Goal: Task Accomplishment & Management: Manage account settings

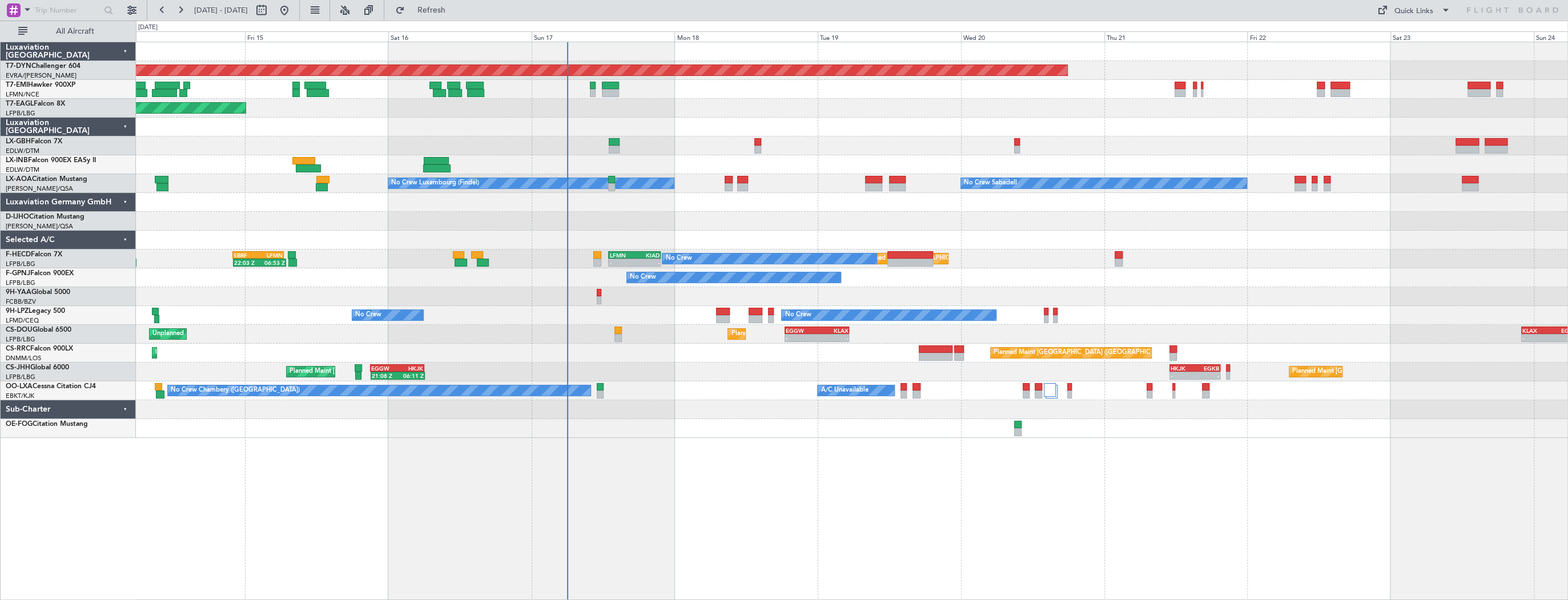
click at [790, 84] on div at bounding box center [852, 89] width 1432 height 19
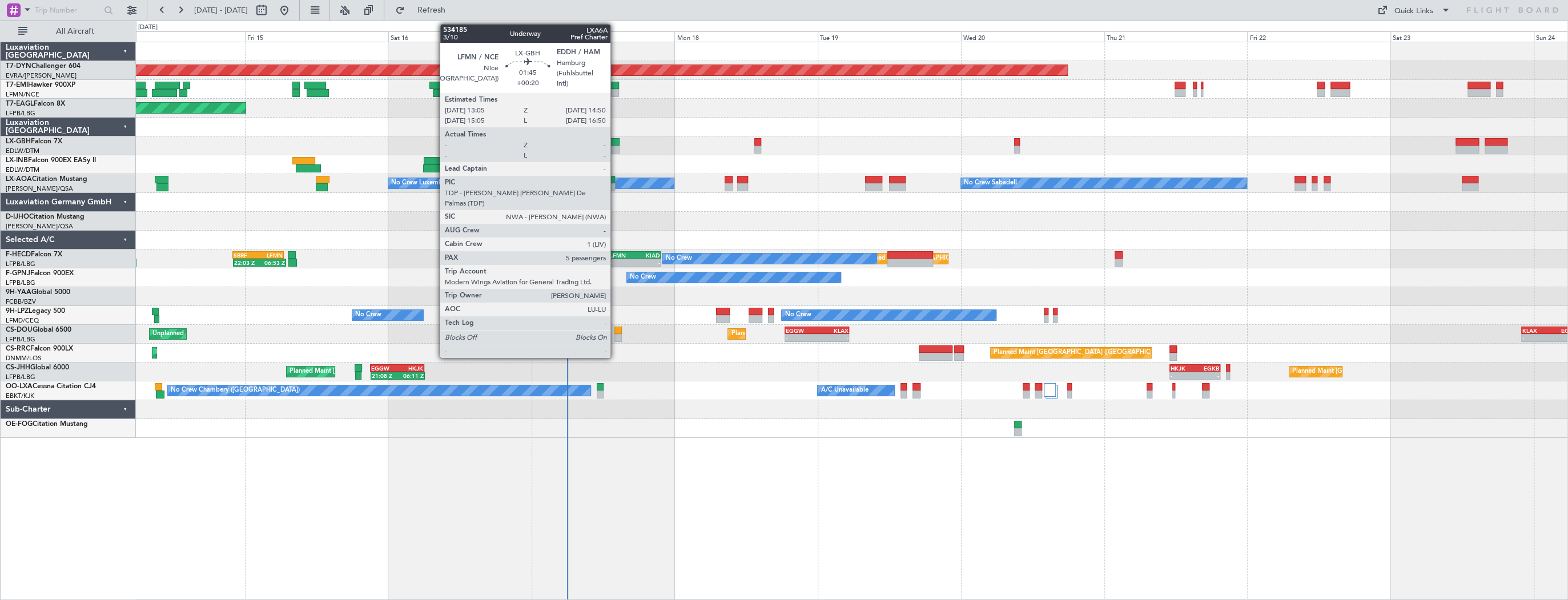
click at [615, 142] on div at bounding box center [614, 143] width 11 height 8
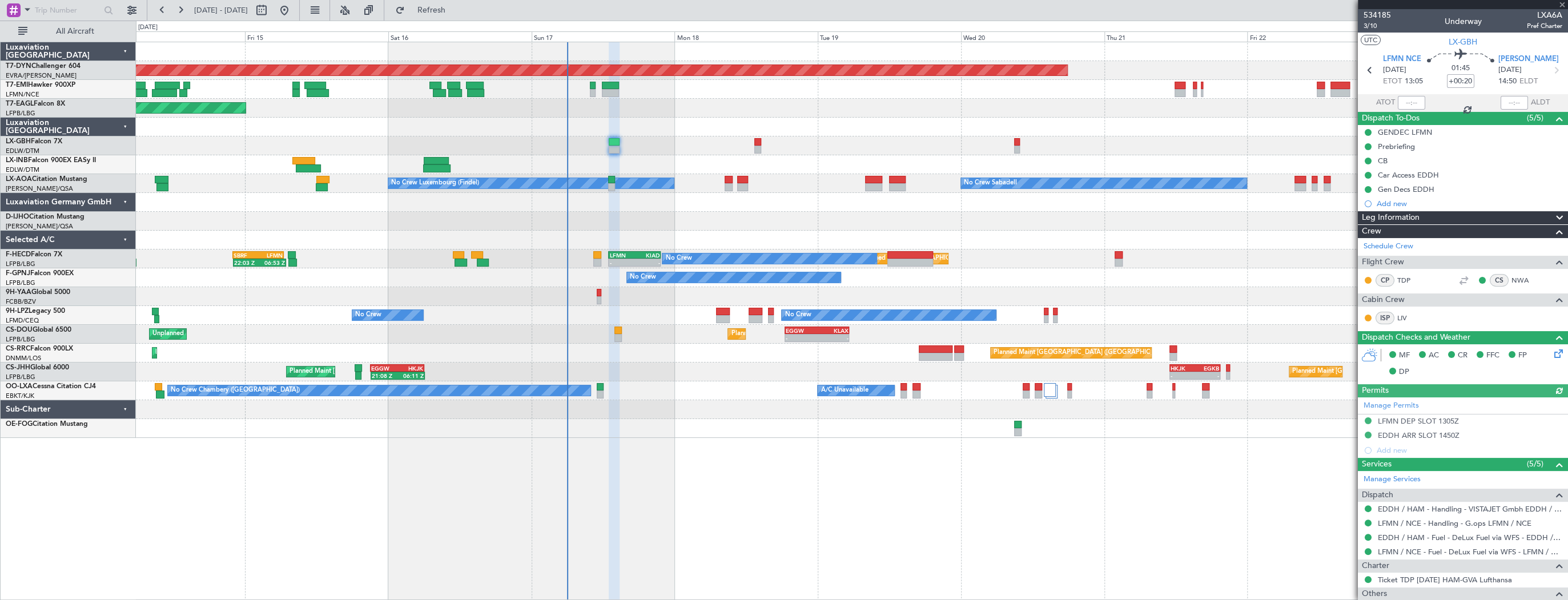
scroll to position [201, 0]
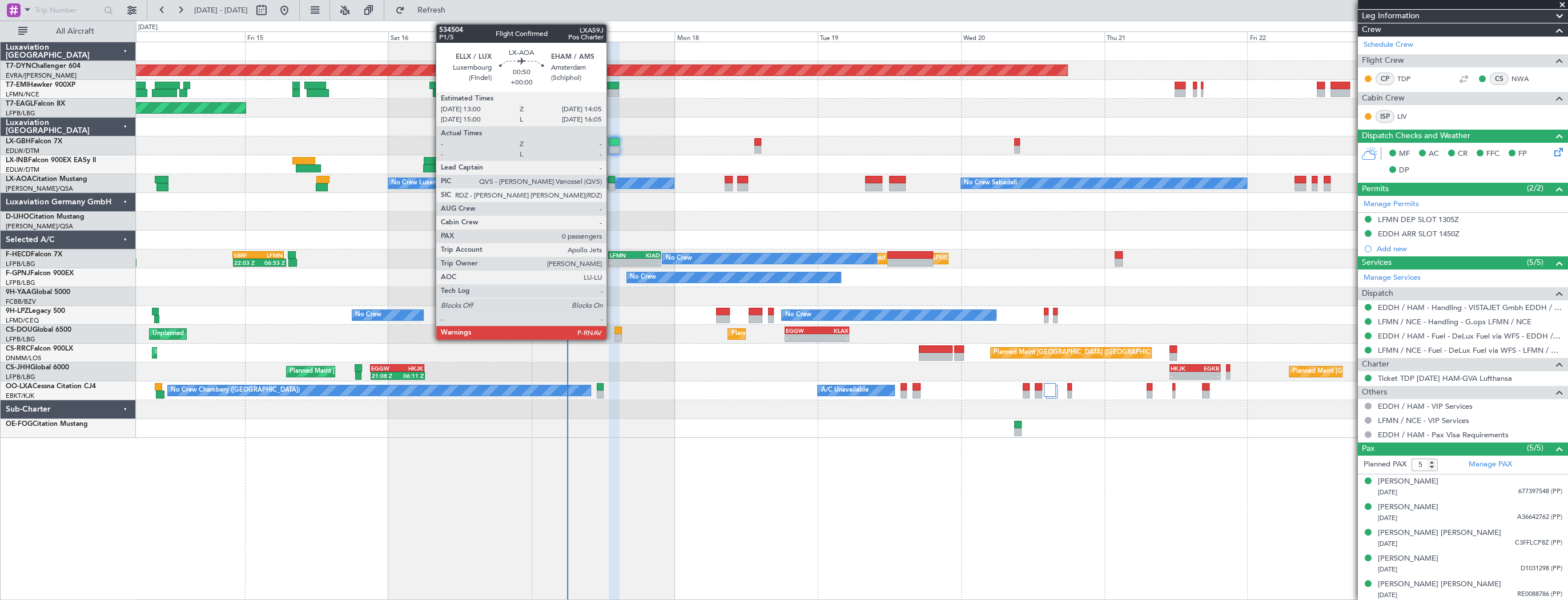
click at [612, 182] on div at bounding box center [611, 180] width 7 height 8
type input "0"
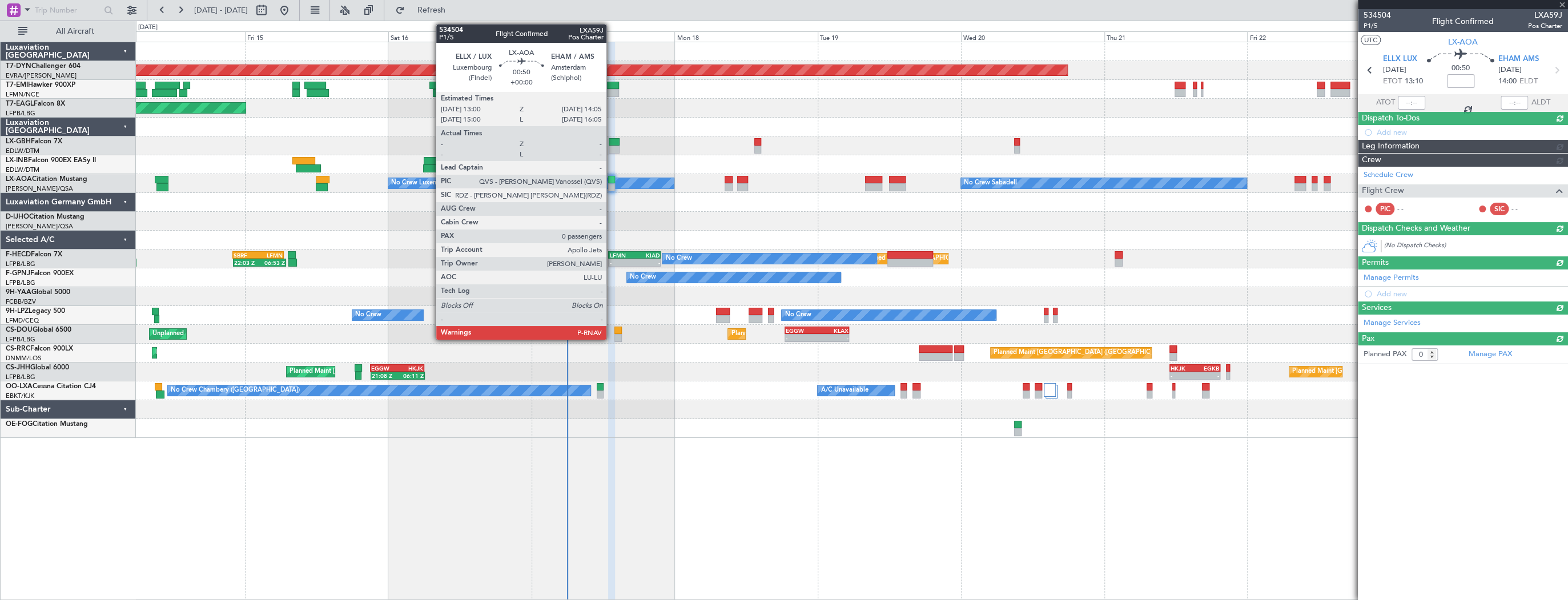
scroll to position [0, 0]
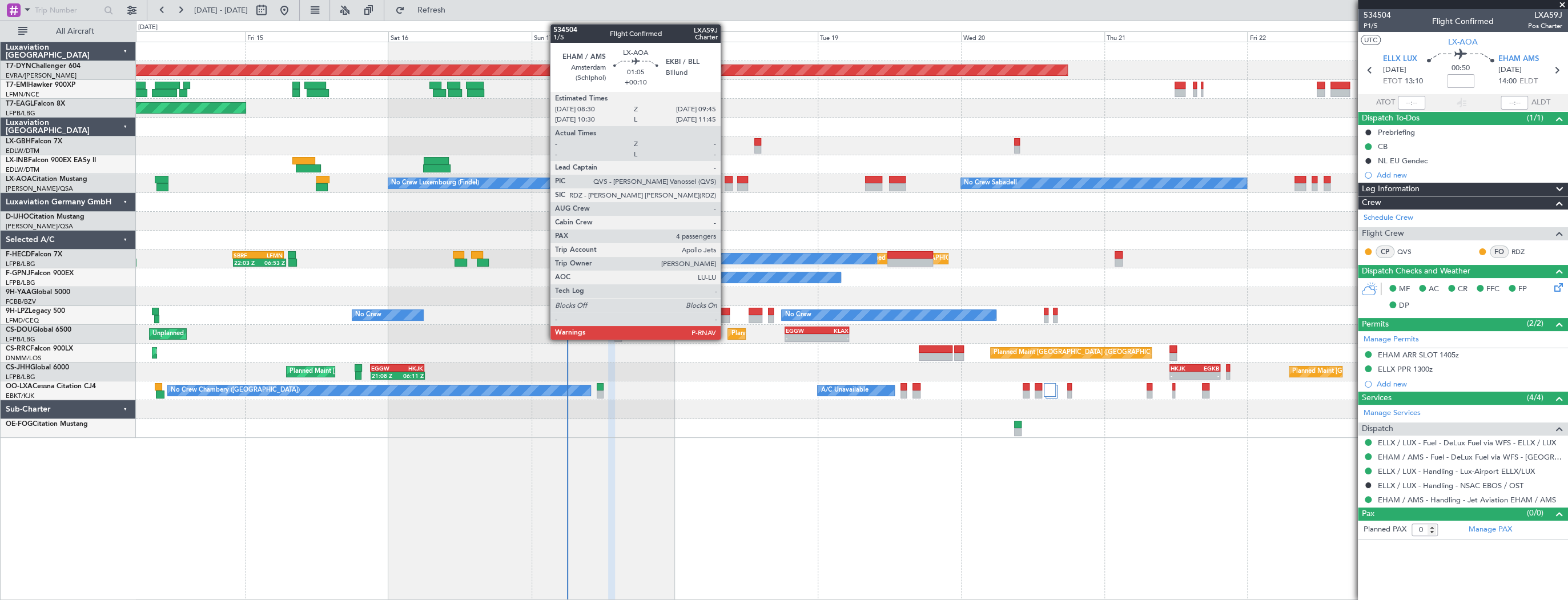
click at [726, 178] on div at bounding box center [729, 180] width 8 height 8
type input "+00:10"
type input "4"
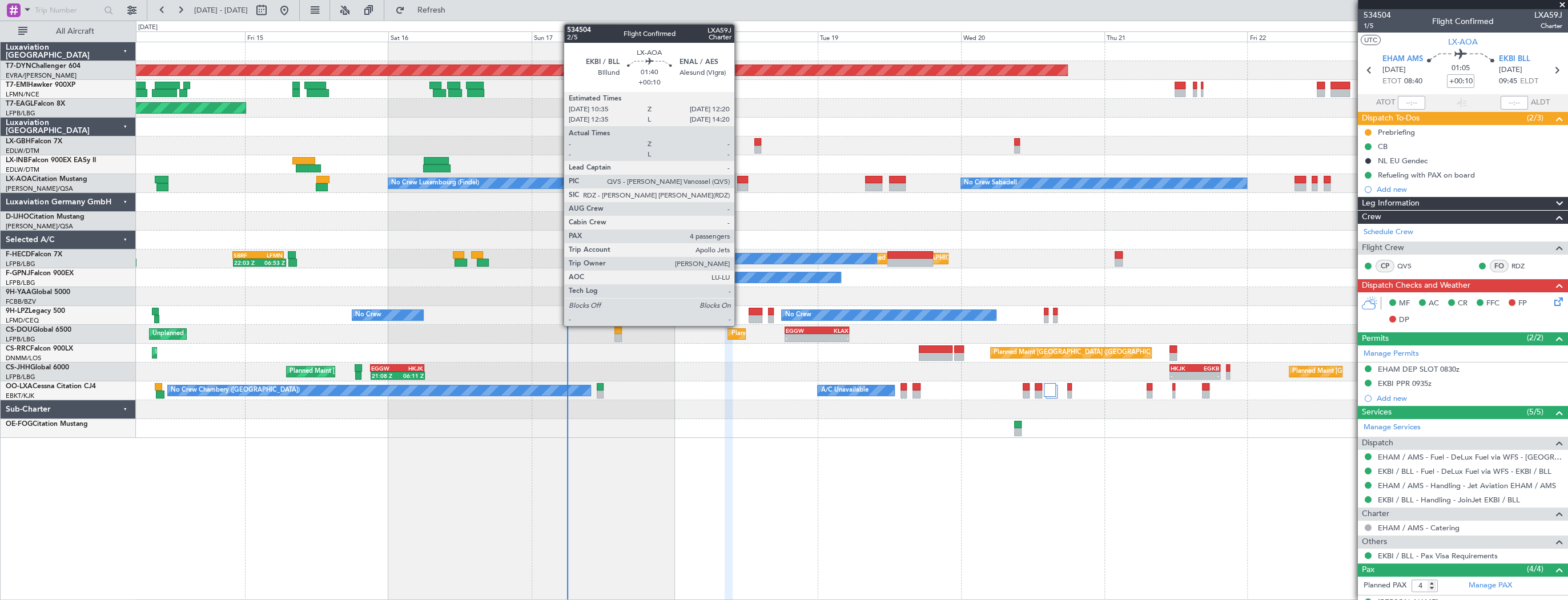
click at [740, 181] on div at bounding box center [742, 180] width 11 height 8
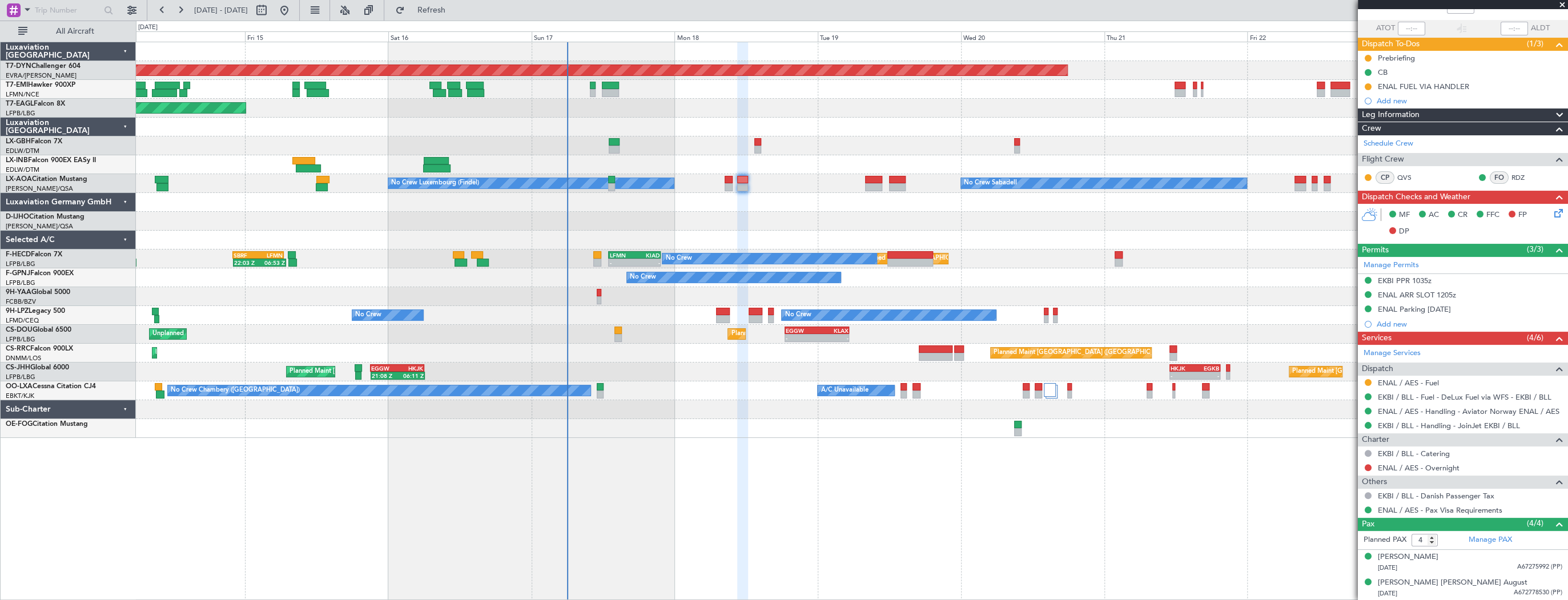
scroll to position [124, 0]
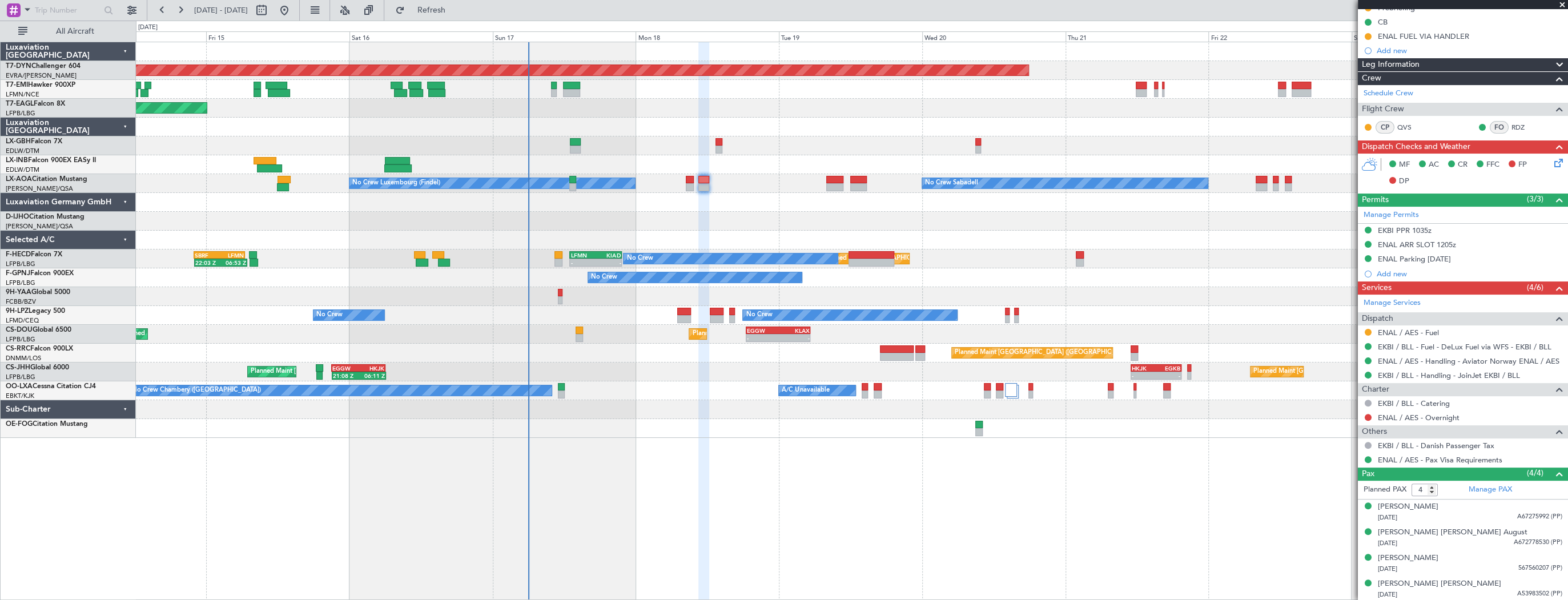
click at [606, 190] on div "Planned Maint Basel-Mulhouse Planned Maint New York (Teterboro) Planned Maint G…" at bounding box center [852, 240] width 1432 height 396
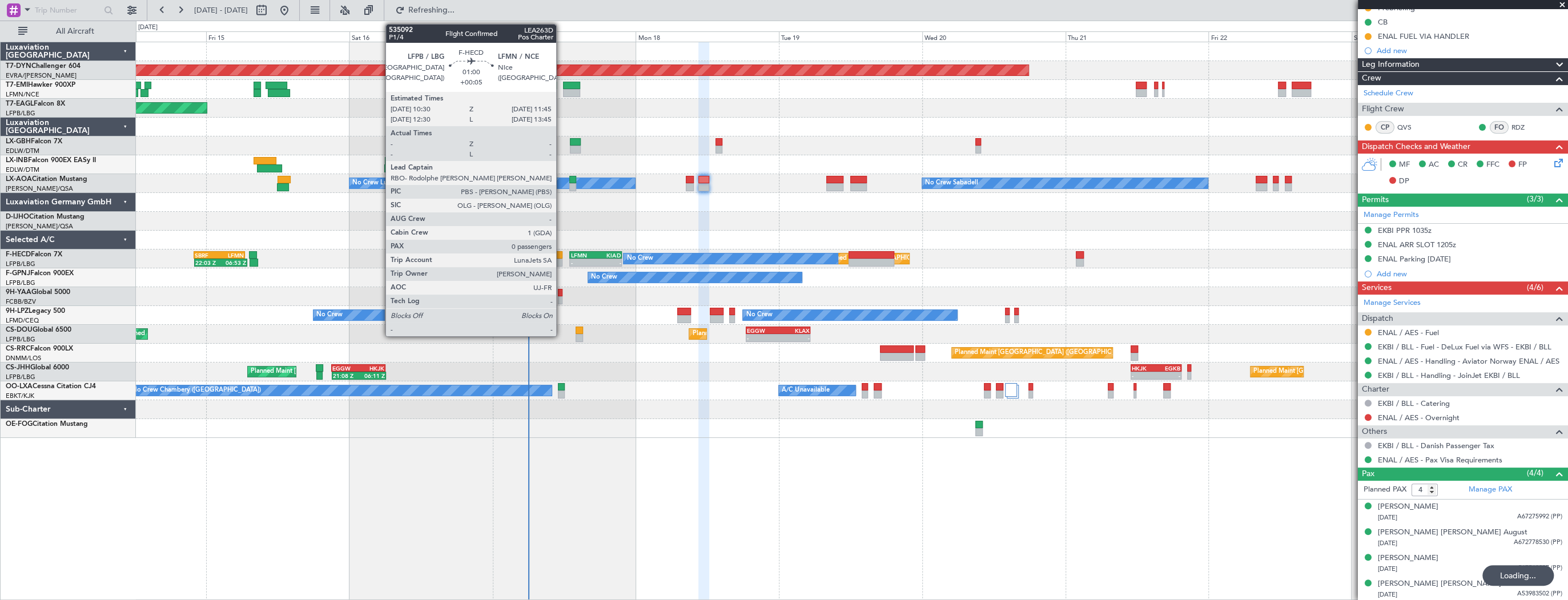
click at [562, 255] on div at bounding box center [558, 255] width 8 height 8
type input "+00:05"
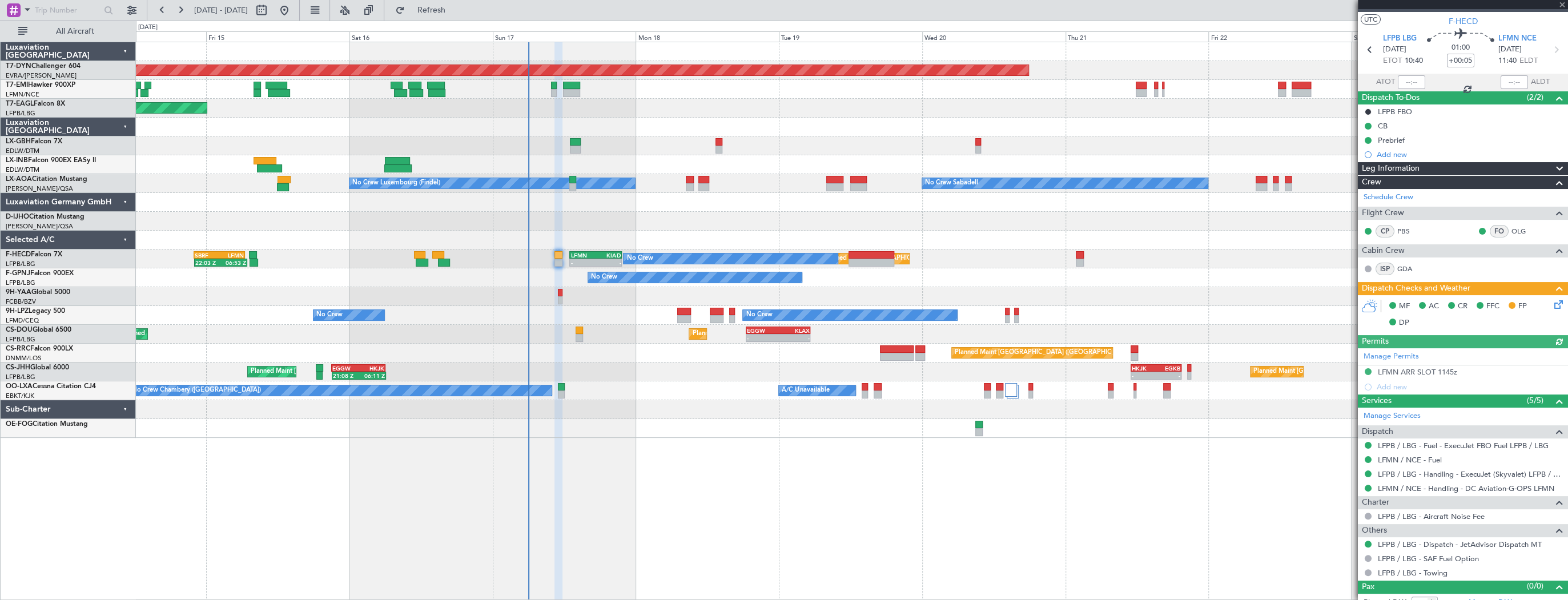
scroll to position [30, 0]
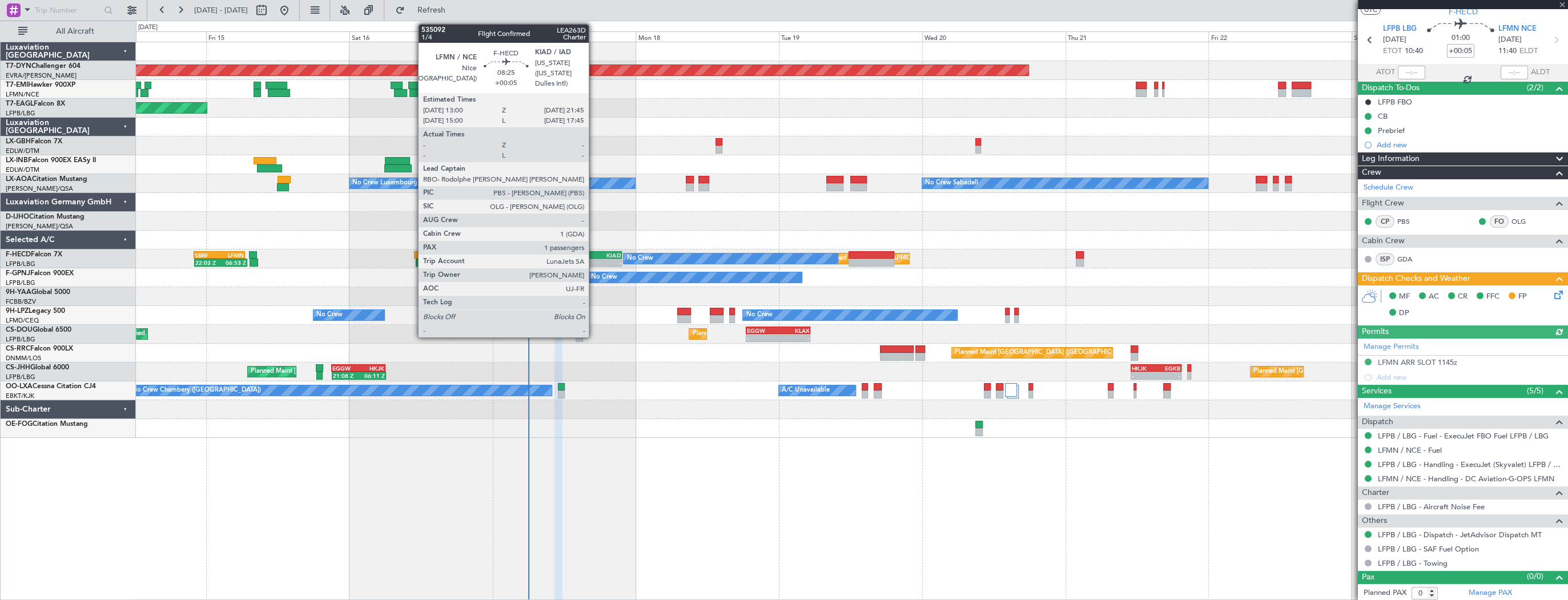
click at [594, 258] on div "13:00 Z" at bounding box center [583, 261] width 25 height 7
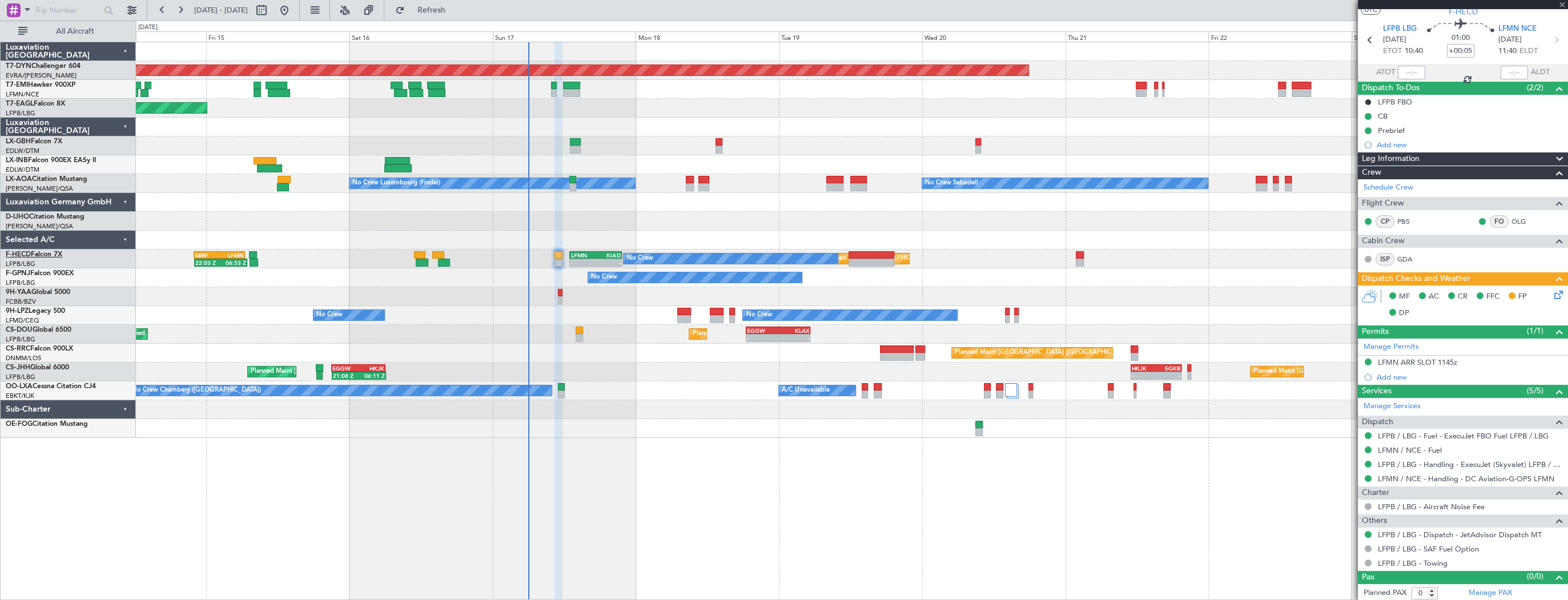
type input "1"
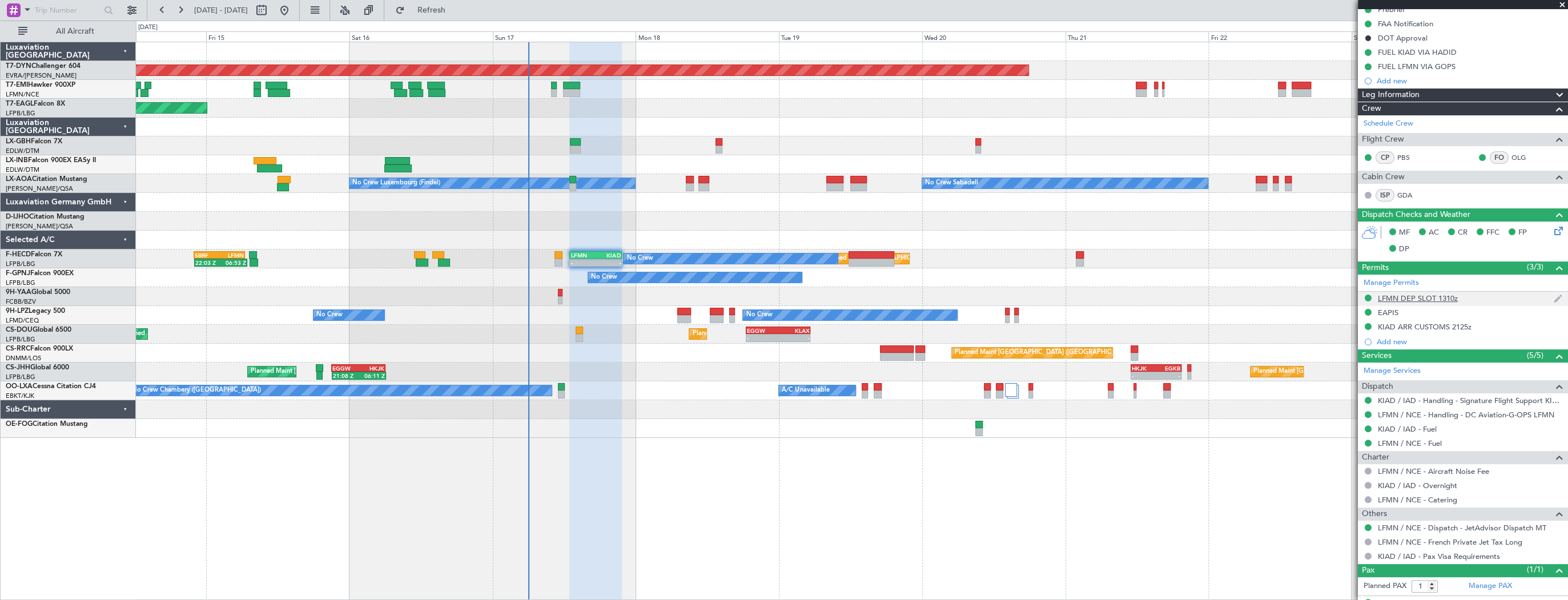
scroll to position [156, 0]
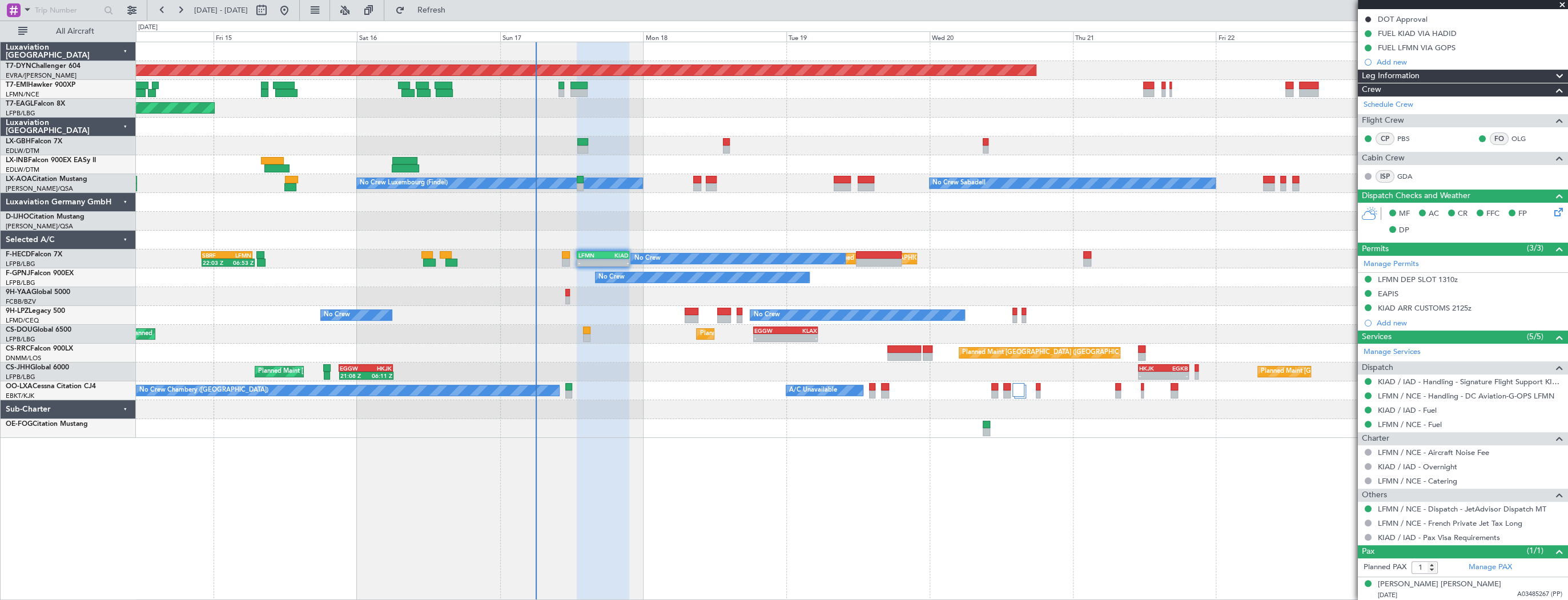
click at [614, 372] on div "Planned Maint Basel-Mulhouse Planned Maint New York (Teterboro) Planned Maint G…" at bounding box center [852, 240] width 1432 height 396
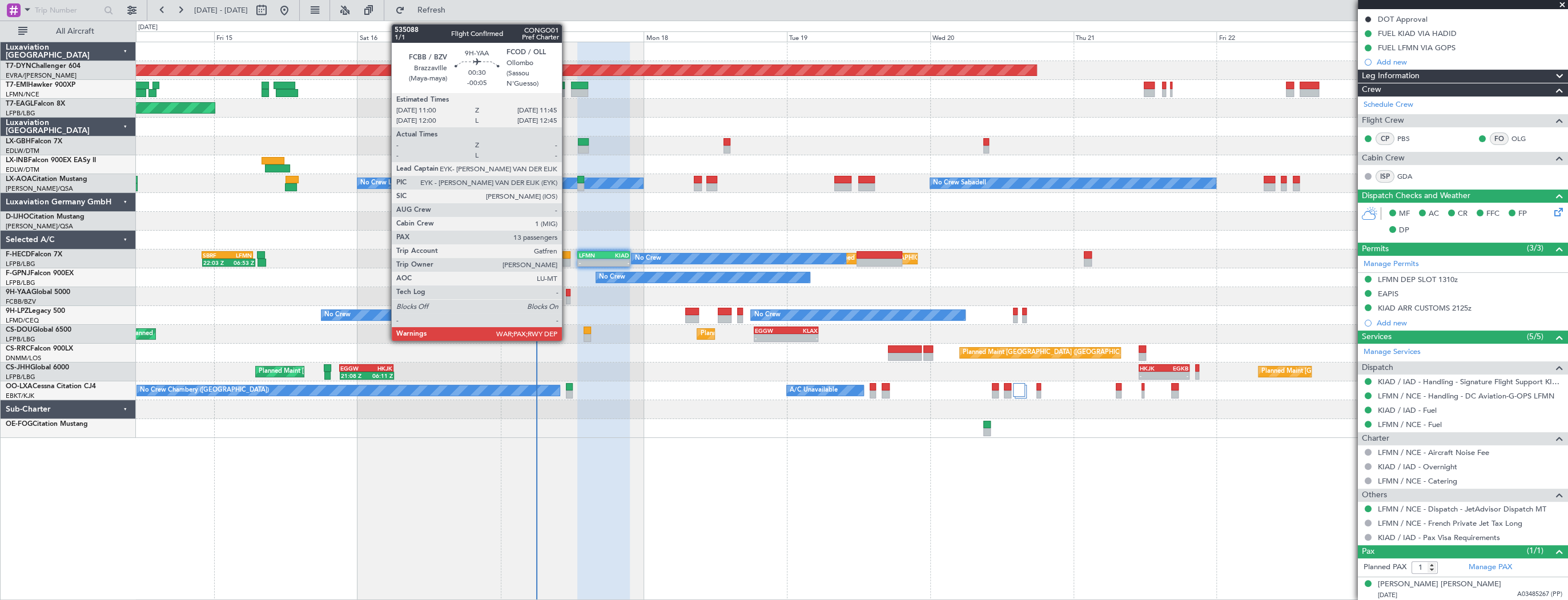
click at [567, 291] on div at bounding box center [568, 293] width 5 height 8
type input "-00:05"
type input "13"
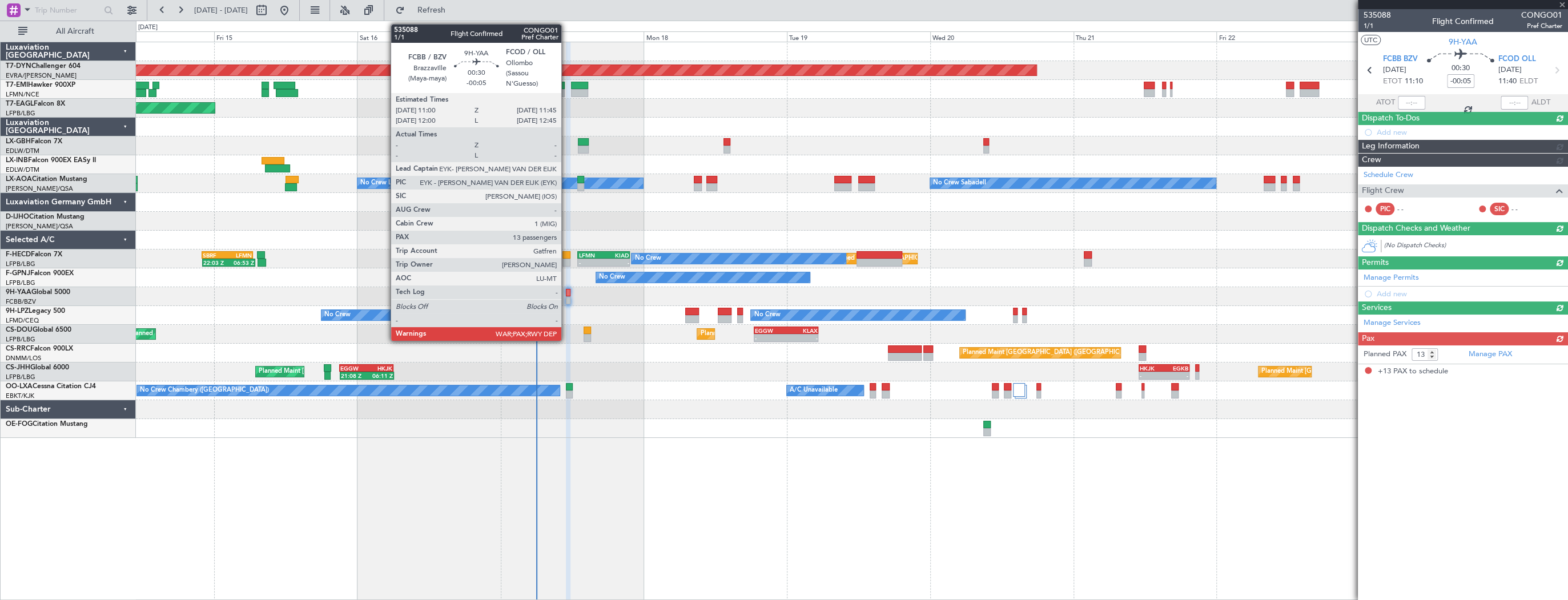
scroll to position [0, 0]
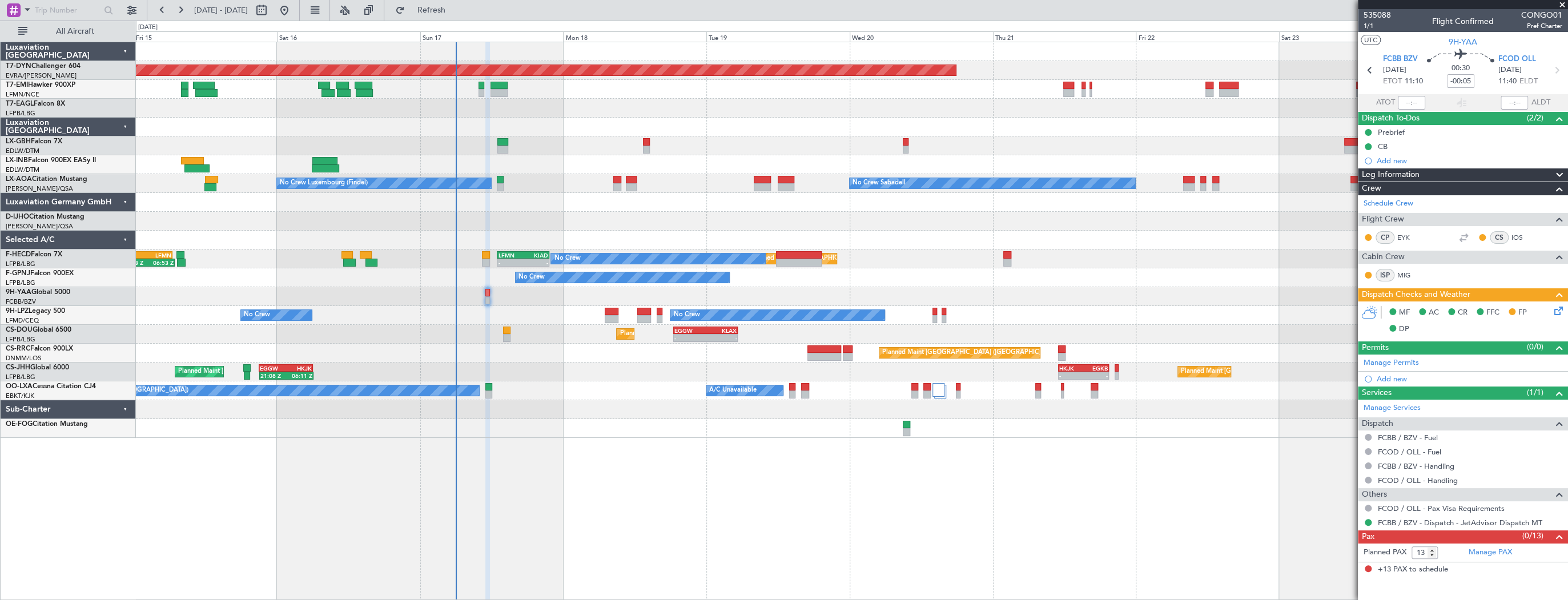
click at [561, 140] on div "Planned Maint Nice ([GEOGRAPHIC_DATA])" at bounding box center [852, 145] width 1432 height 19
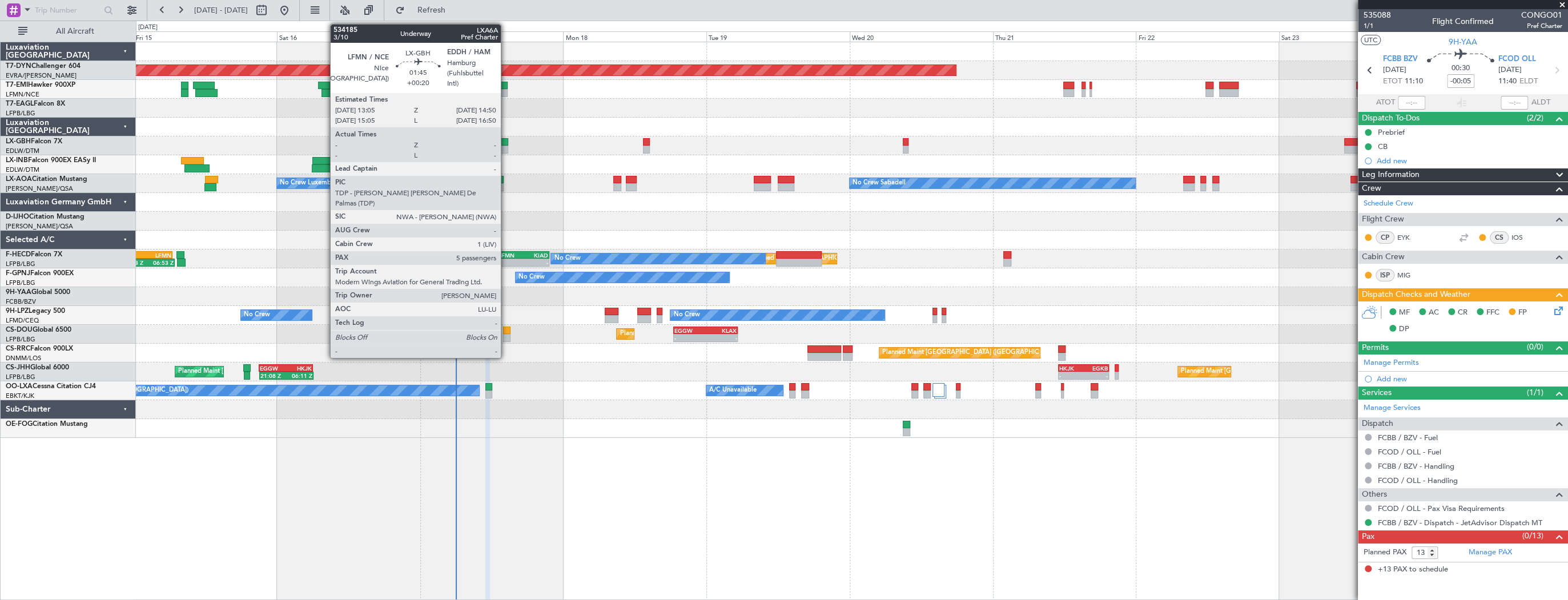
click at [506, 148] on div at bounding box center [502, 150] width 11 height 8
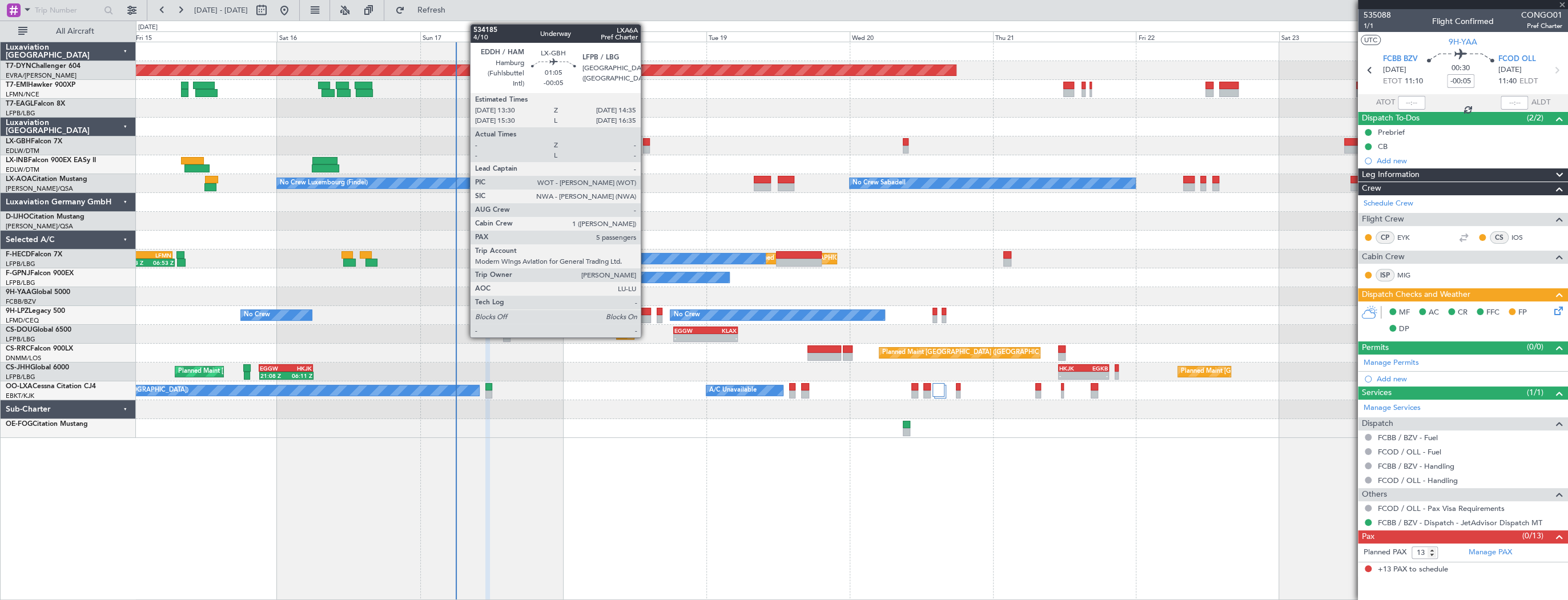
type input "+00:20"
type input "5"
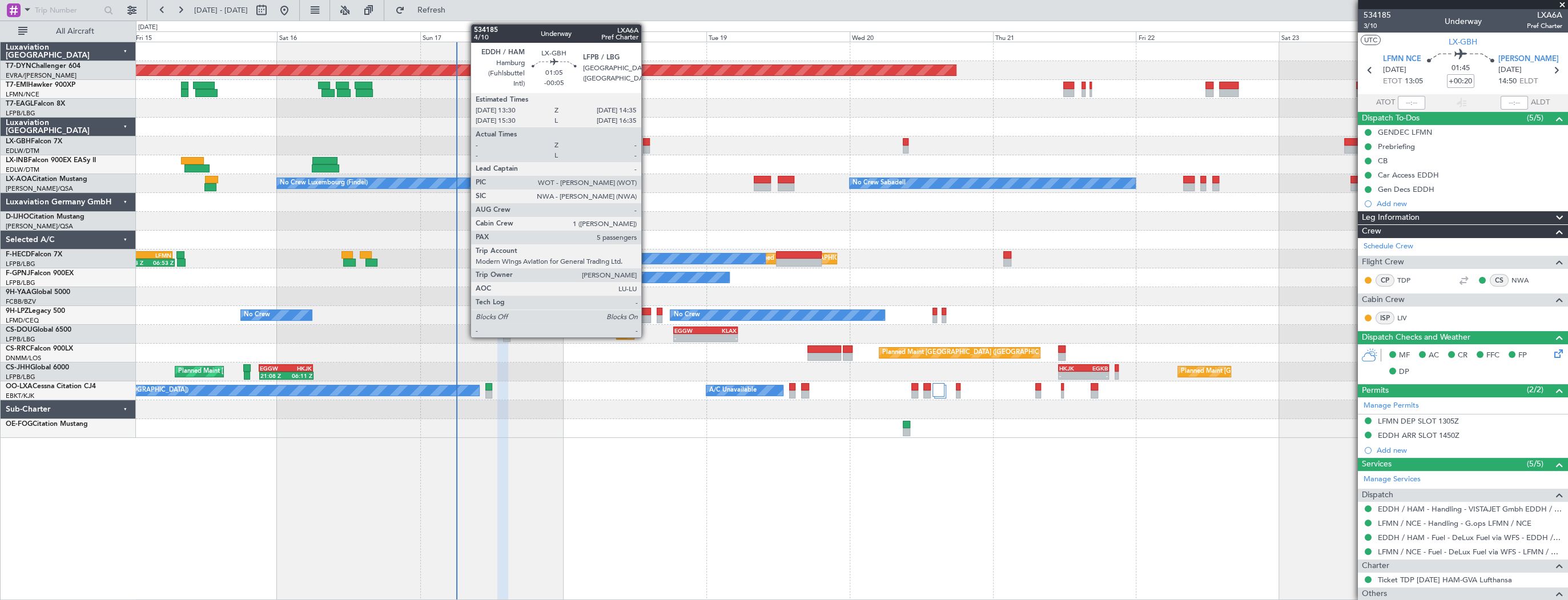
click at [647, 141] on div at bounding box center [647, 143] width 7 height 8
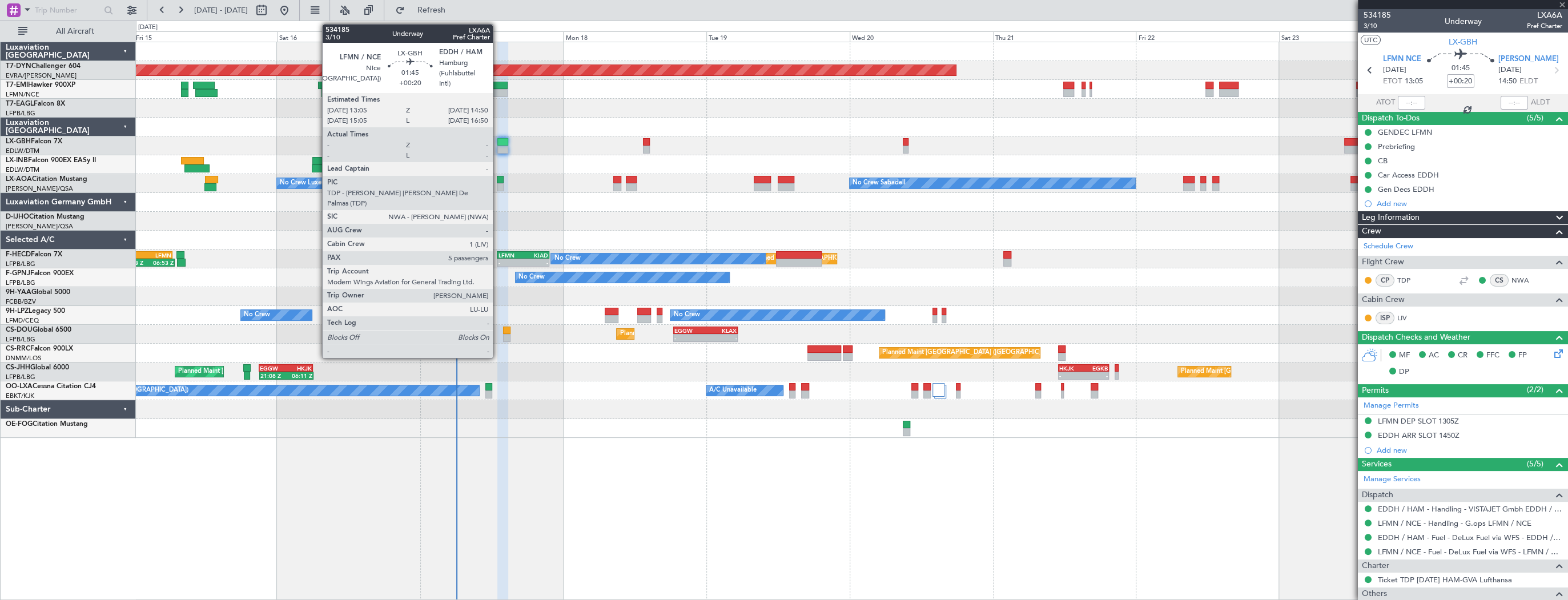
type input "-00:05"
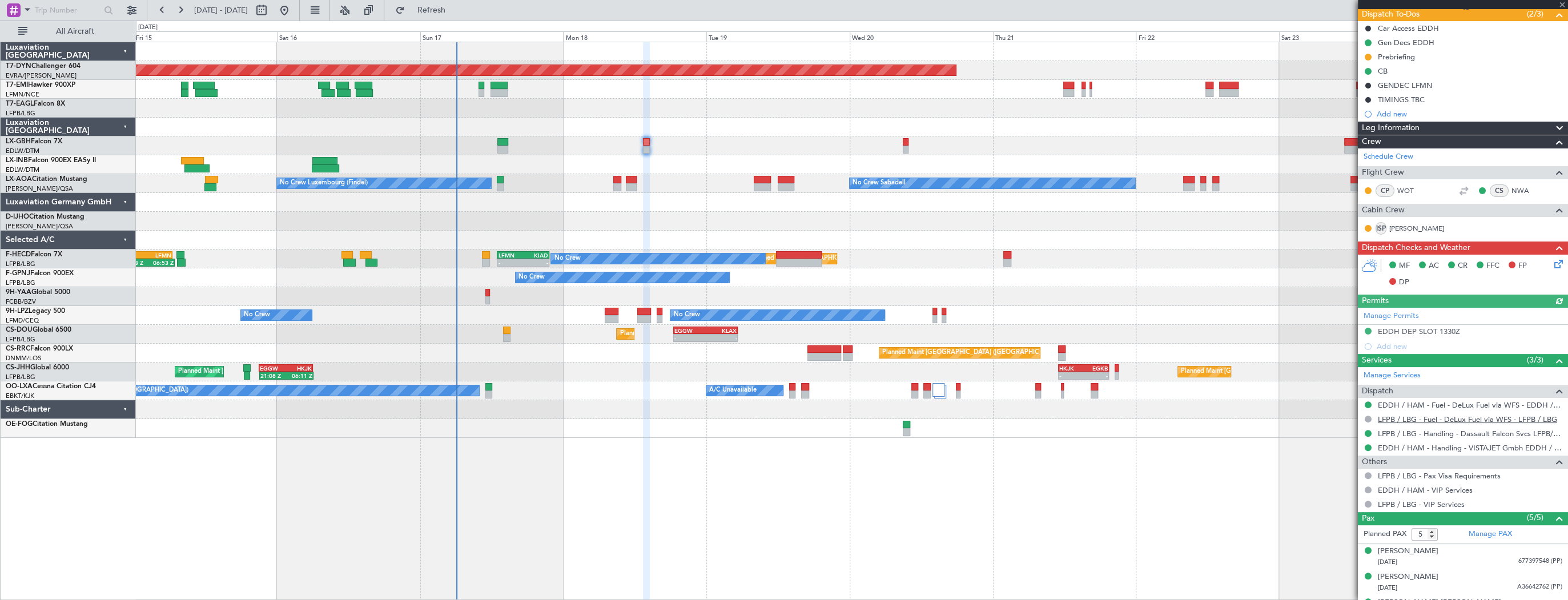
scroll to position [174, 0]
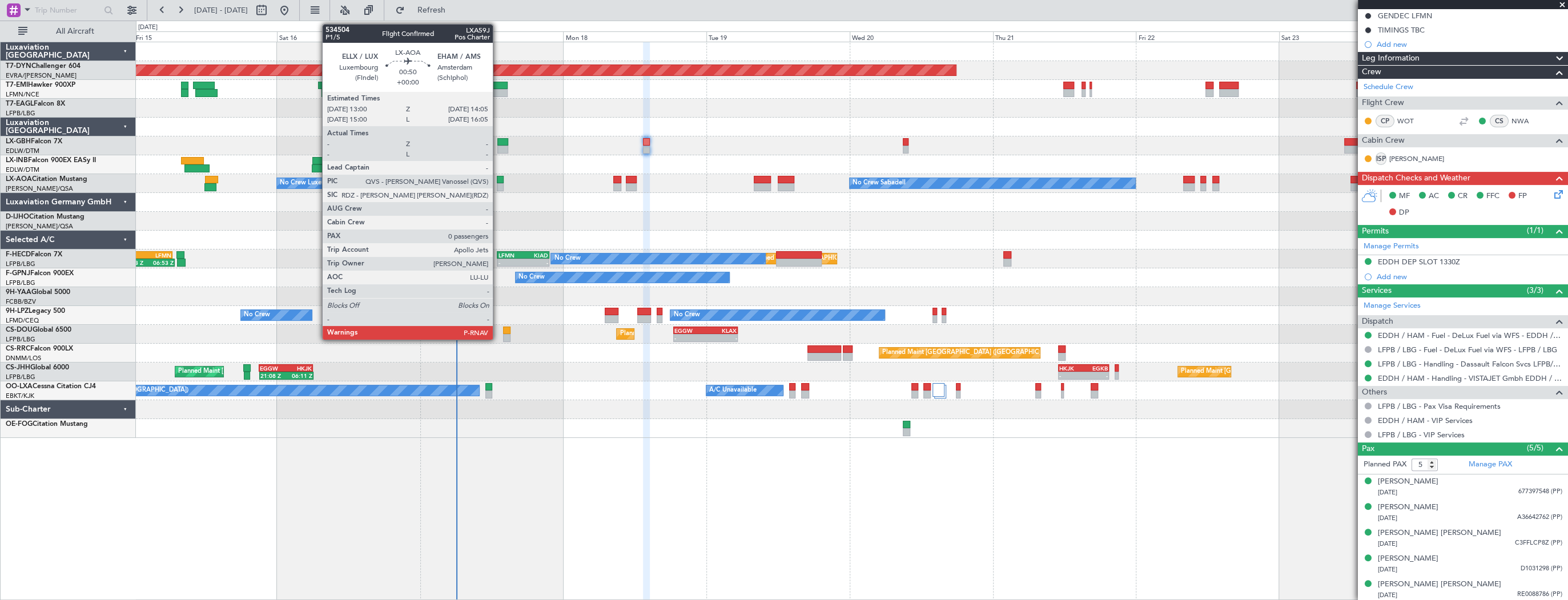
click at [498, 180] on div at bounding box center [500, 180] width 7 height 8
type input "0"
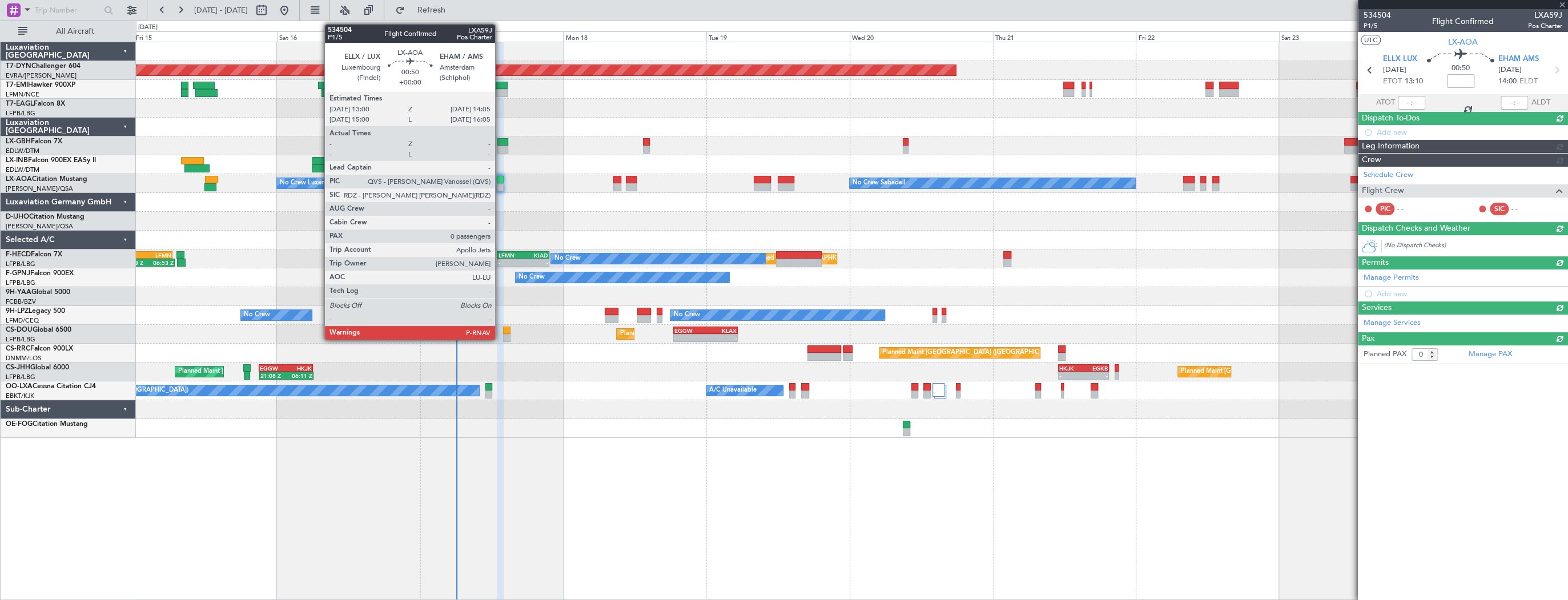
scroll to position [0, 0]
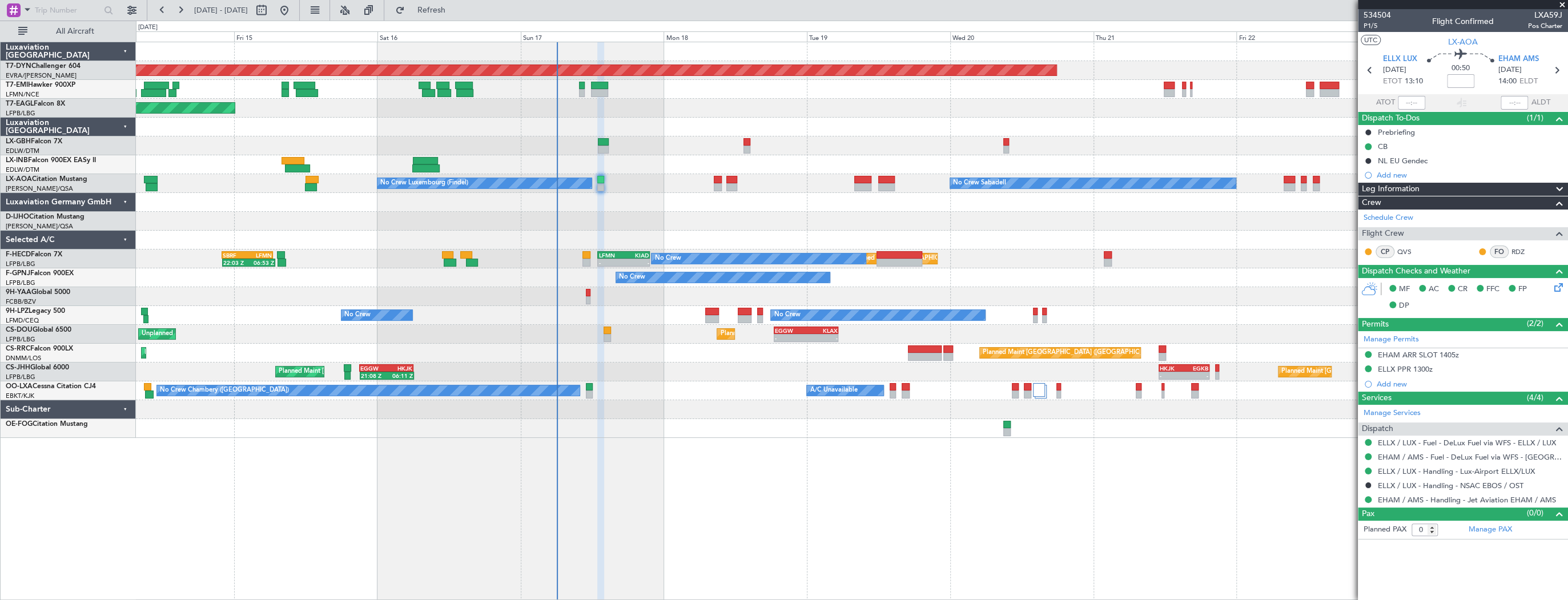
click at [643, 223] on div at bounding box center [852, 221] width 1432 height 19
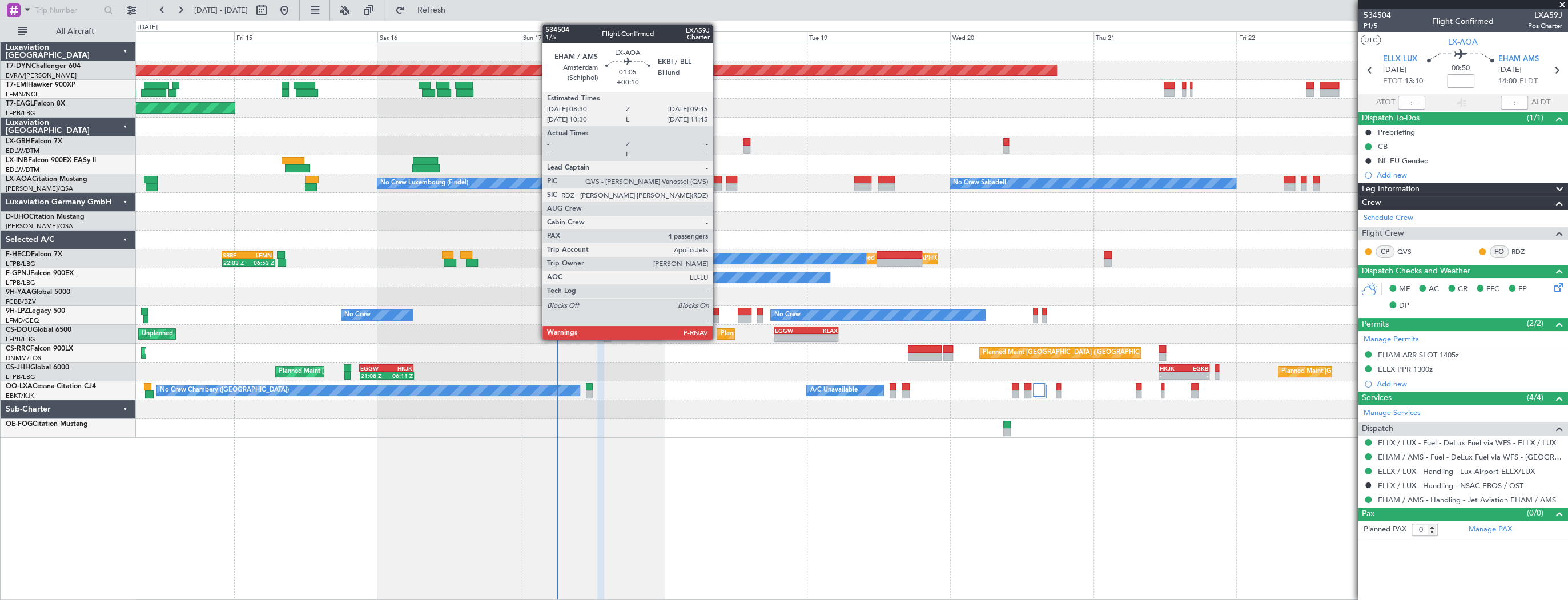
click at [718, 181] on div at bounding box center [718, 180] width 8 height 8
type input "+00:10"
type input "4"
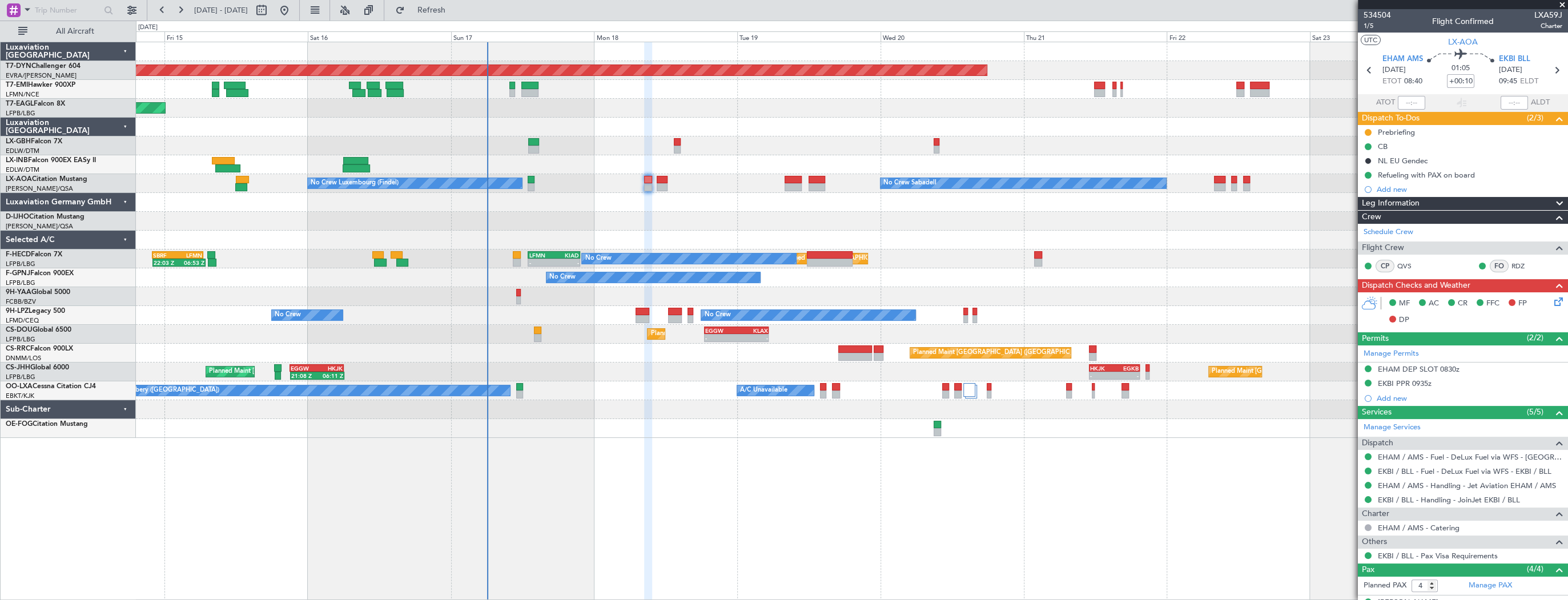
click at [551, 222] on div at bounding box center [852, 221] width 1432 height 19
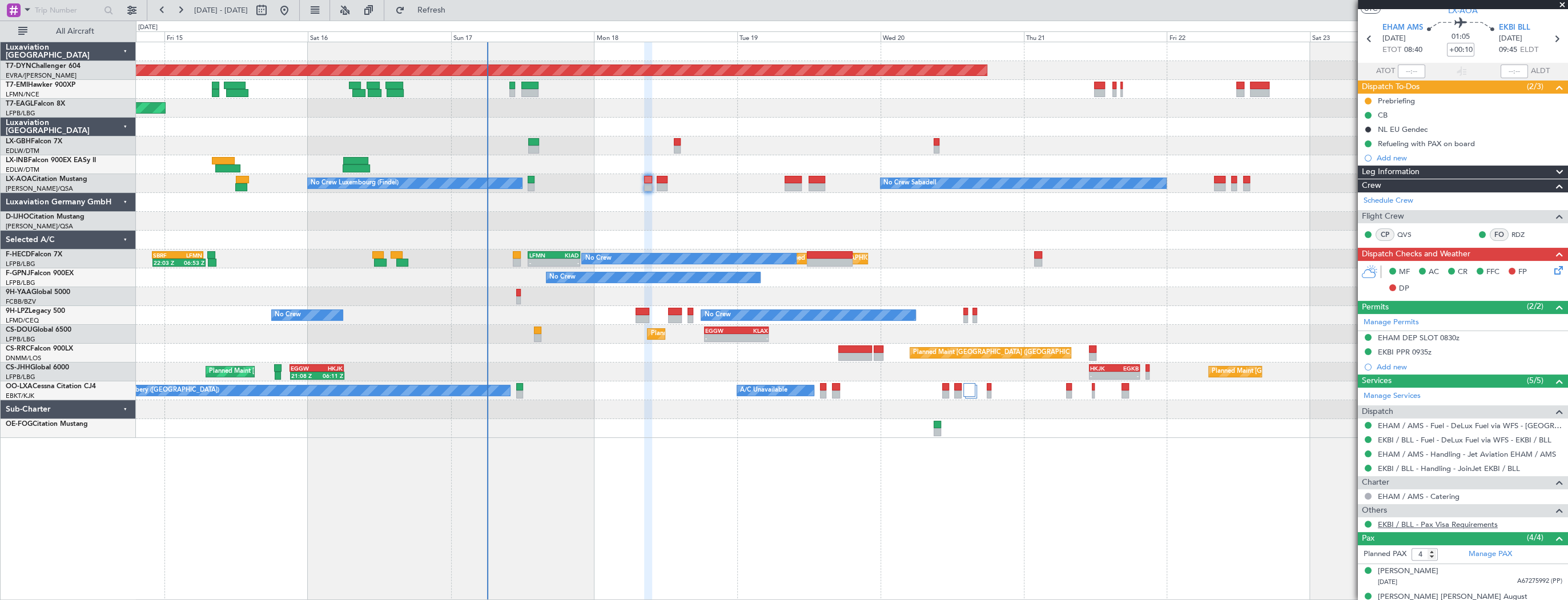
scroll to position [96, 0]
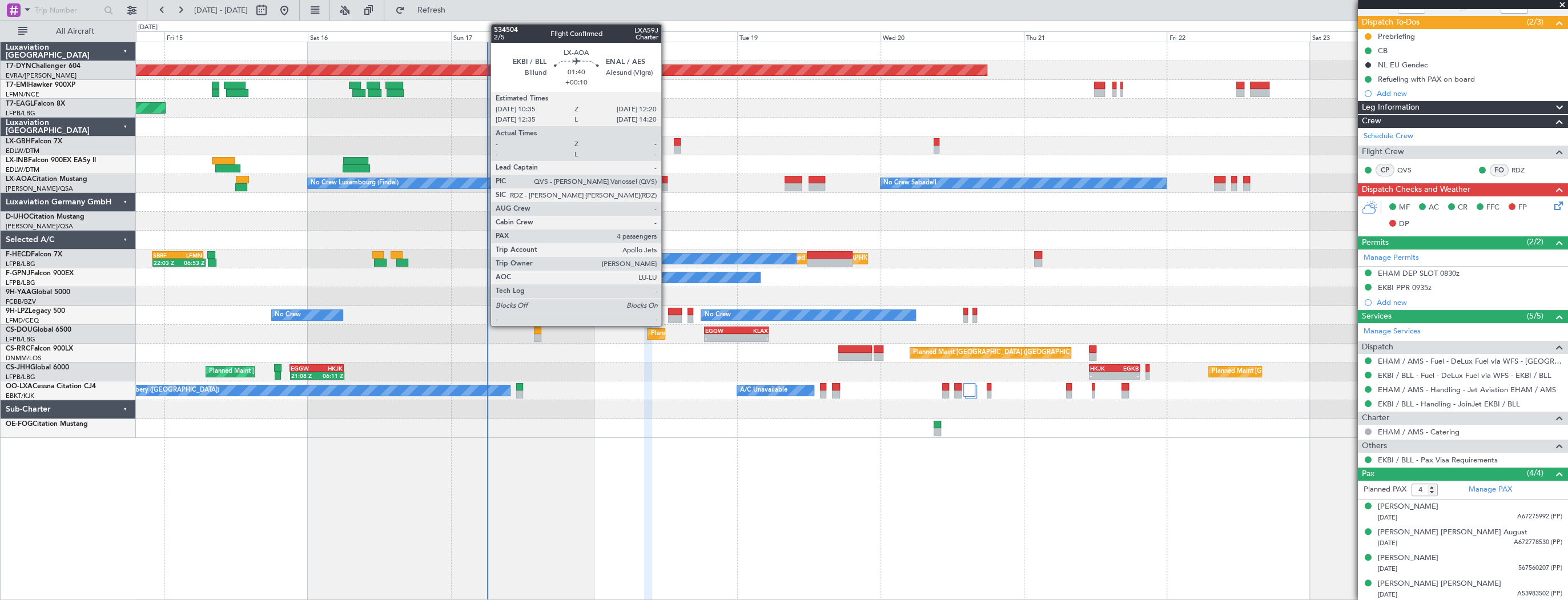
click at [666, 185] on div at bounding box center [662, 187] width 11 height 8
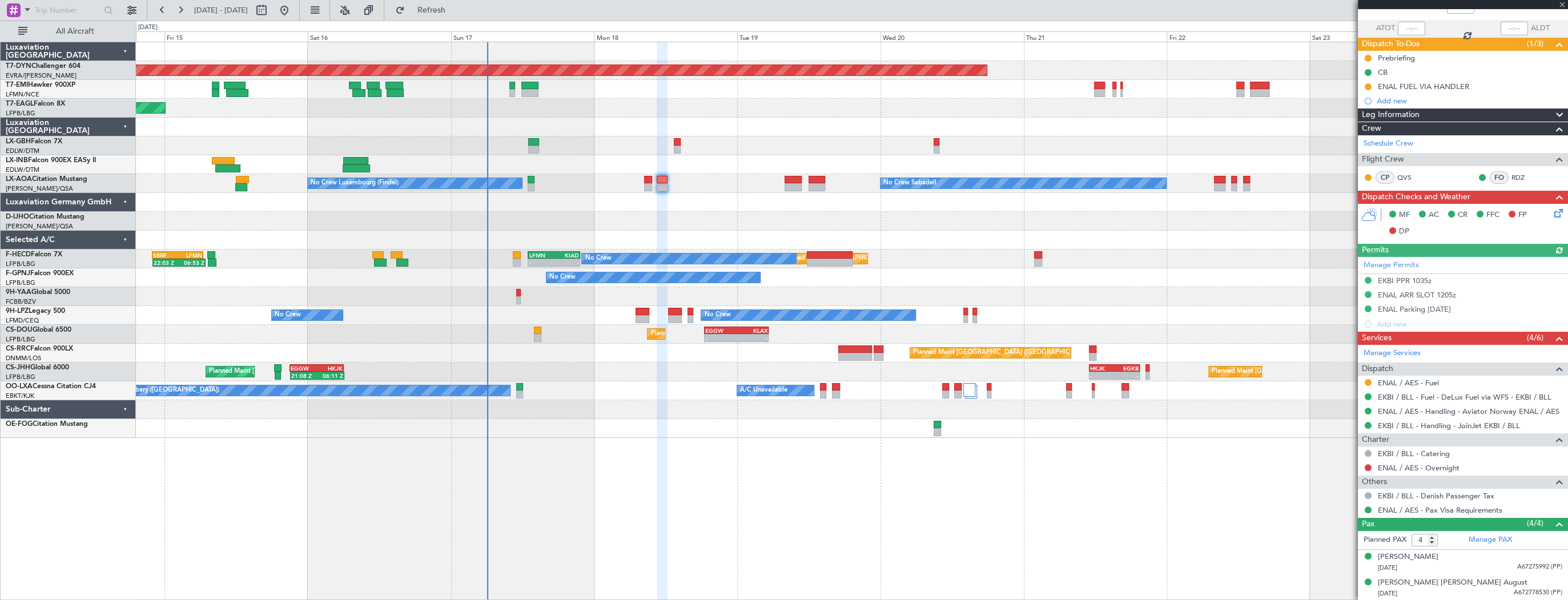
scroll to position [124, 0]
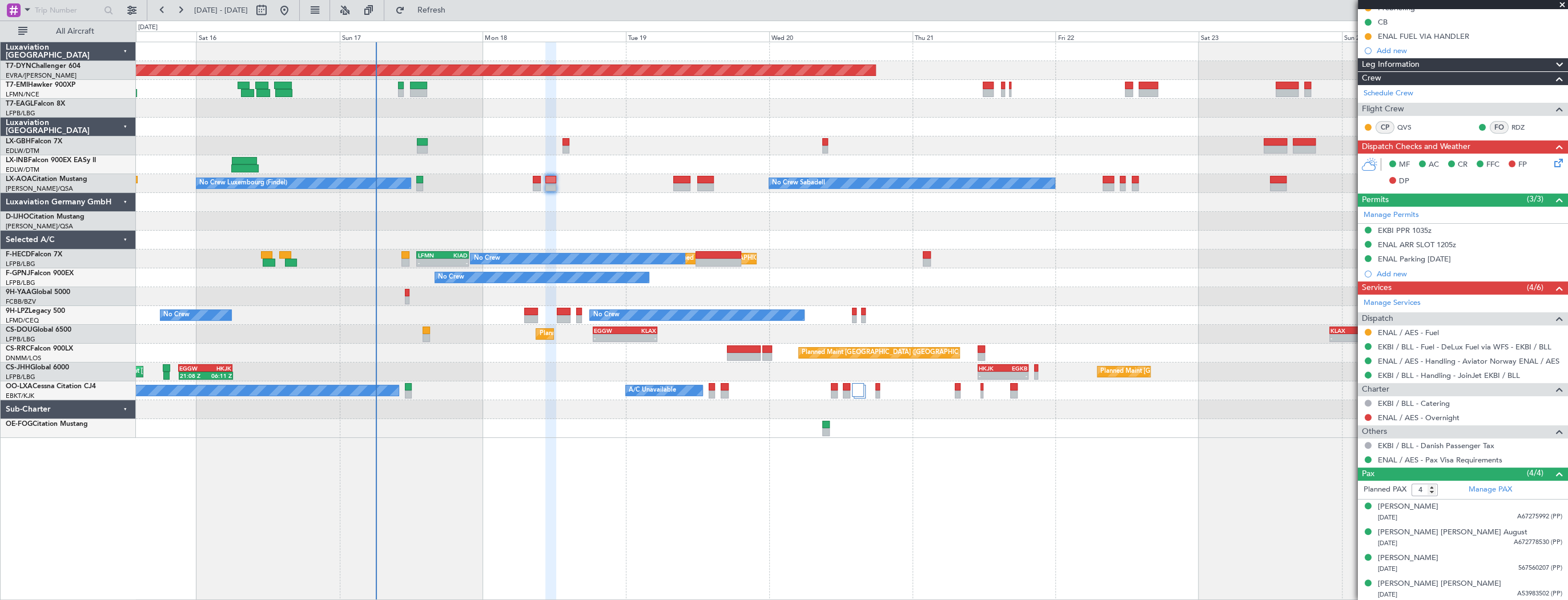
click at [1041, 216] on div at bounding box center [852, 221] width 1432 height 19
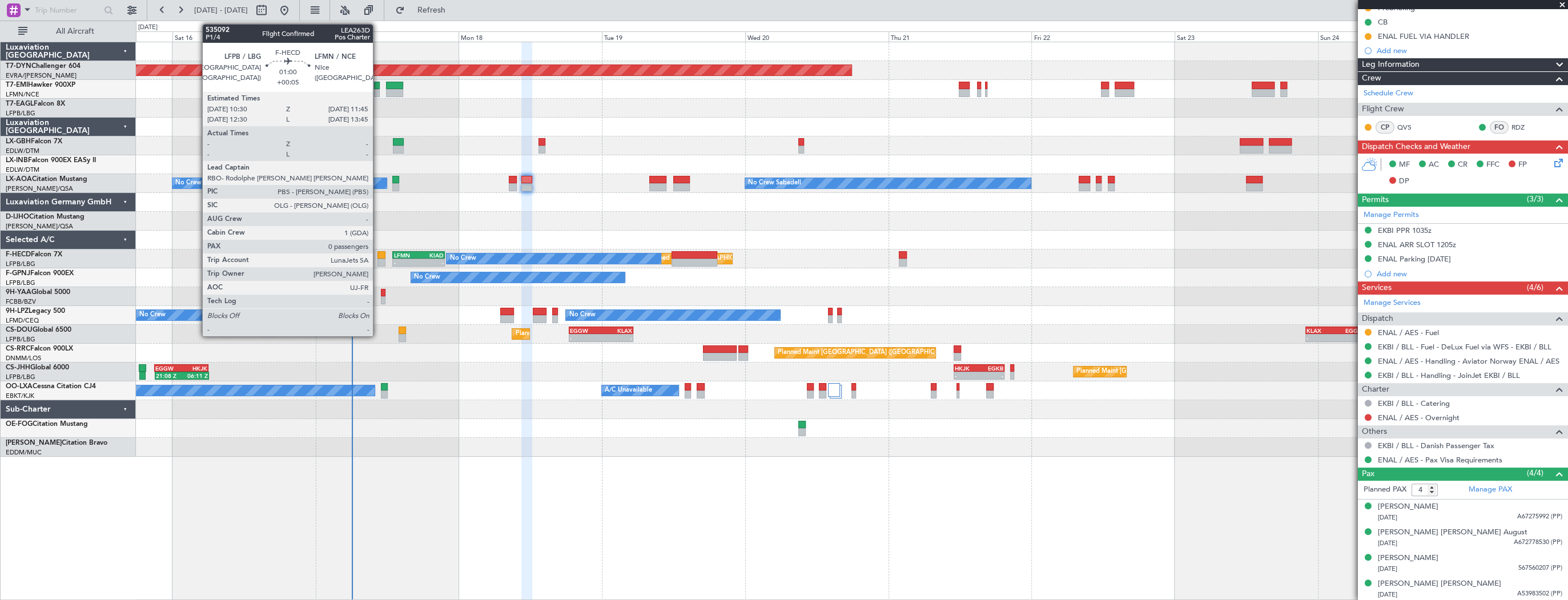
click at [378, 259] on div at bounding box center [382, 263] width 8 height 8
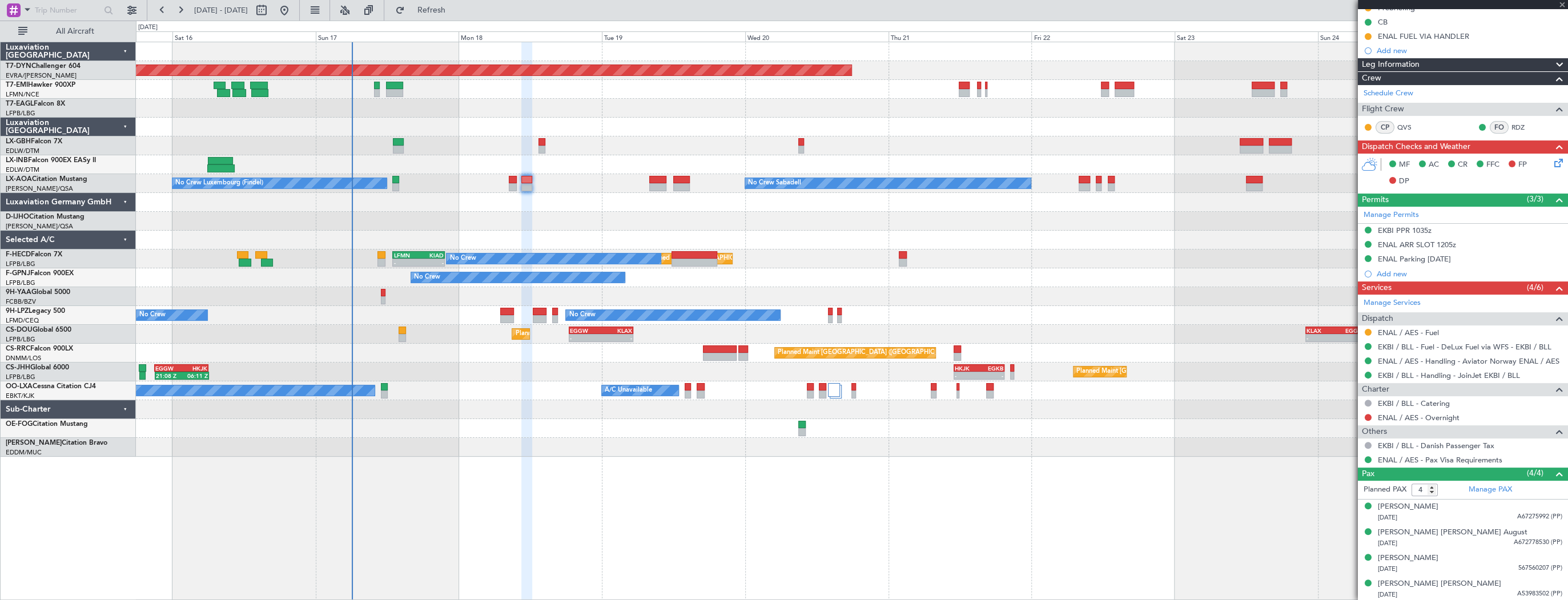
type input "+00:05"
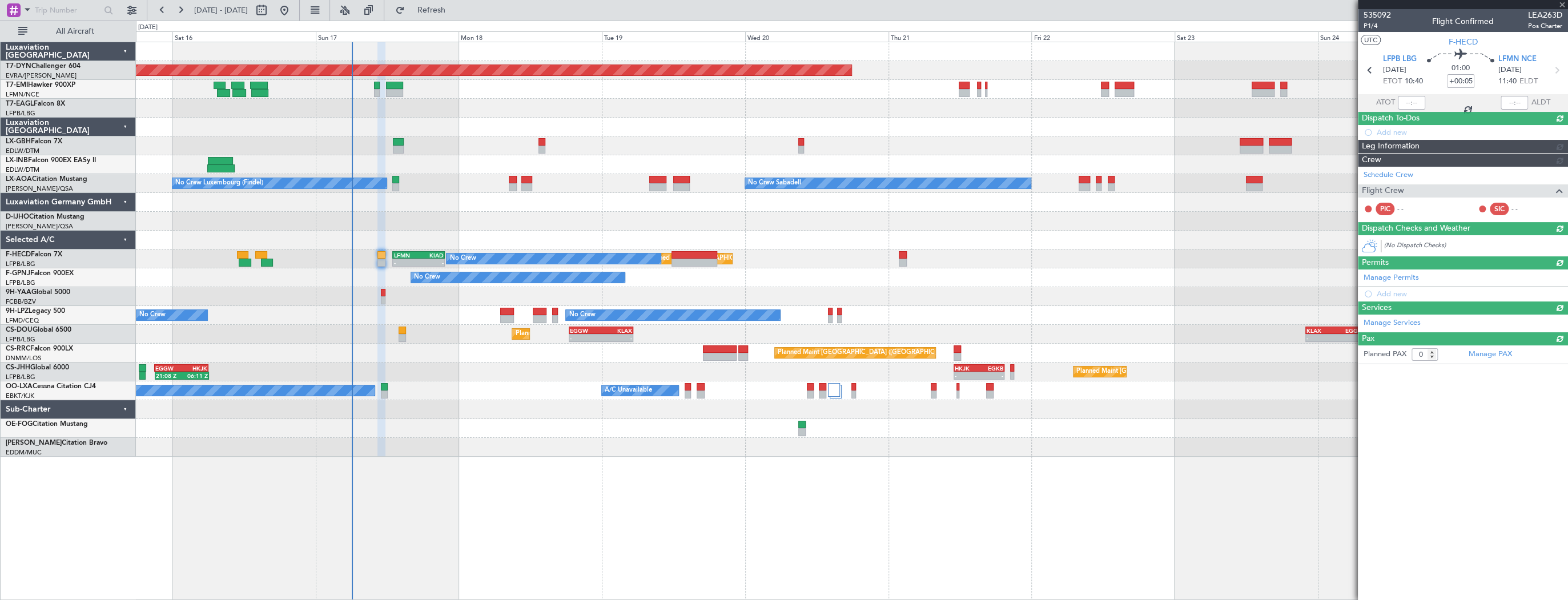
scroll to position [0, 0]
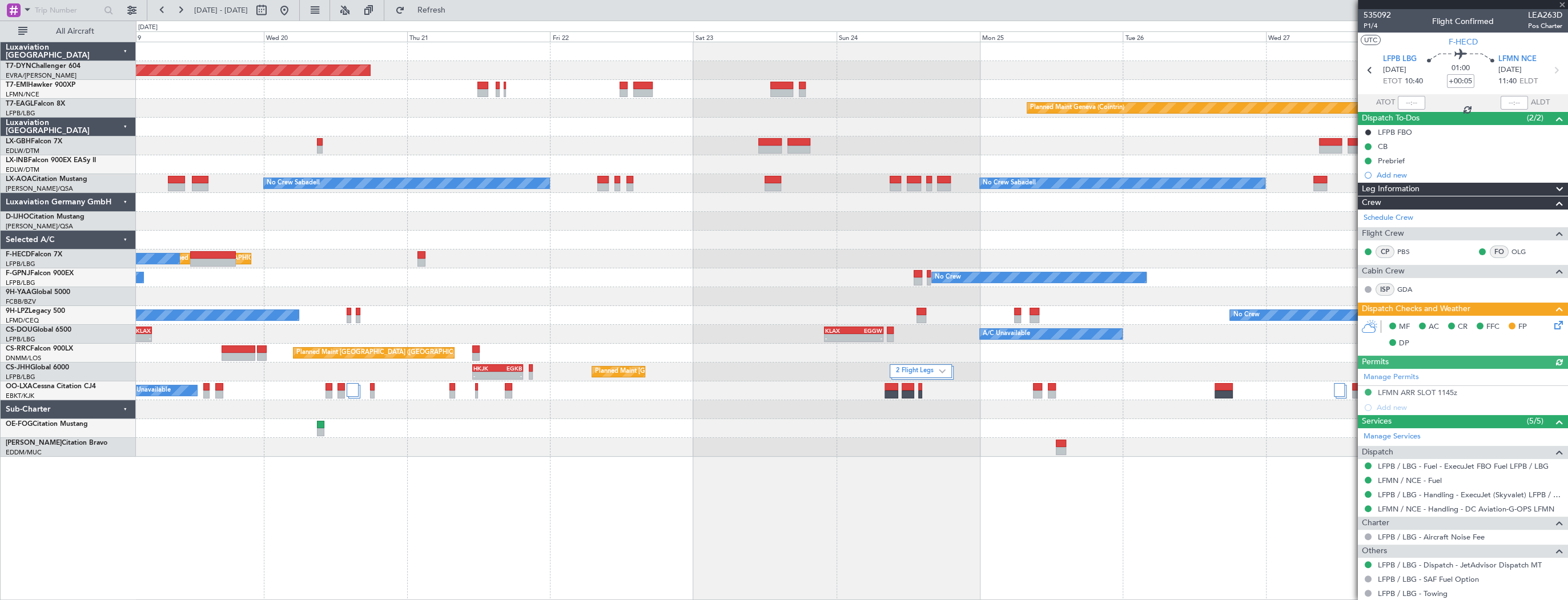
click at [733, 211] on div "Planned Maint Basel-Mulhouse Planned Maint Geneva (Cointrin) No Crew Sabadell N…" at bounding box center [852, 249] width 1432 height 415
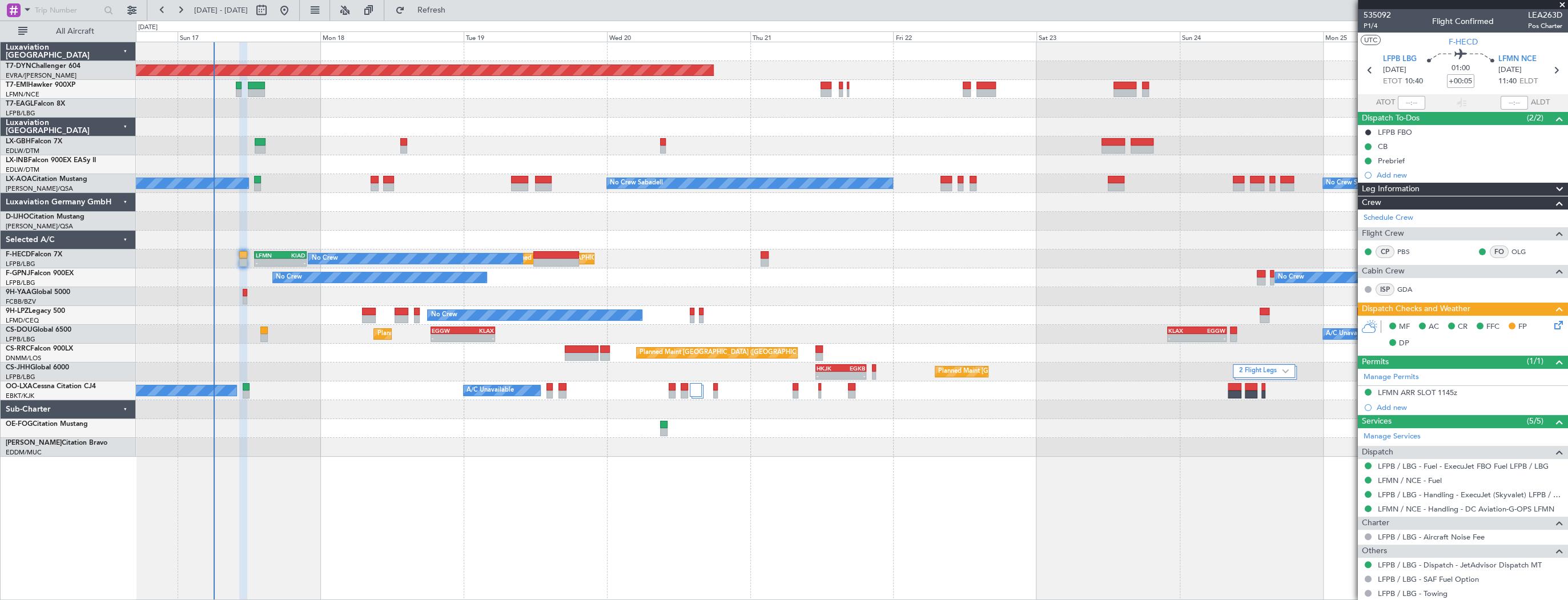
click at [1119, 256] on div "Planned Maint Paris (Le Bourget) No Crew LFMN 13:00 Z KIAD 21:45 Z - - 22:03 Z …" at bounding box center [852, 259] width 1432 height 19
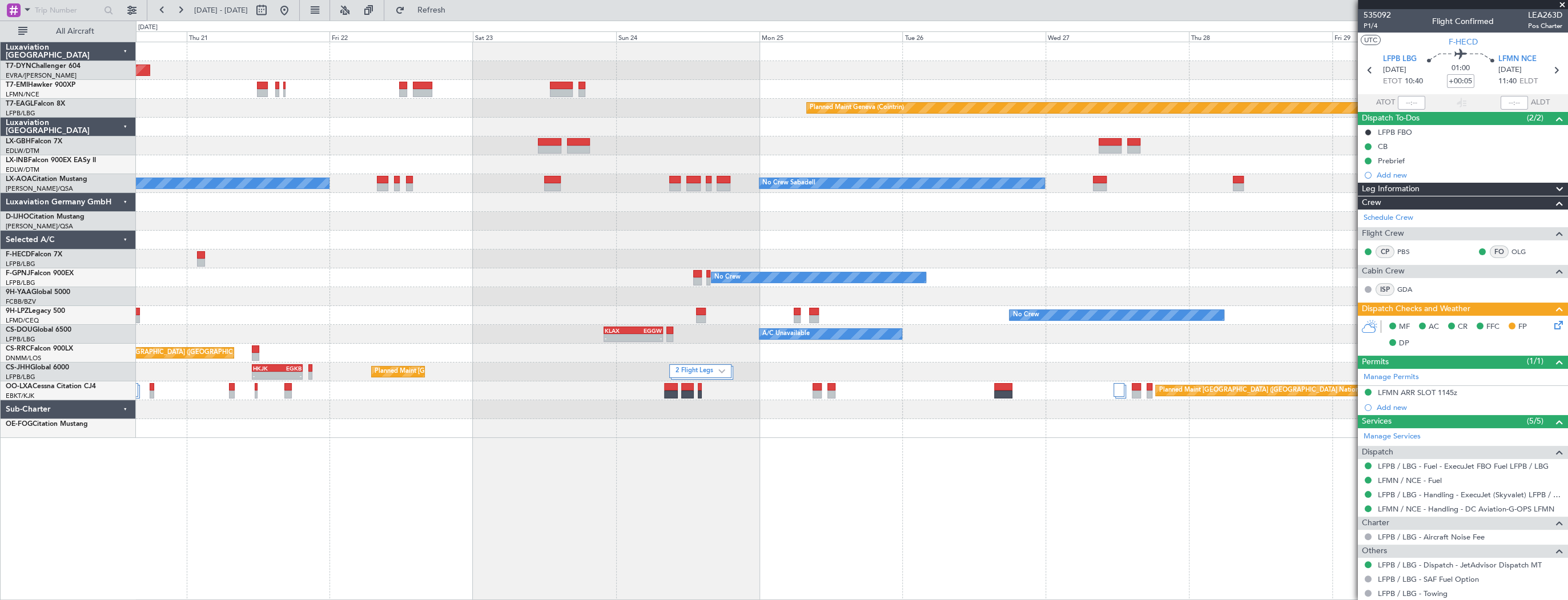
click at [385, 274] on div "Planned Maint Basel-Mulhouse Planned Maint Chester Planned Maint Geneva (Cointr…" at bounding box center [852, 240] width 1432 height 396
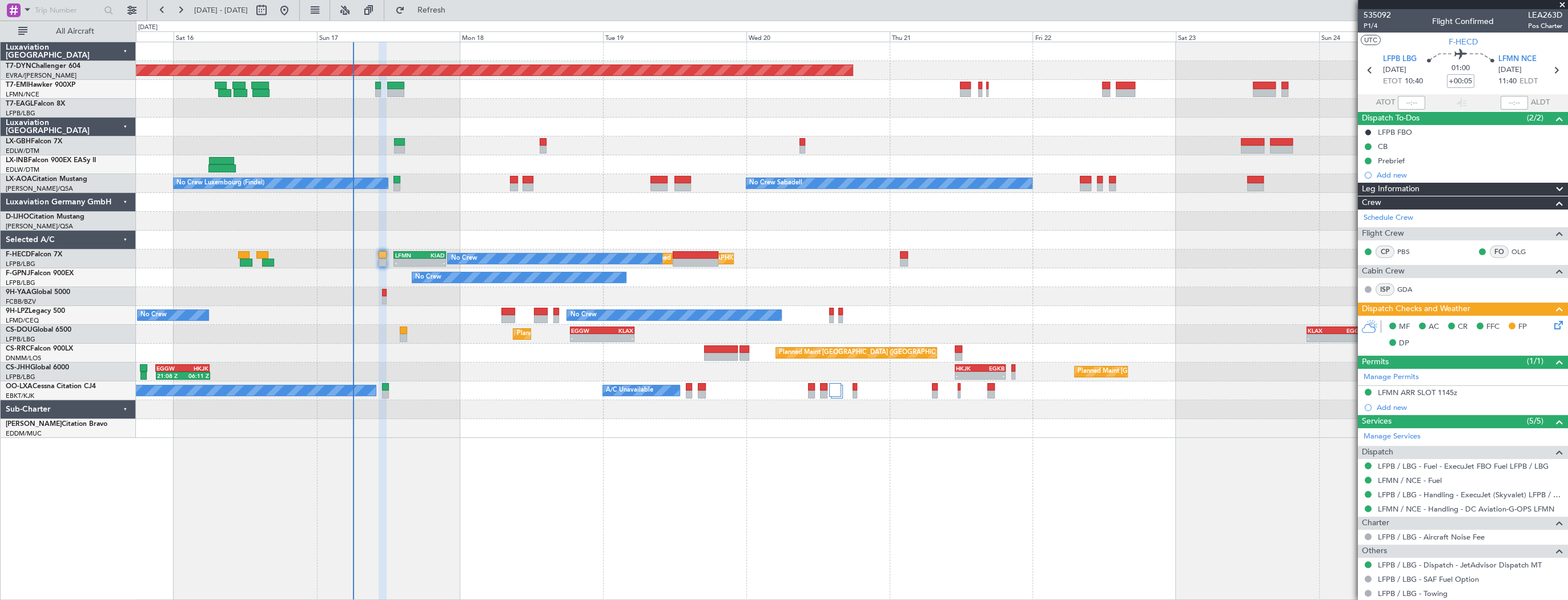
click at [1090, 231] on div "Planned Maint Basel-Mulhouse Planned Maint Geneva (Cointrin) Planned Maint New …" at bounding box center [852, 240] width 1432 height 396
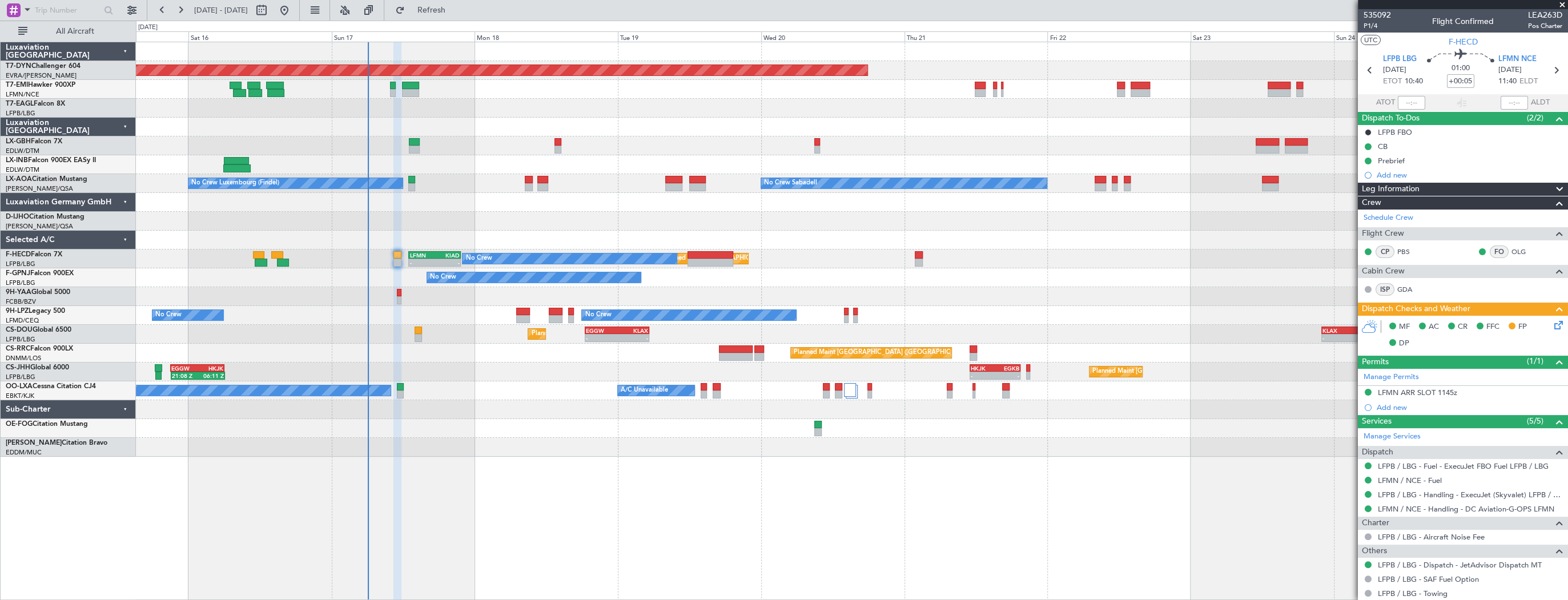
click at [464, 205] on div "Planned Maint Basel-Mulhouse Planned Maint Geneva (Cointrin) Planned Maint New …" at bounding box center [852, 249] width 1432 height 415
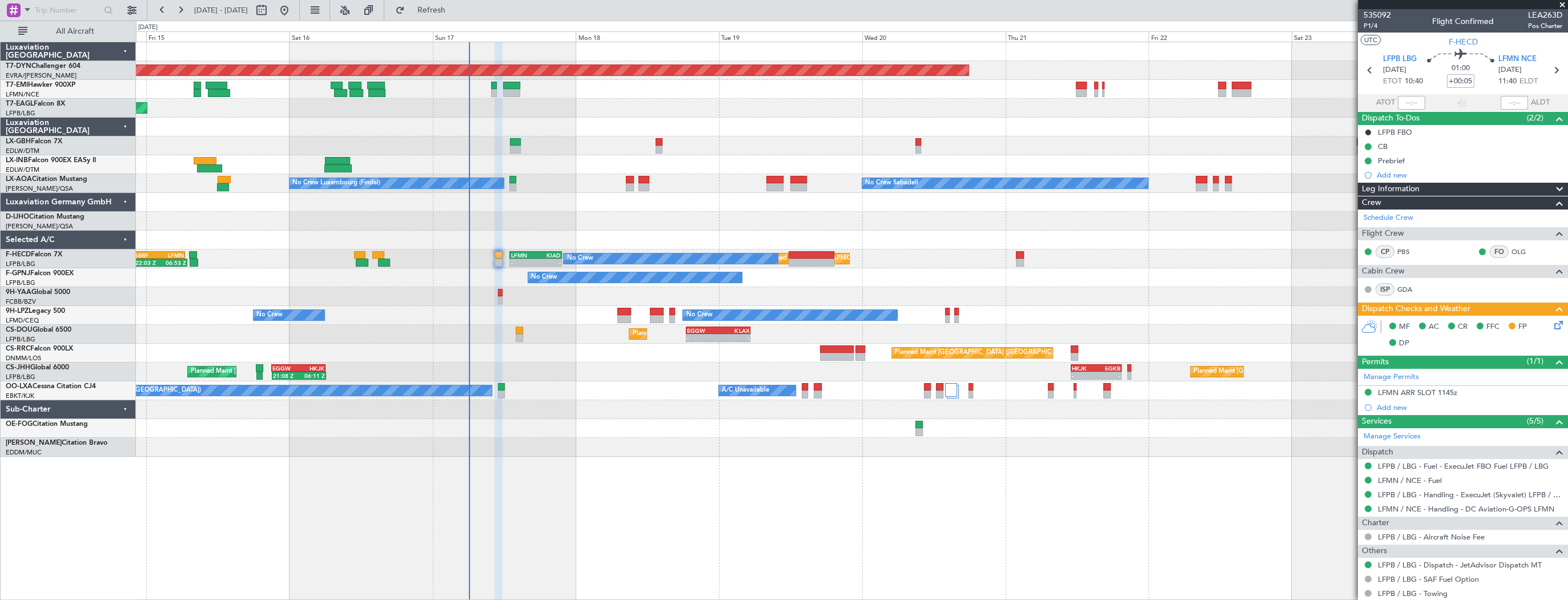
click at [1149, 263] on div "Planned Maint Paris (Le Bourget) No Crew LFMN 13:00 Z KIAD 21:45 Z - - 22:03 Z …" at bounding box center [852, 259] width 1432 height 19
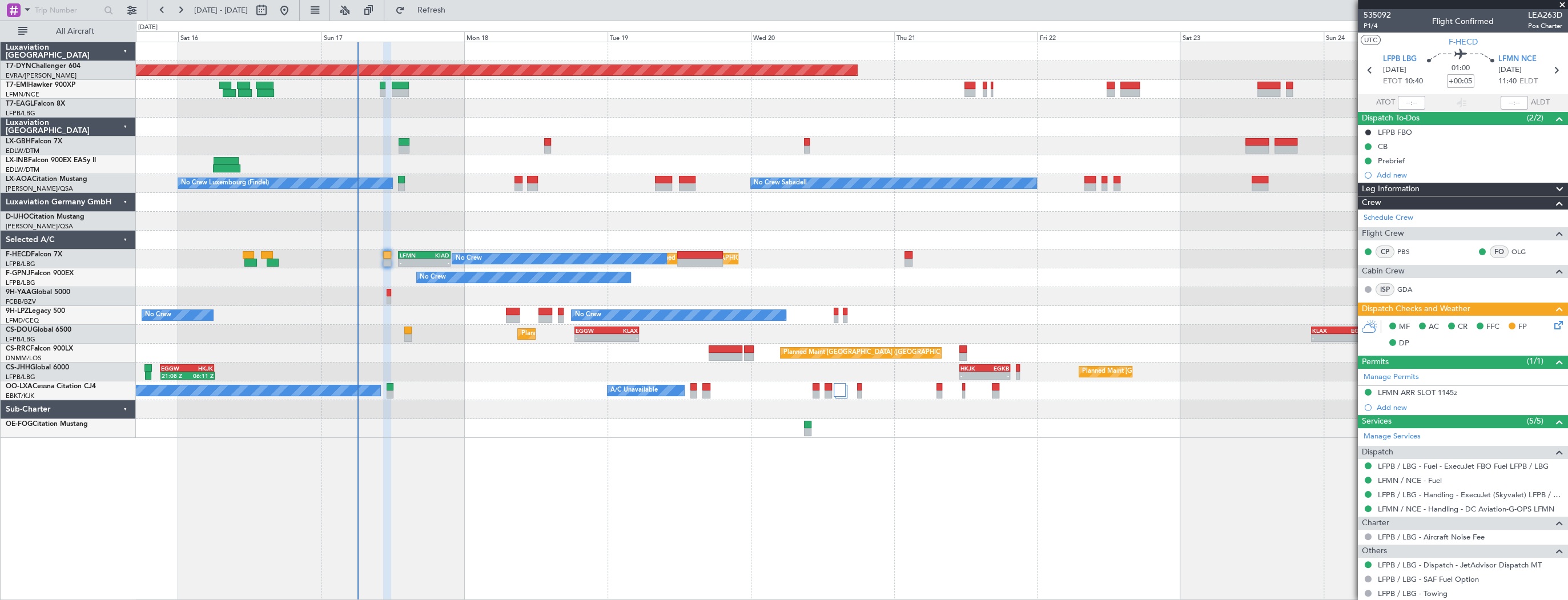
click at [719, 279] on div "No Crew No Crew" at bounding box center [852, 277] width 1432 height 19
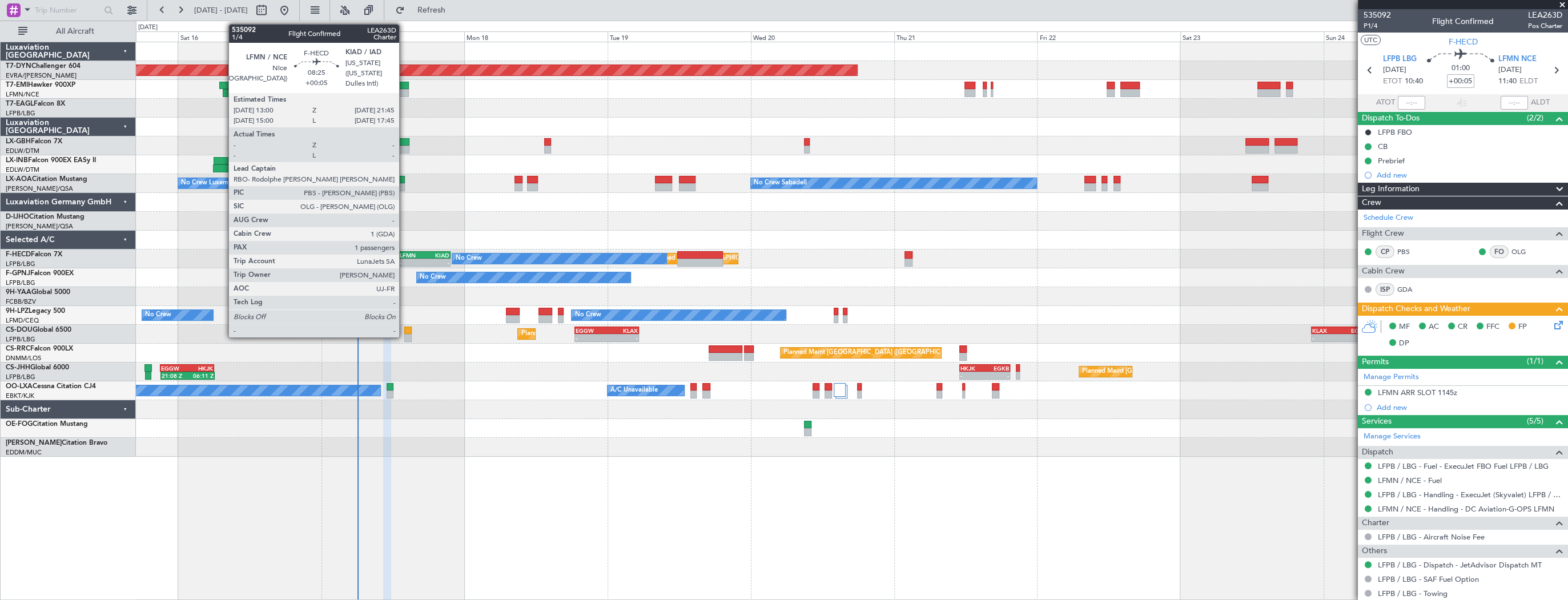
click at [404, 253] on div "LFMN" at bounding box center [412, 255] width 25 height 7
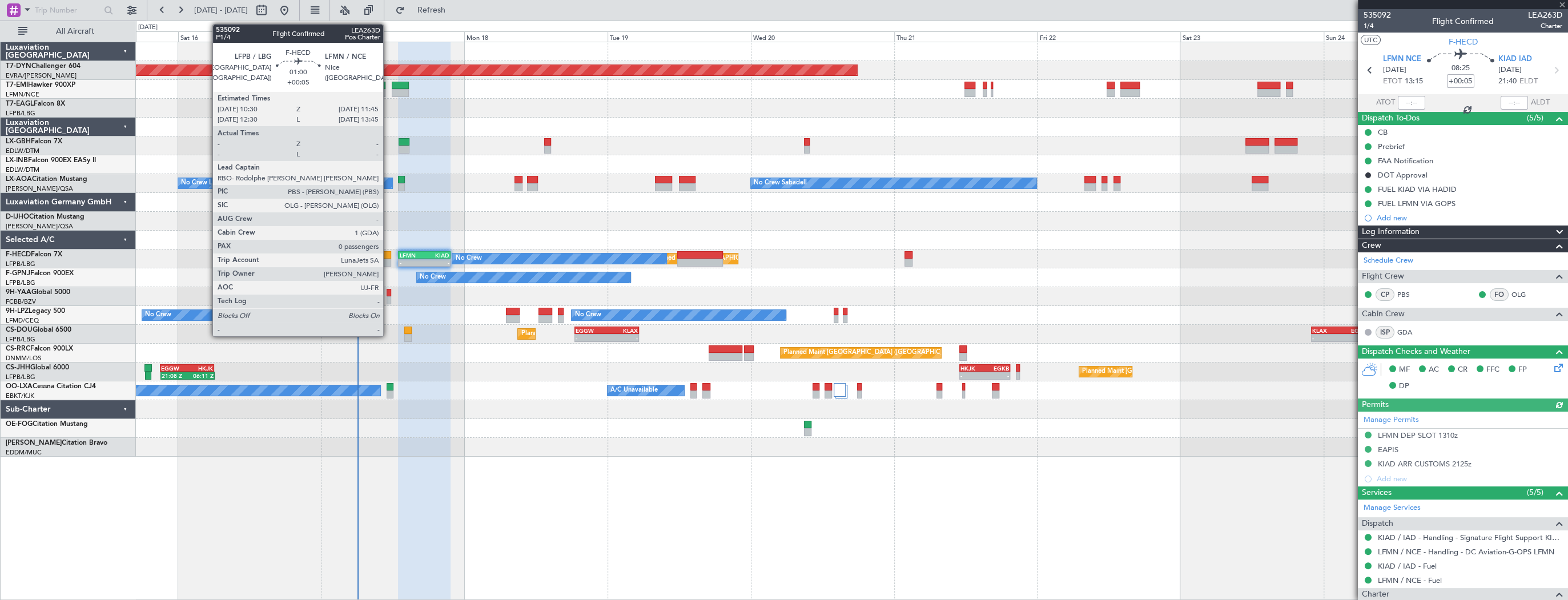
click at [388, 253] on div at bounding box center [388, 255] width 8 height 8
type input "0"
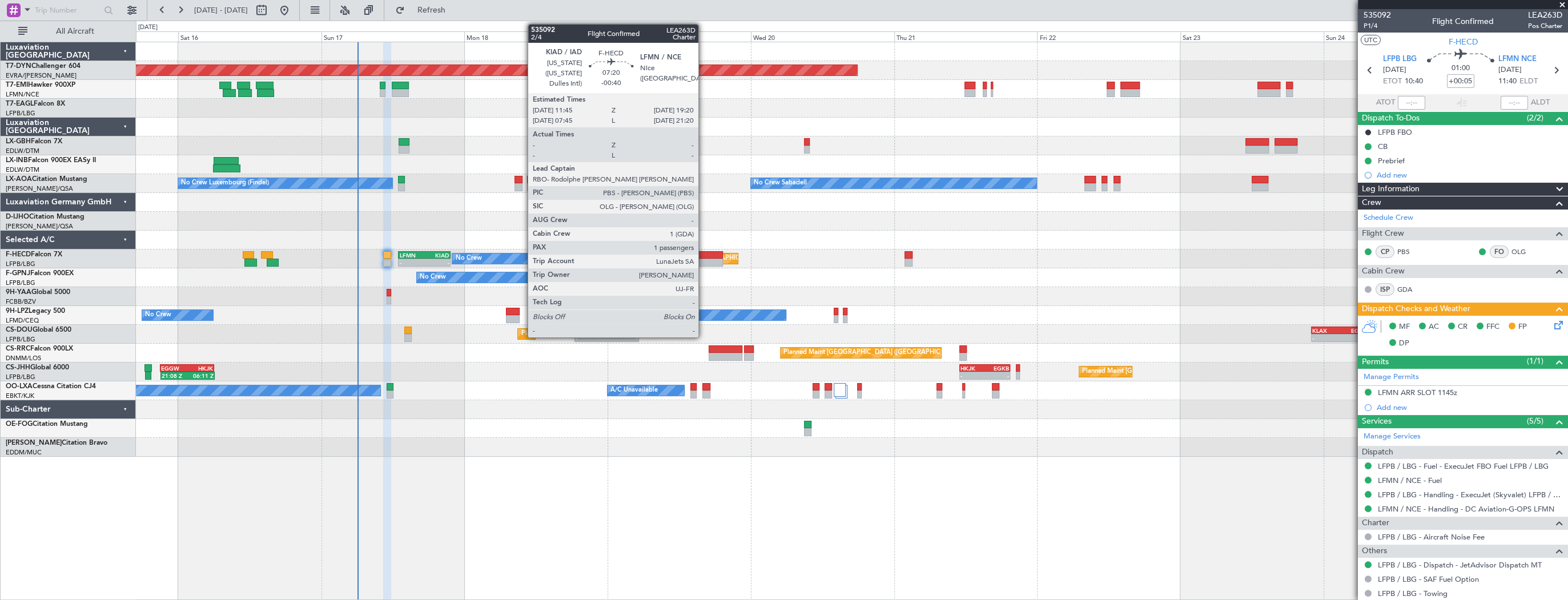
click at [704, 259] on div at bounding box center [699, 263] width 45 height 8
type input "-00:40"
type input "1"
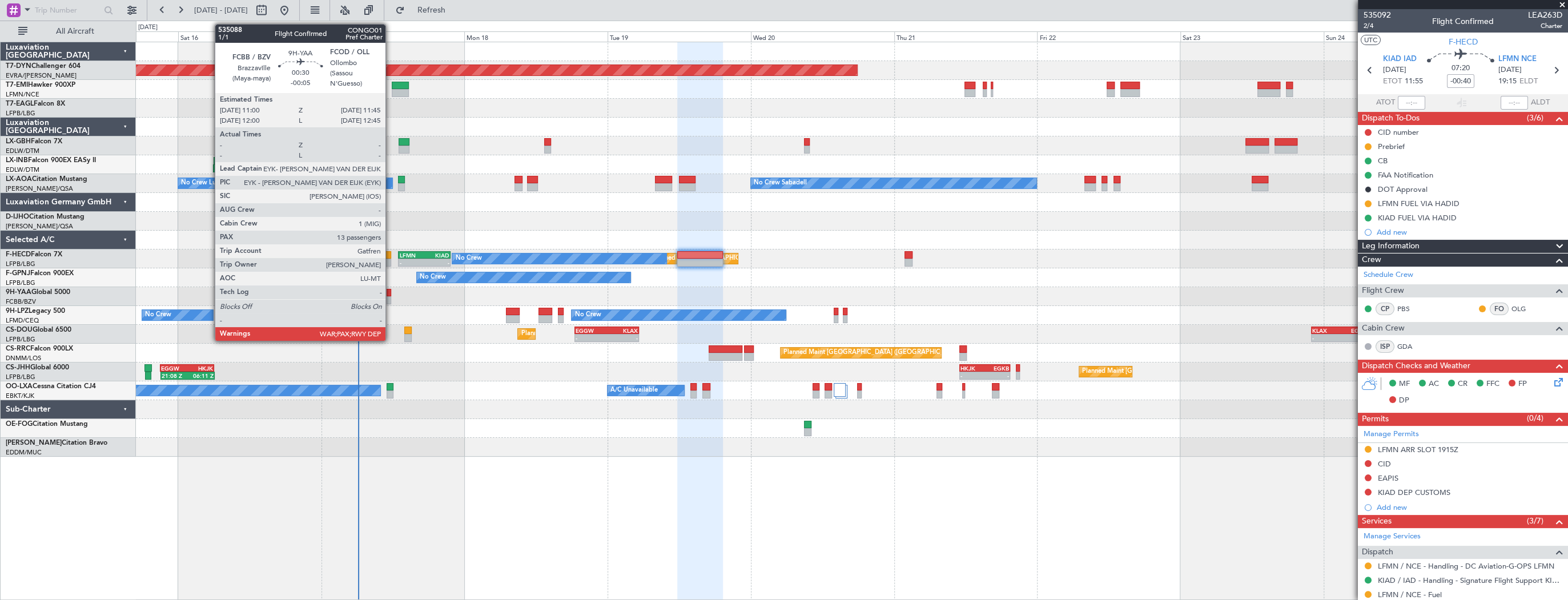
click at [391, 298] on div at bounding box center [389, 300] width 5 height 8
type input "-00:05"
type input "13"
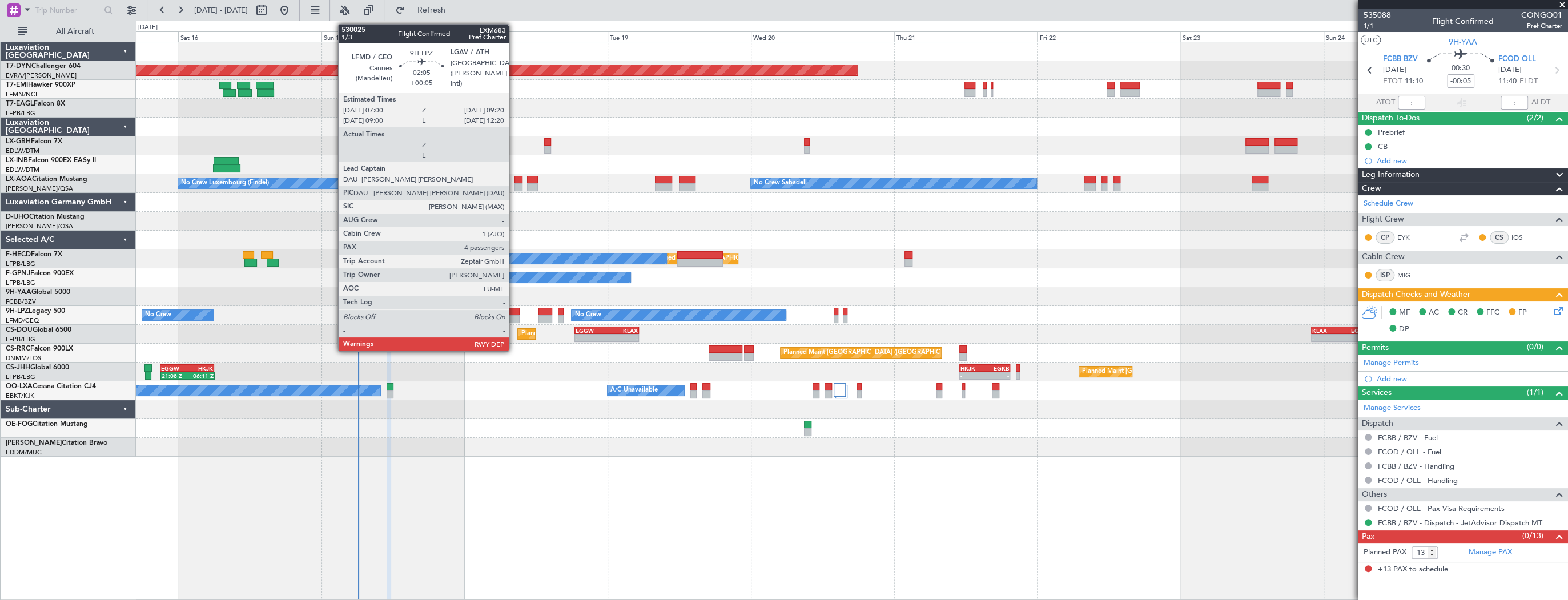
click at [514, 315] on div at bounding box center [513, 319] width 14 height 8
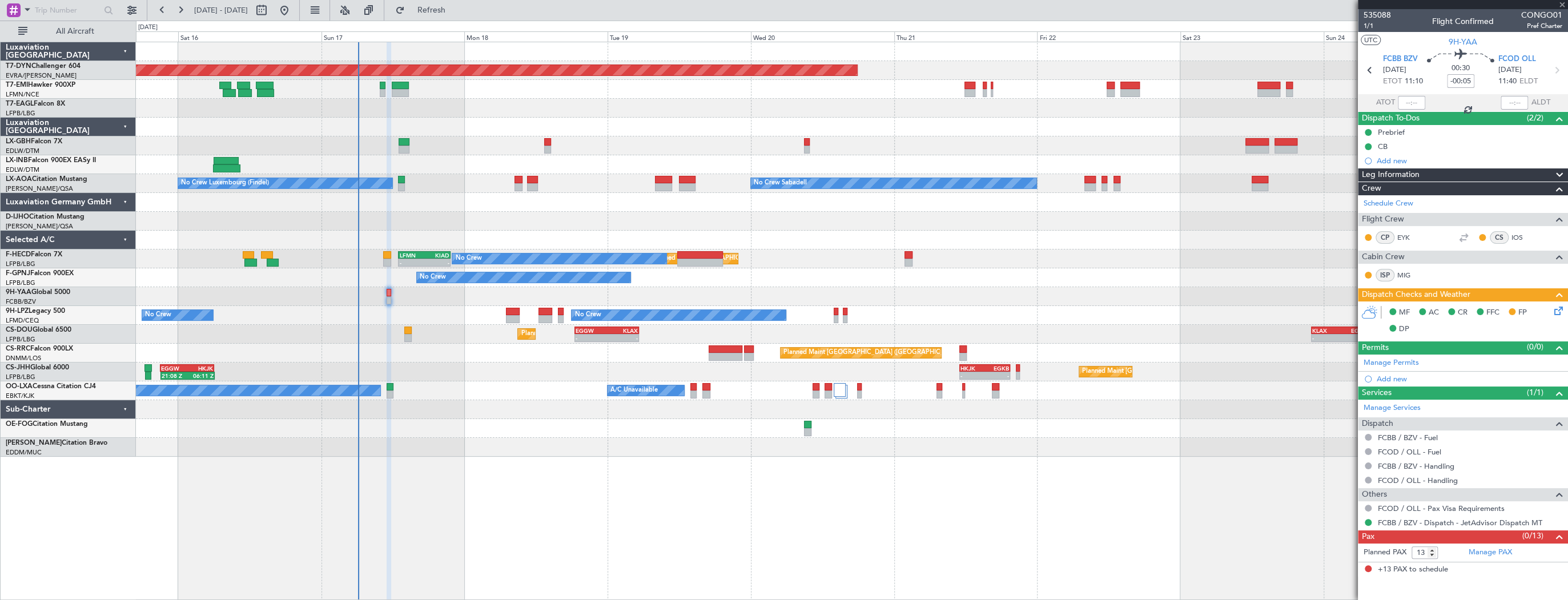
type input "+00:05"
type input "4"
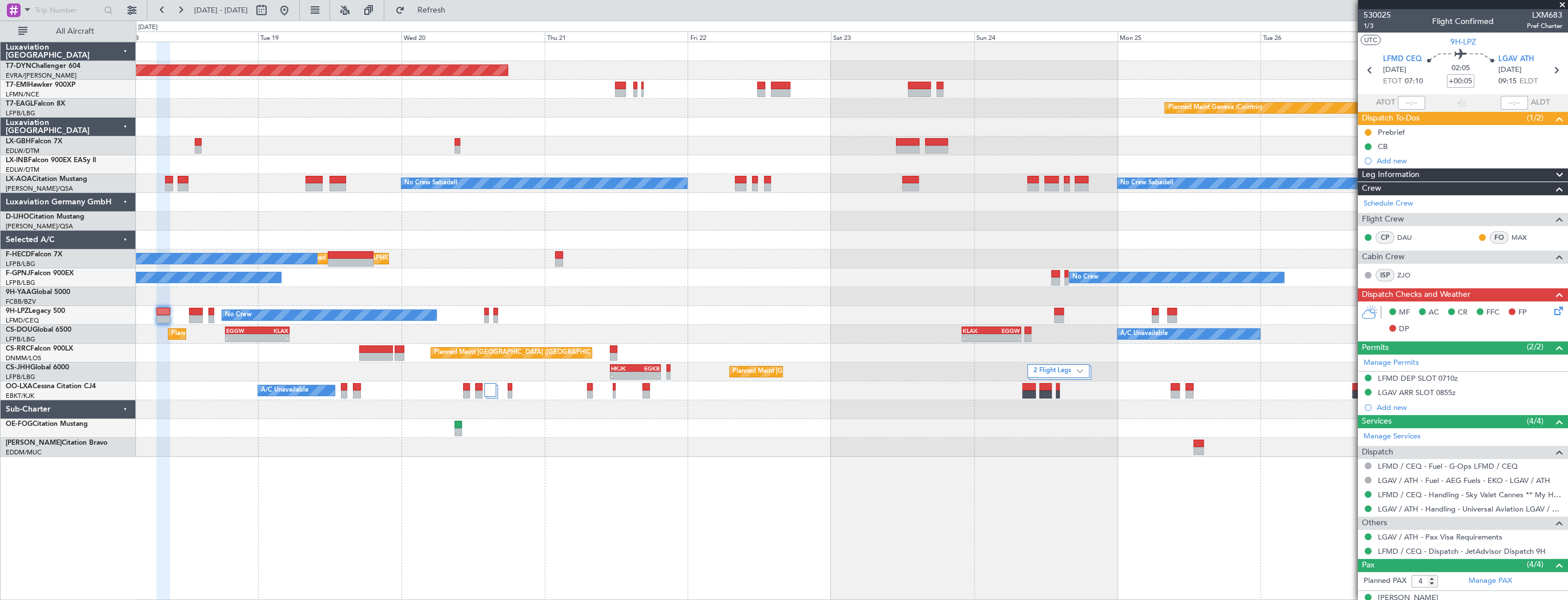
click at [723, 325] on div "Planned Maint London (Luton) Planned Maint Paris (Le Bourget) A/C Unavailable -…" at bounding box center [852, 334] width 1432 height 19
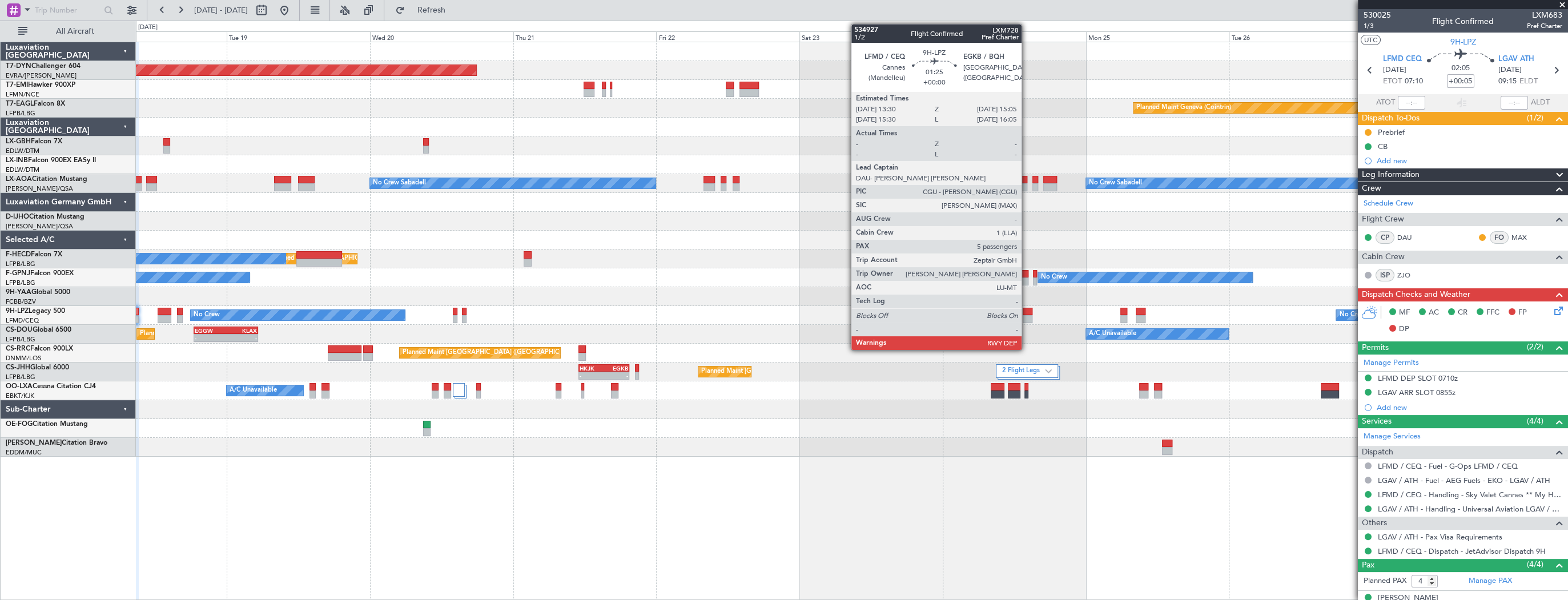
click at [1027, 315] on div at bounding box center [1028, 319] width 10 height 8
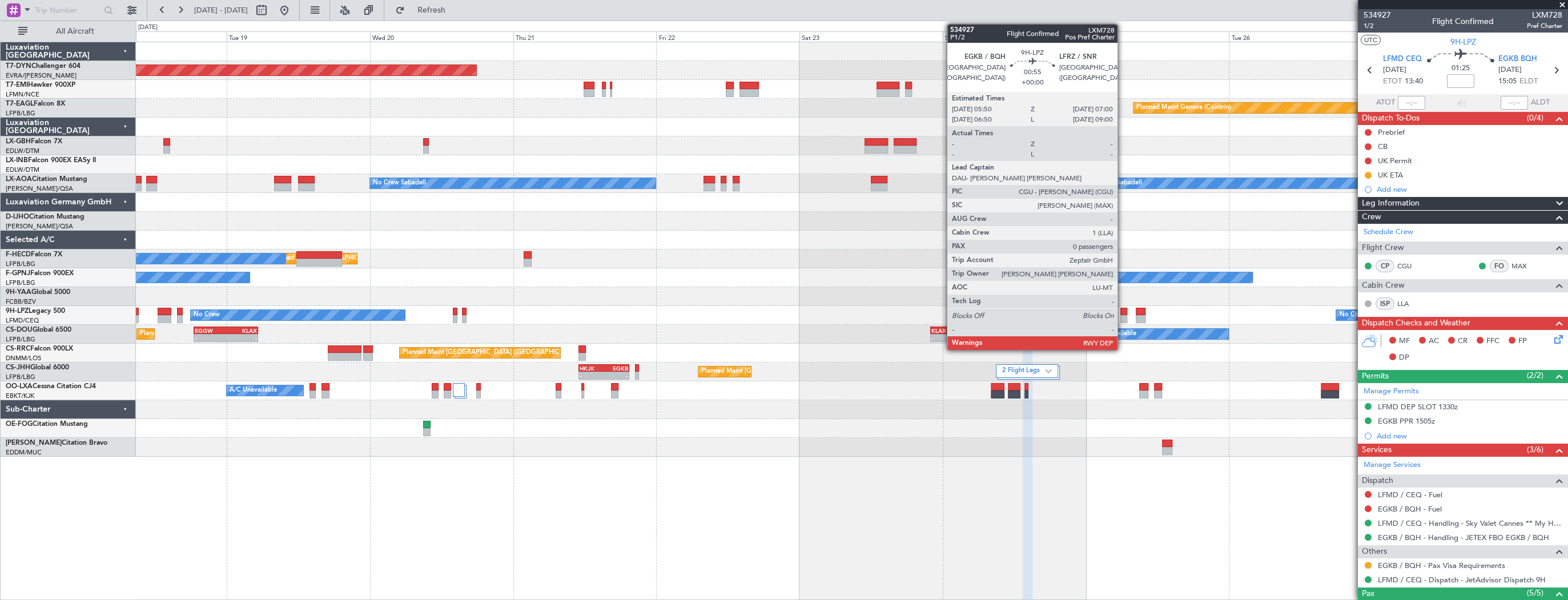
click at [1123, 312] on div at bounding box center [1124, 312] width 7 height 8
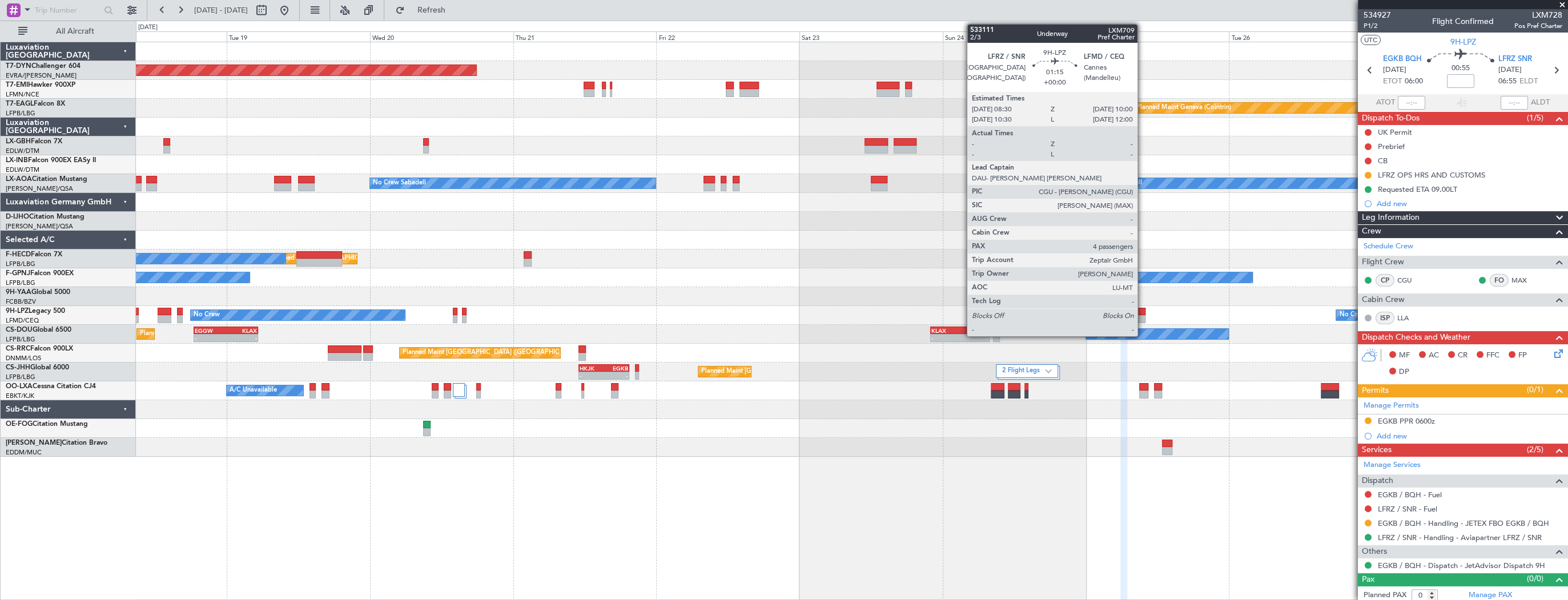
click at [1143, 312] on div at bounding box center [1140, 312] width 9 height 8
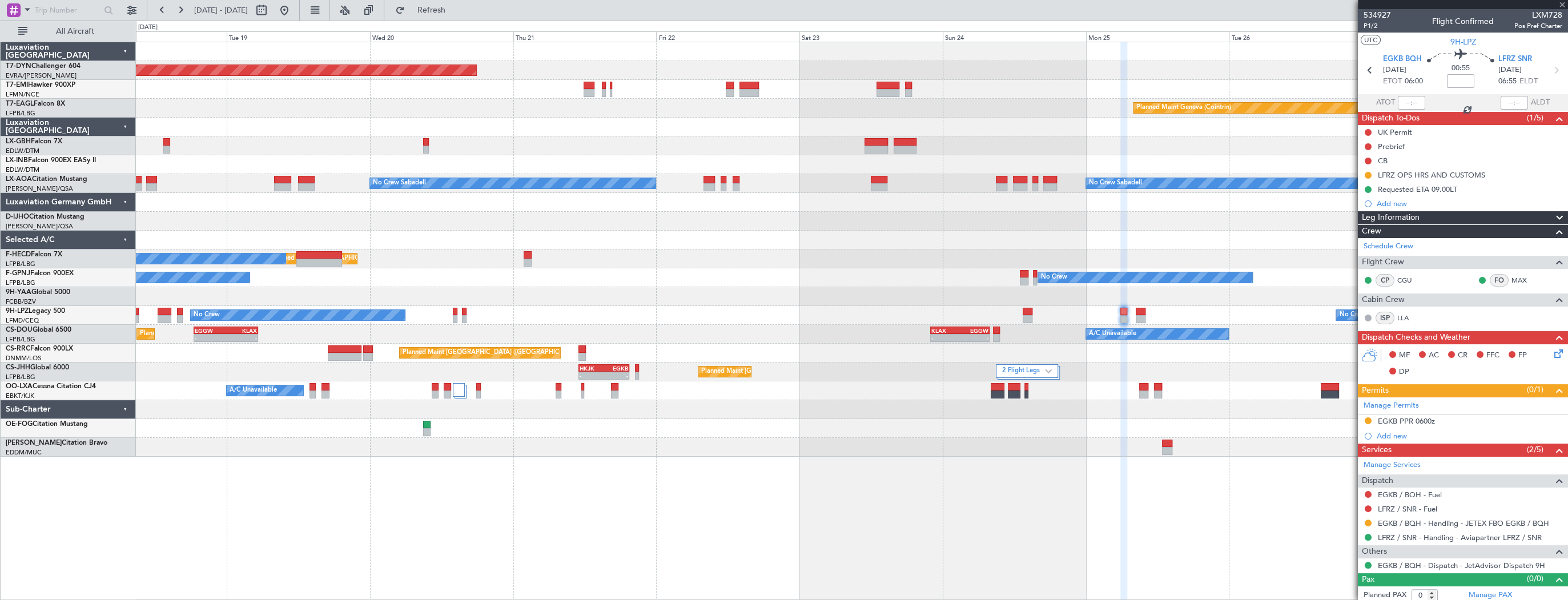
type input "4"
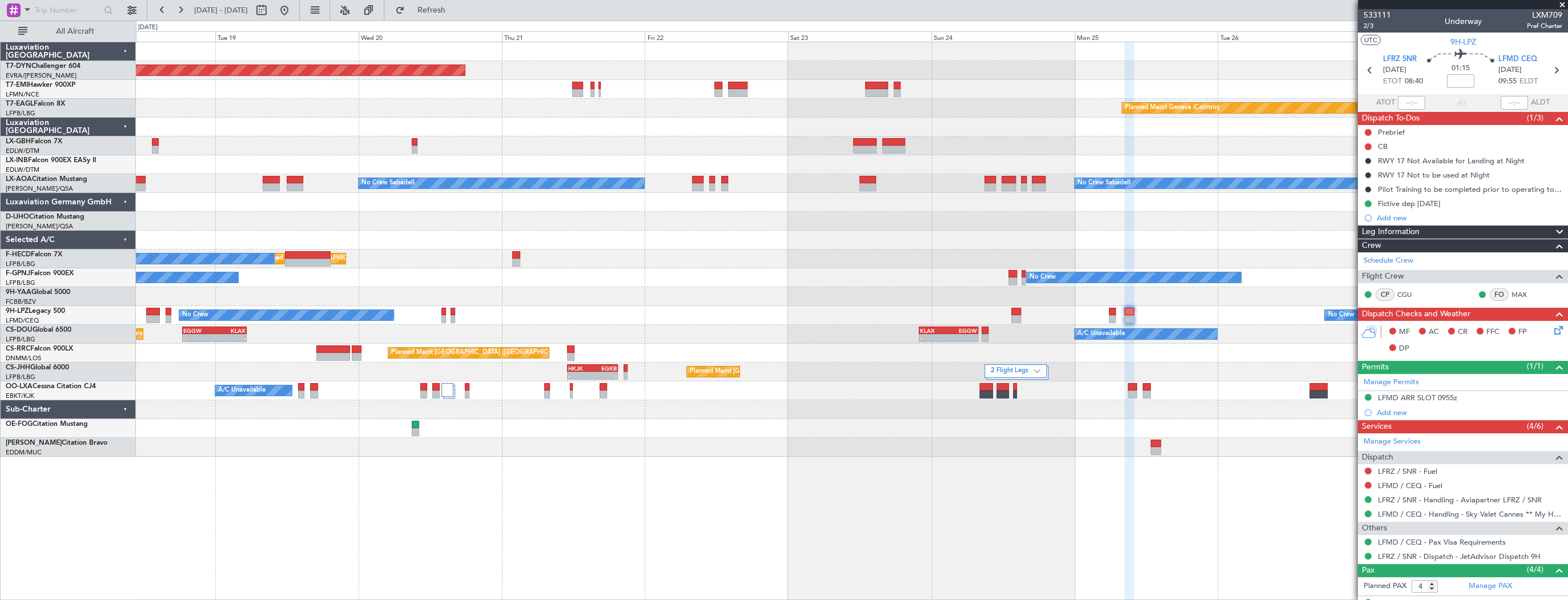
click at [748, 342] on div "Planned Maint Basel-Mulhouse Planned Maint Geneva (Cointrin) No Crew Sabadell N…" at bounding box center [852, 249] width 1432 height 415
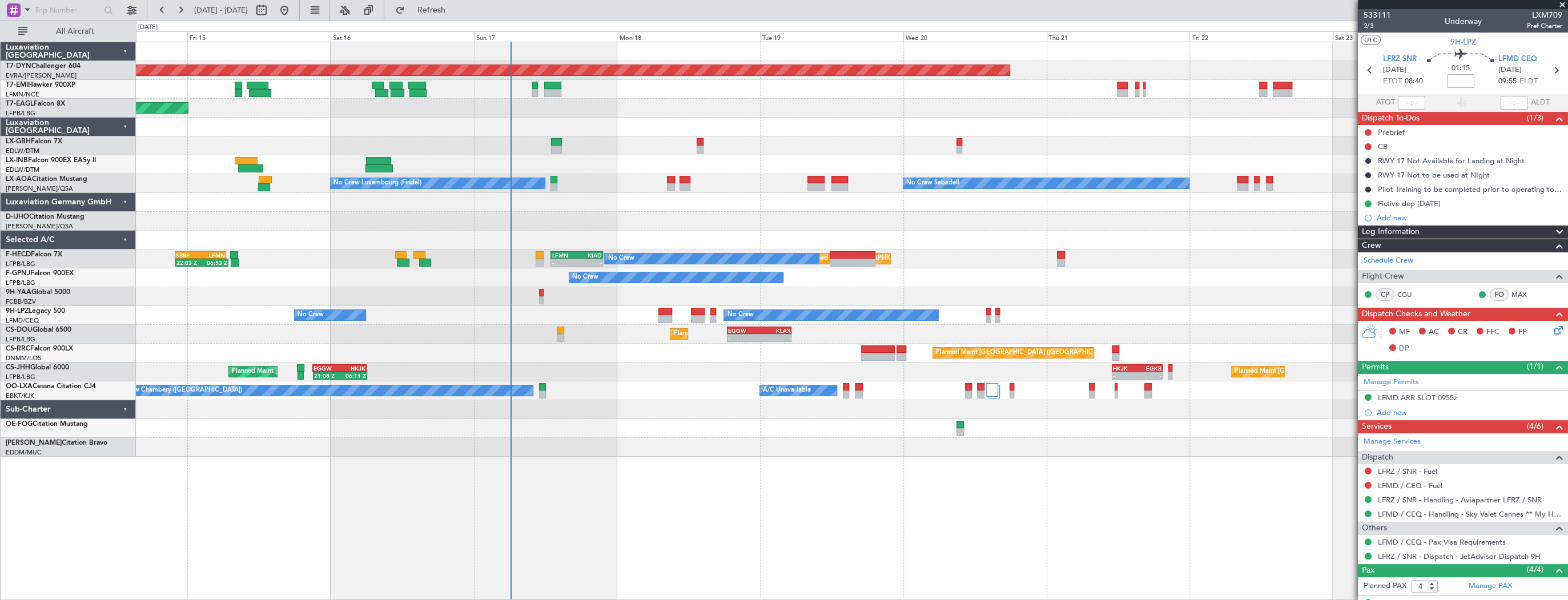
click at [1161, 338] on div "Planned Maint Basel-Mulhouse Planned Maint New York (Teterboro) Planned Maint G…" at bounding box center [852, 249] width 1432 height 415
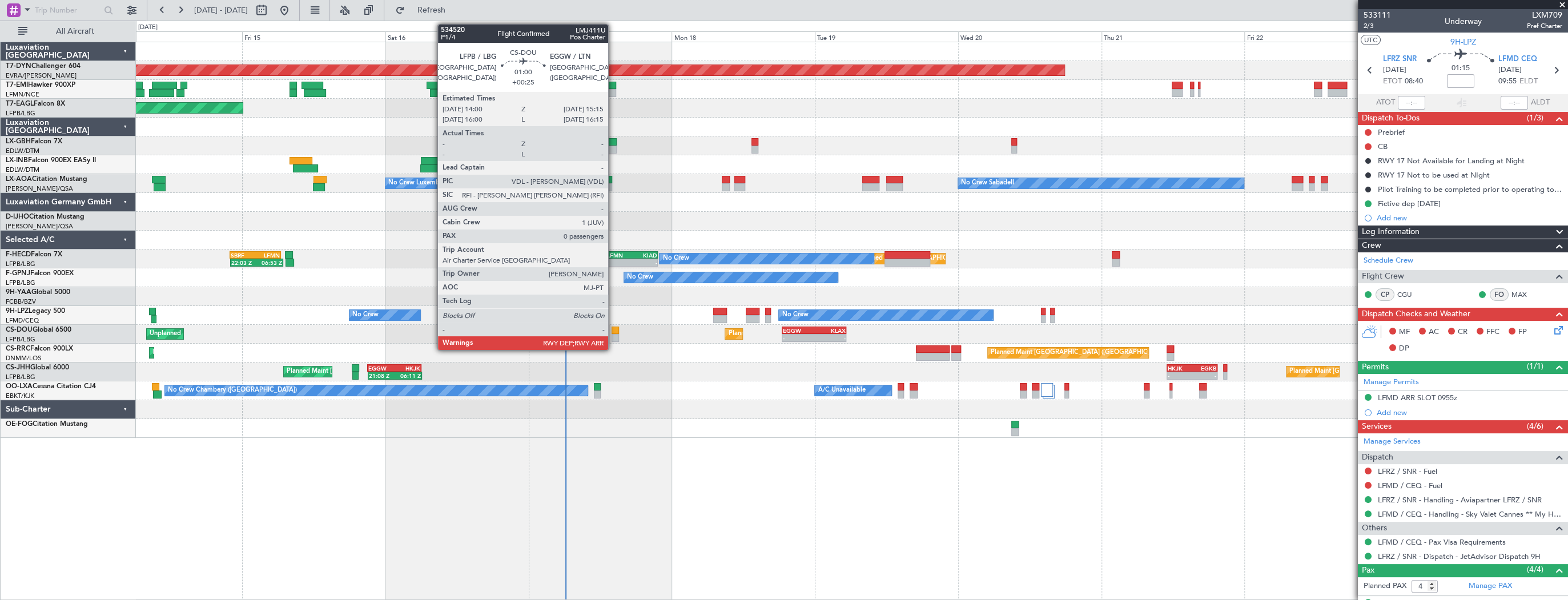
click at [614, 337] on div at bounding box center [616, 338] width 8 height 8
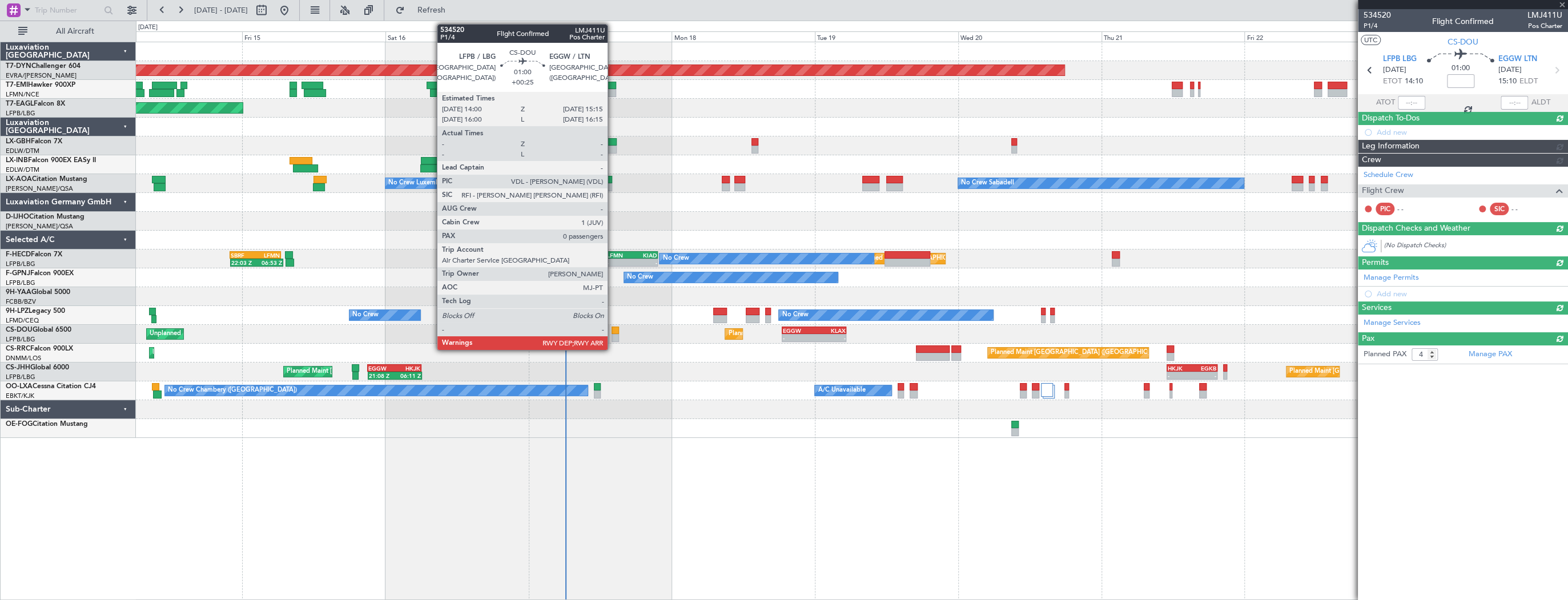
type input "+00:25"
type input "0"
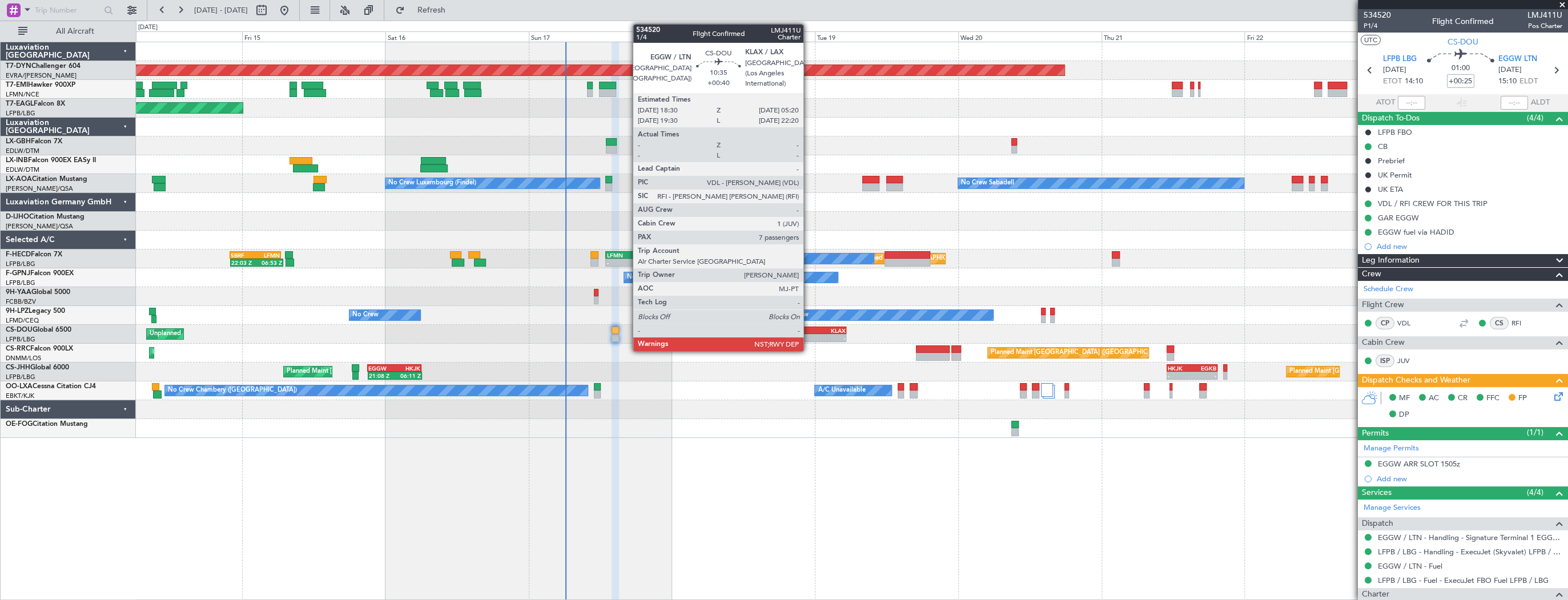
click at [809, 334] on div "- -" at bounding box center [814, 338] width 65 height 8
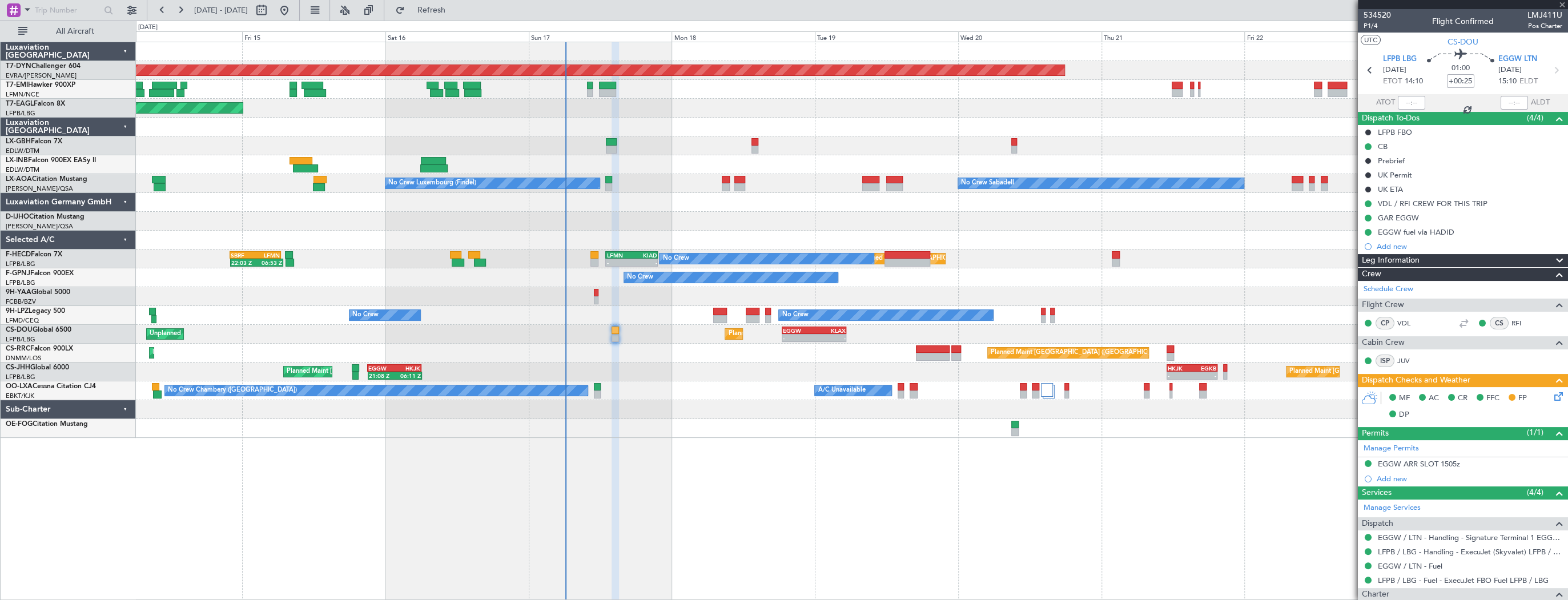
type input "+00:40"
type input "7"
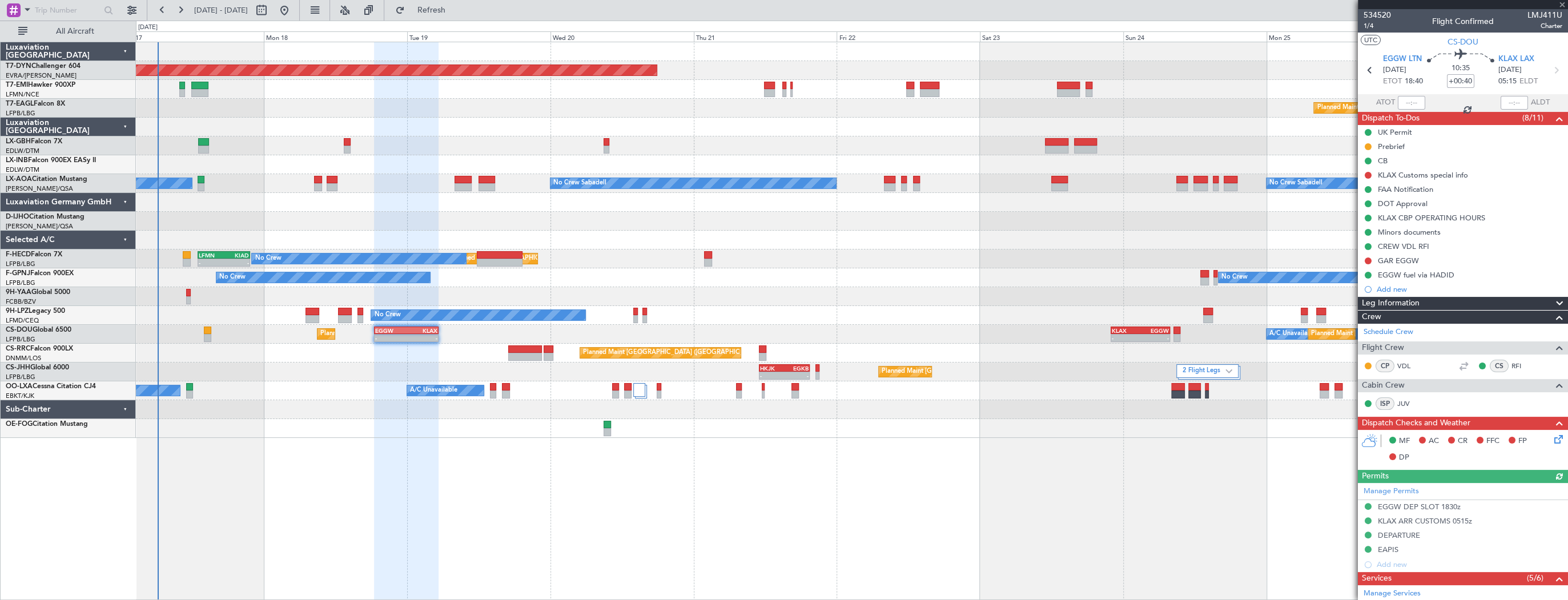
click at [738, 332] on div "Planned Maint London (Luton) - - EGGW 18:30 Z KLAX 05:20 Z - - KLAX 22:00 Z EGG…" at bounding box center [852, 334] width 1432 height 19
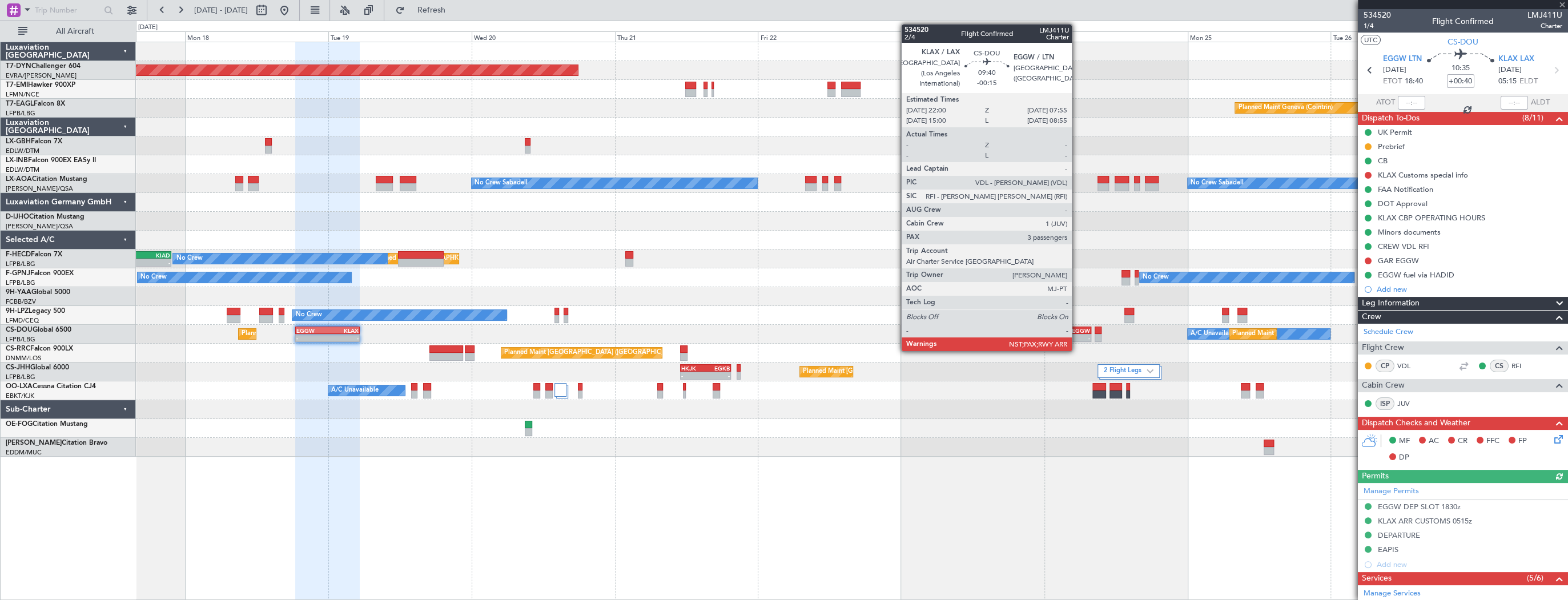
click at [1077, 328] on div "EGGW" at bounding box center [1076, 330] width 29 height 7
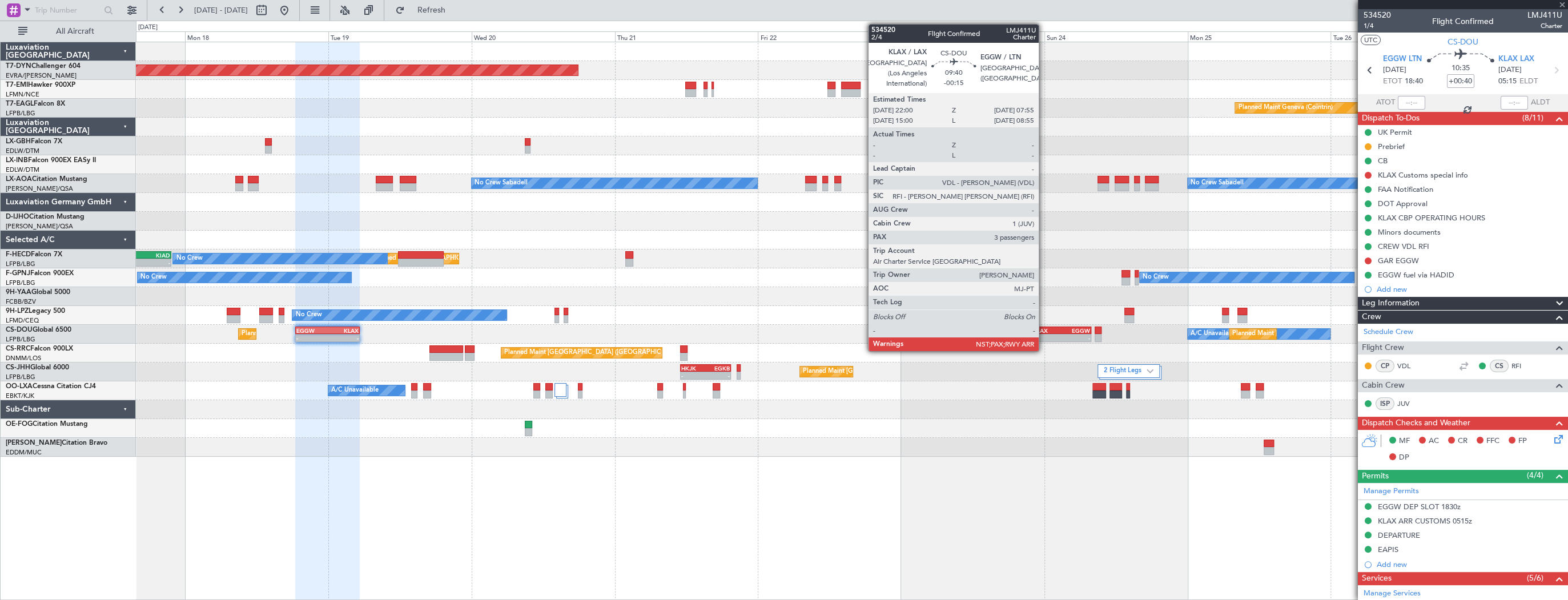
type input "-00:15"
type input "3"
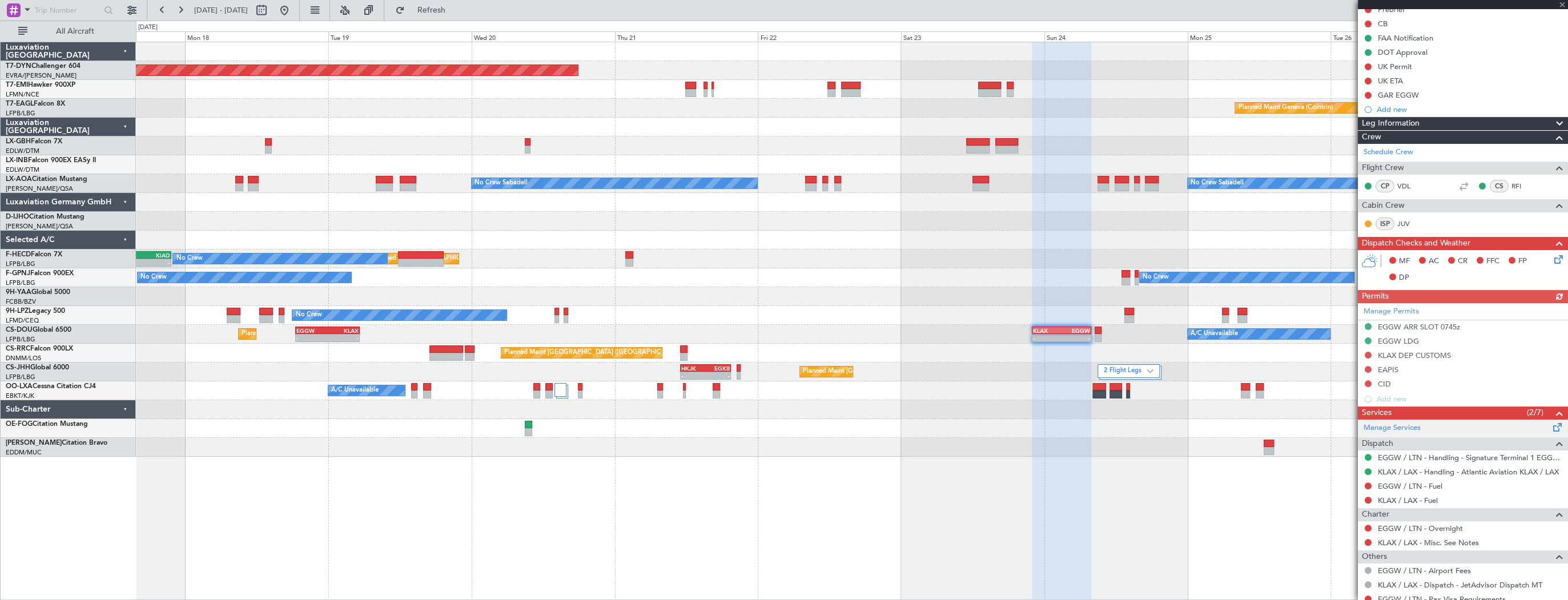
scroll to position [188, 0]
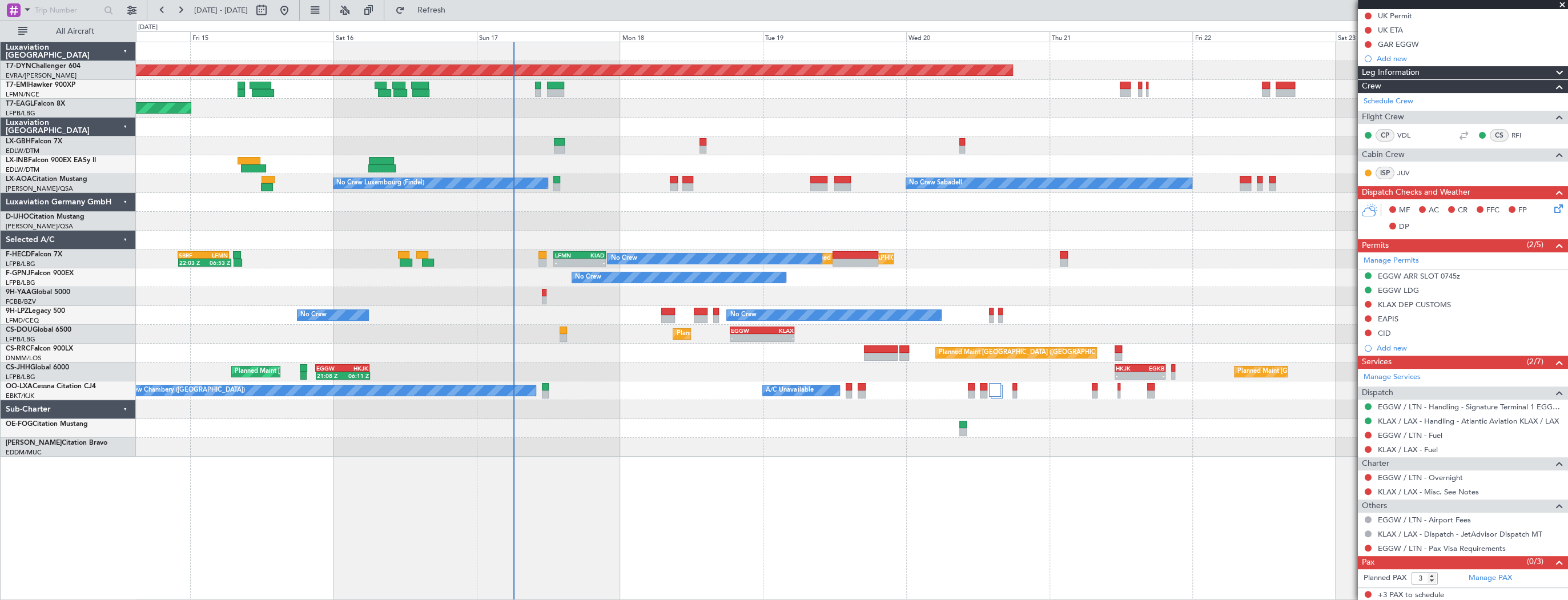
click at [749, 388] on div "A/C Unavailable No Crew Chambery (Aix-les-bains)" at bounding box center [852, 391] width 1432 height 19
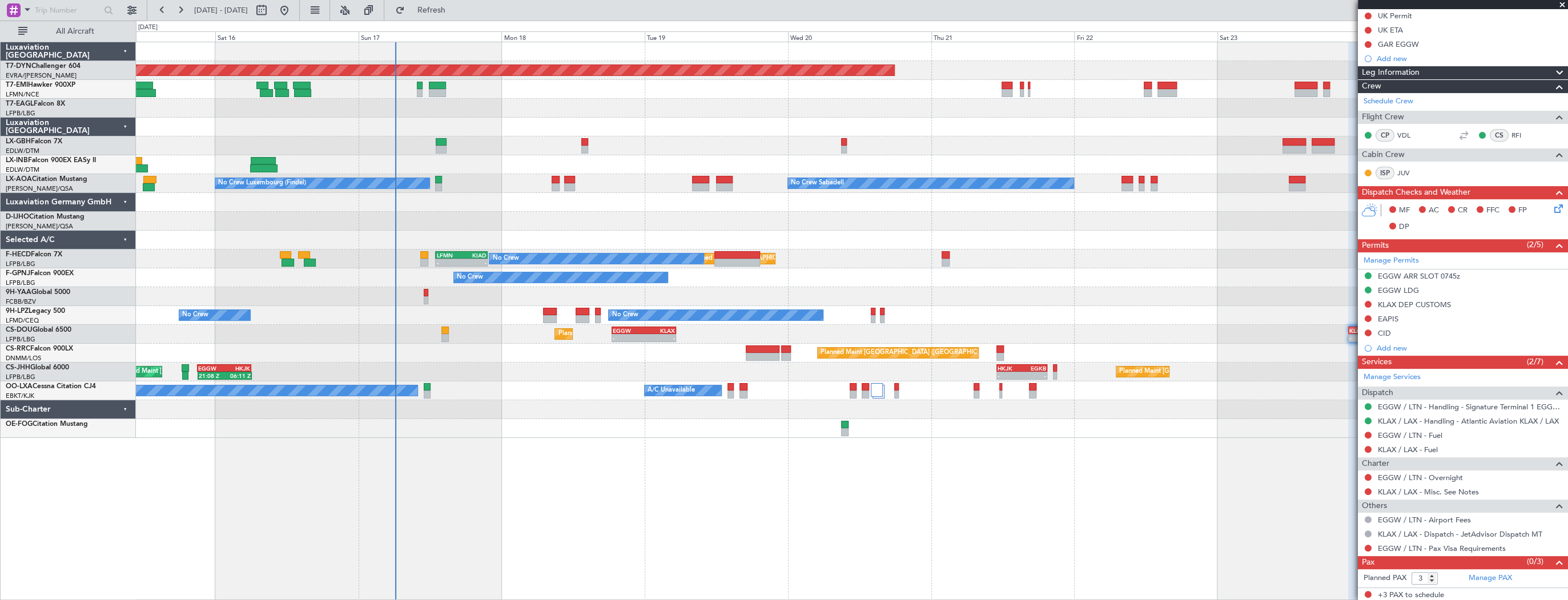
click at [551, 398] on div "Planned Maint Basel-Mulhouse Planned Maint Geneva (Cointrin) Planned Maint New …" at bounding box center [852, 240] width 1432 height 396
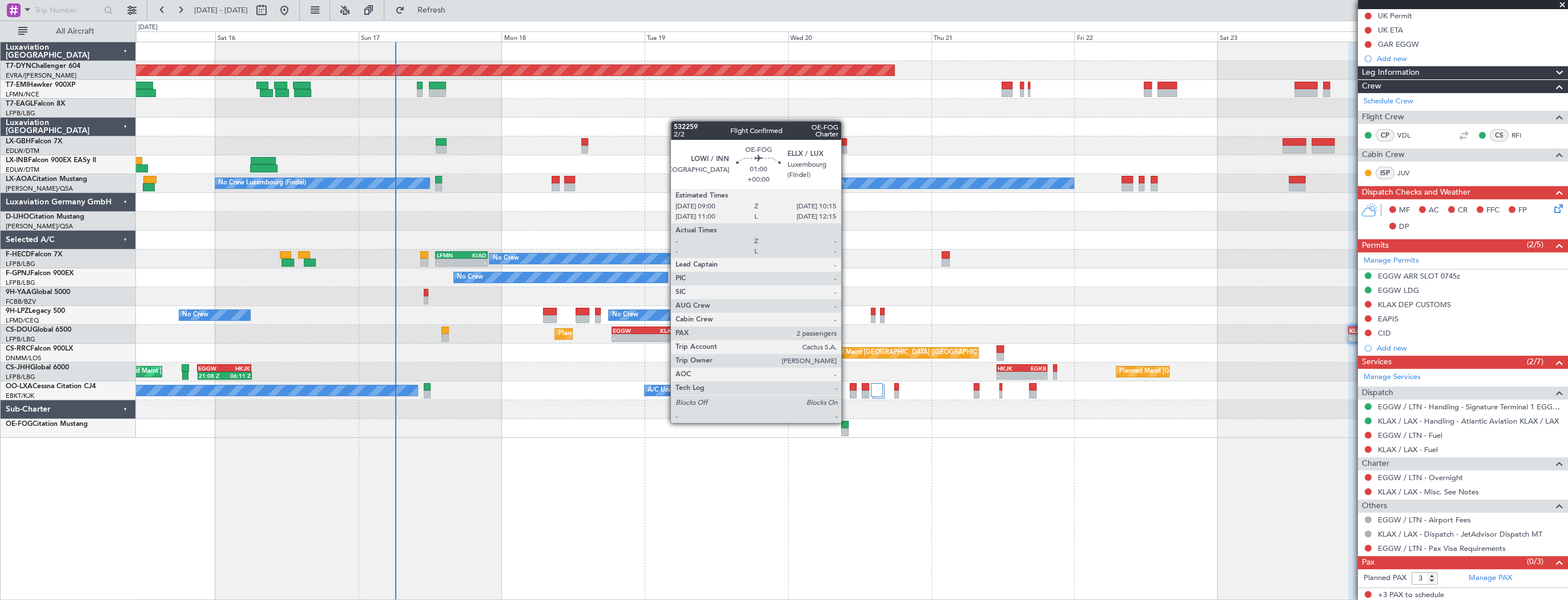
click at [846, 422] on div at bounding box center [845, 424] width 8 height 8
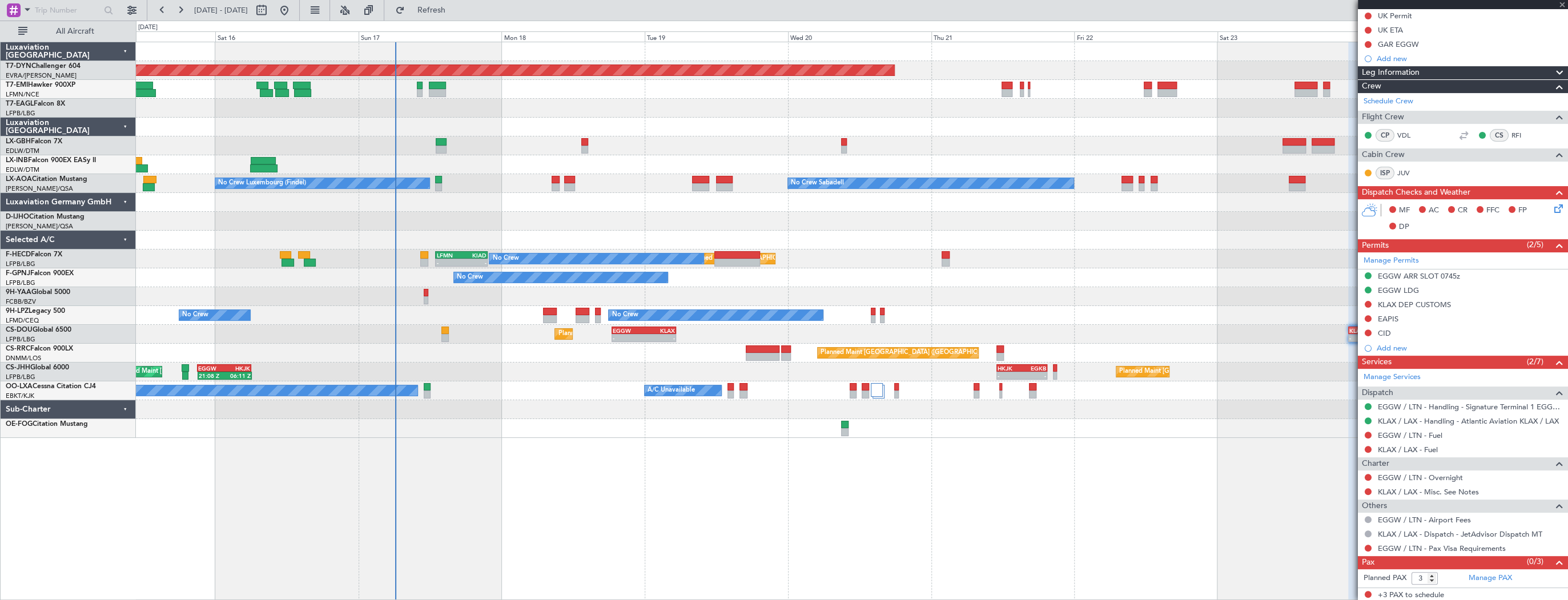
type input "2"
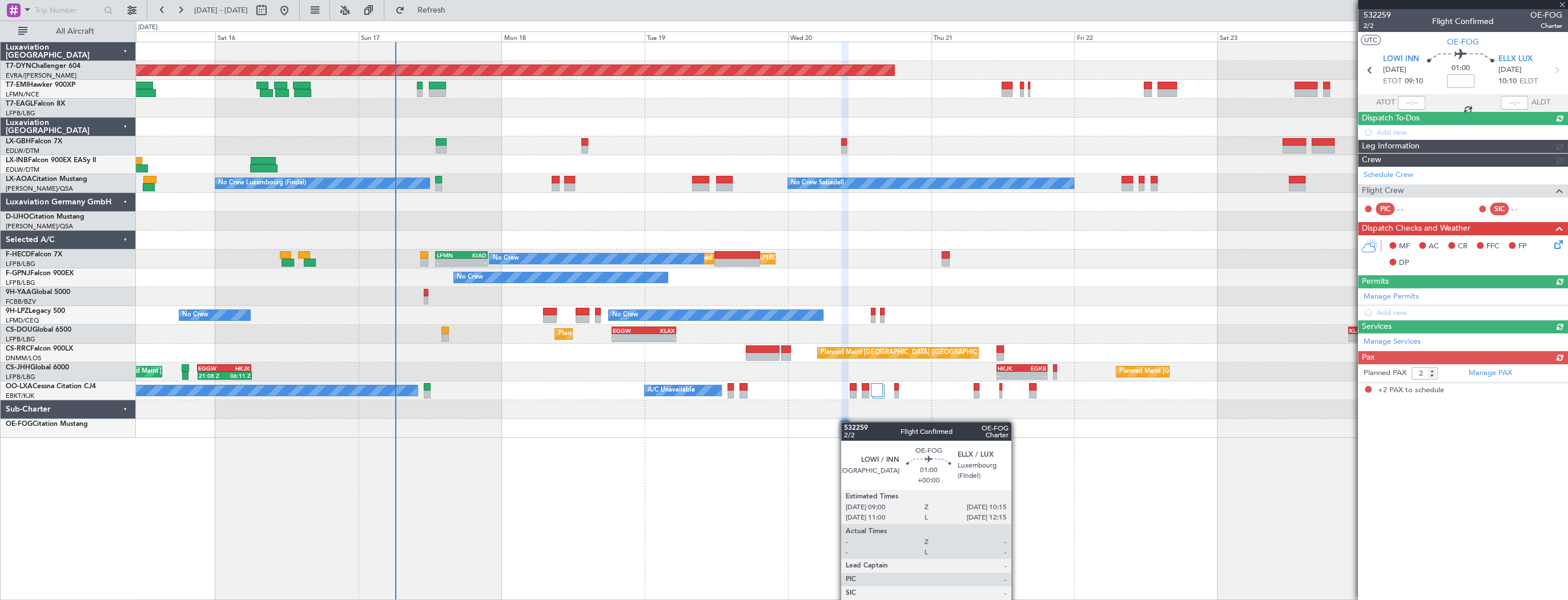
scroll to position [0, 0]
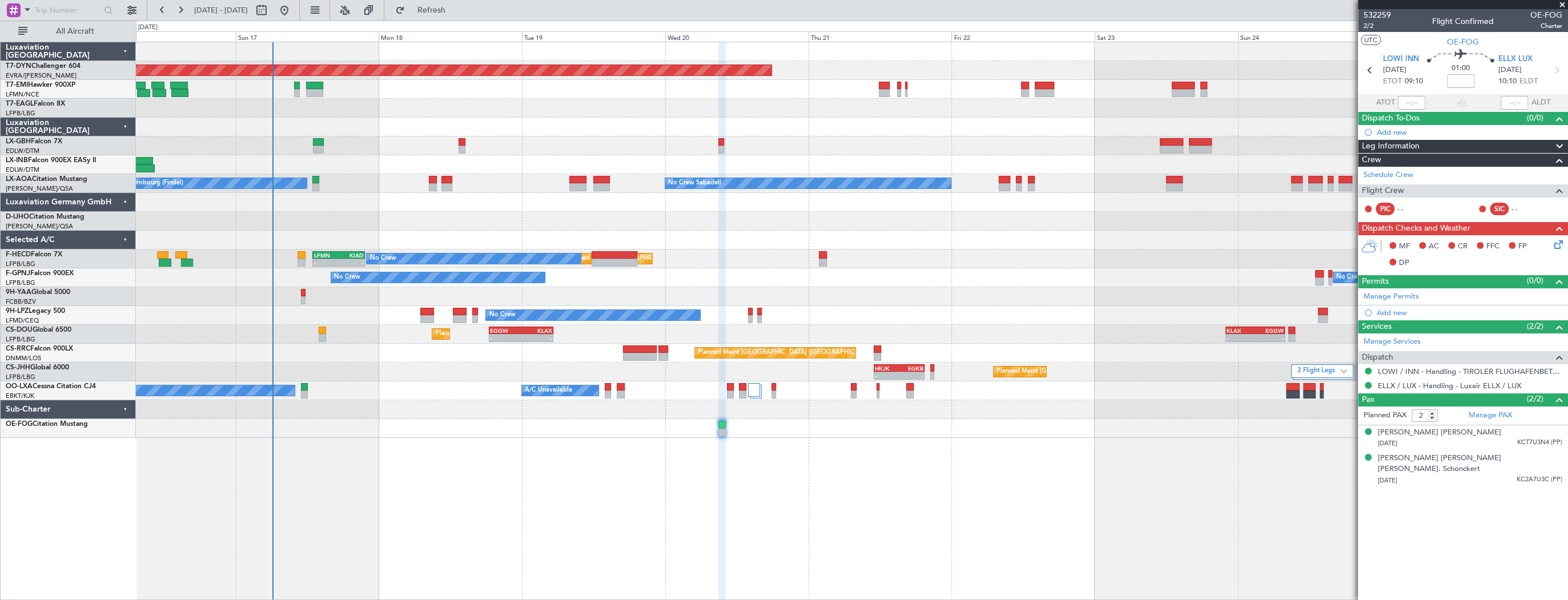
click at [473, 368] on div "2 Flight Legs Planned Maint London (Luton) - - HKJK 11:00 Z EGKB 19:30 Z 21:08 …" at bounding box center [852, 372] width 1432 height 19
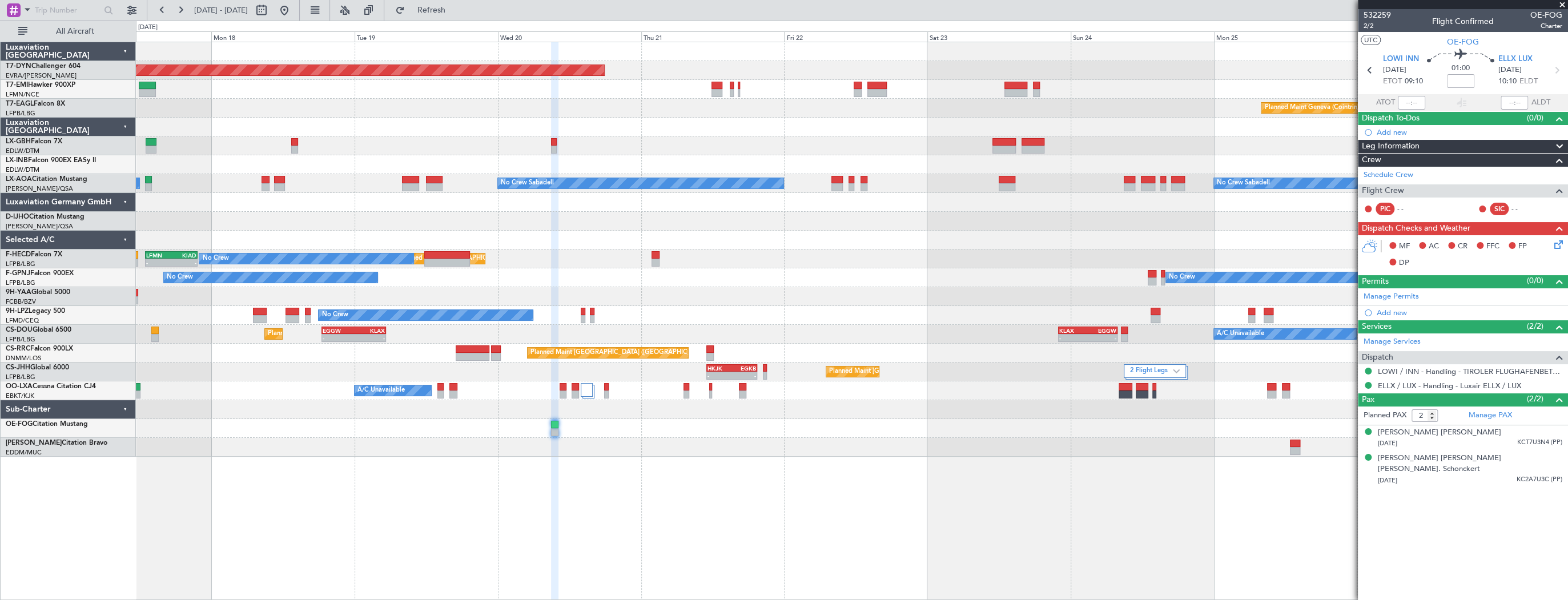
click at [891, 422] on div "Planned Maint Basel-Mulhouse Planned Maint Geneva (Cointrin) Planned Maint New …" at bounding box center [852, 249] width 1432 height 415
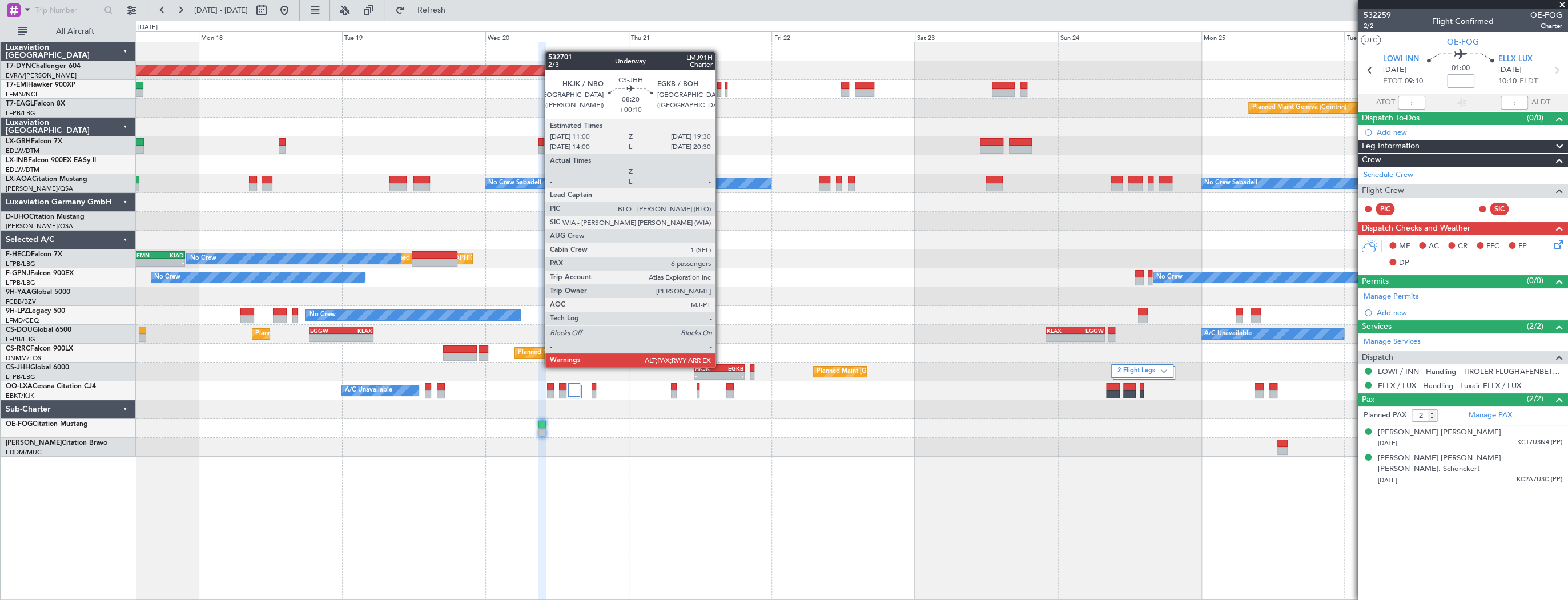
click at [721, 366] on div "EGKB" at bounding box center [732, 368] width 25 height 7
type input "+00:10"
type input "6"
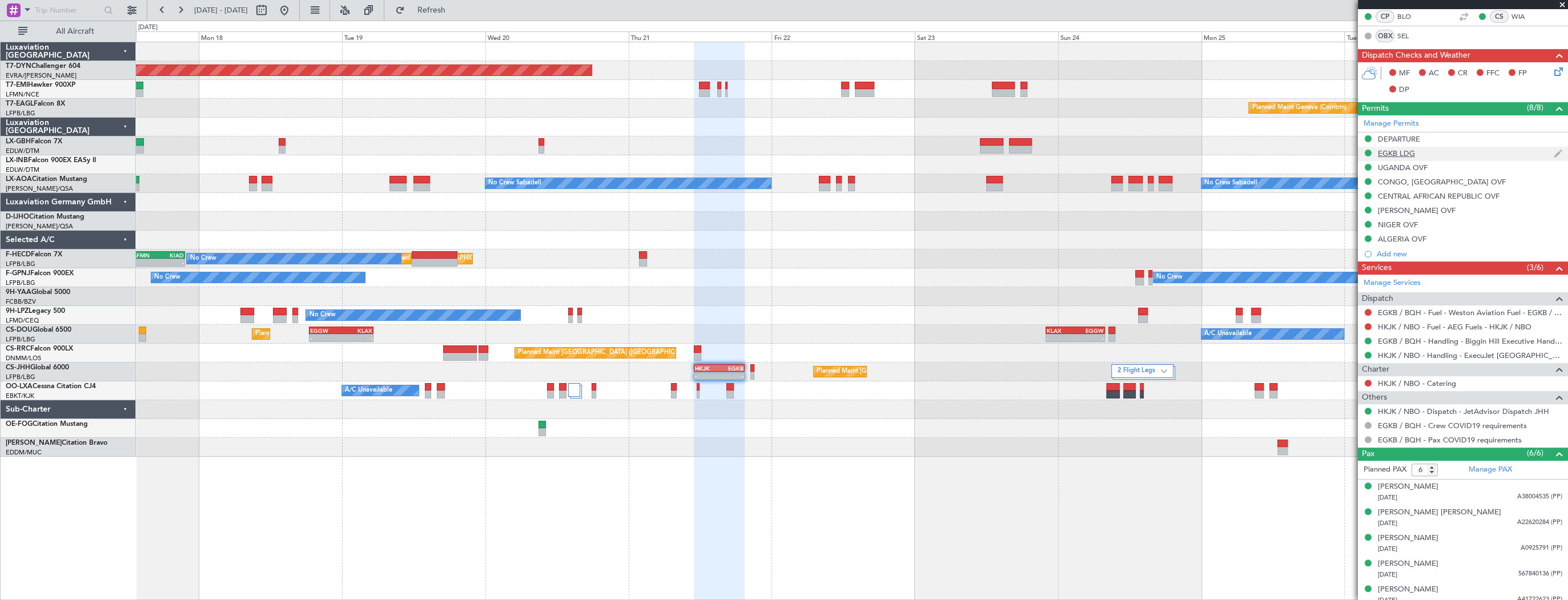
scroll to position [296, 0]
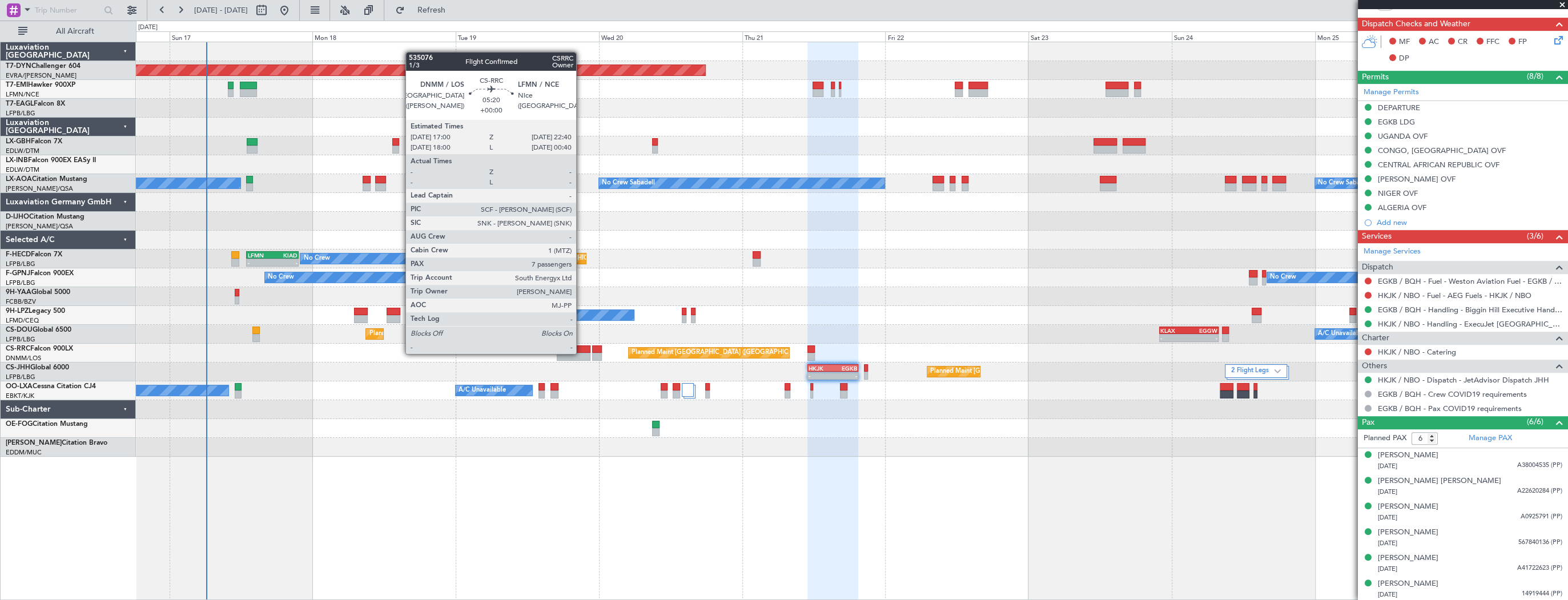
click at [582, 353] on div at bounding box center [574, 357] width 35 height 8
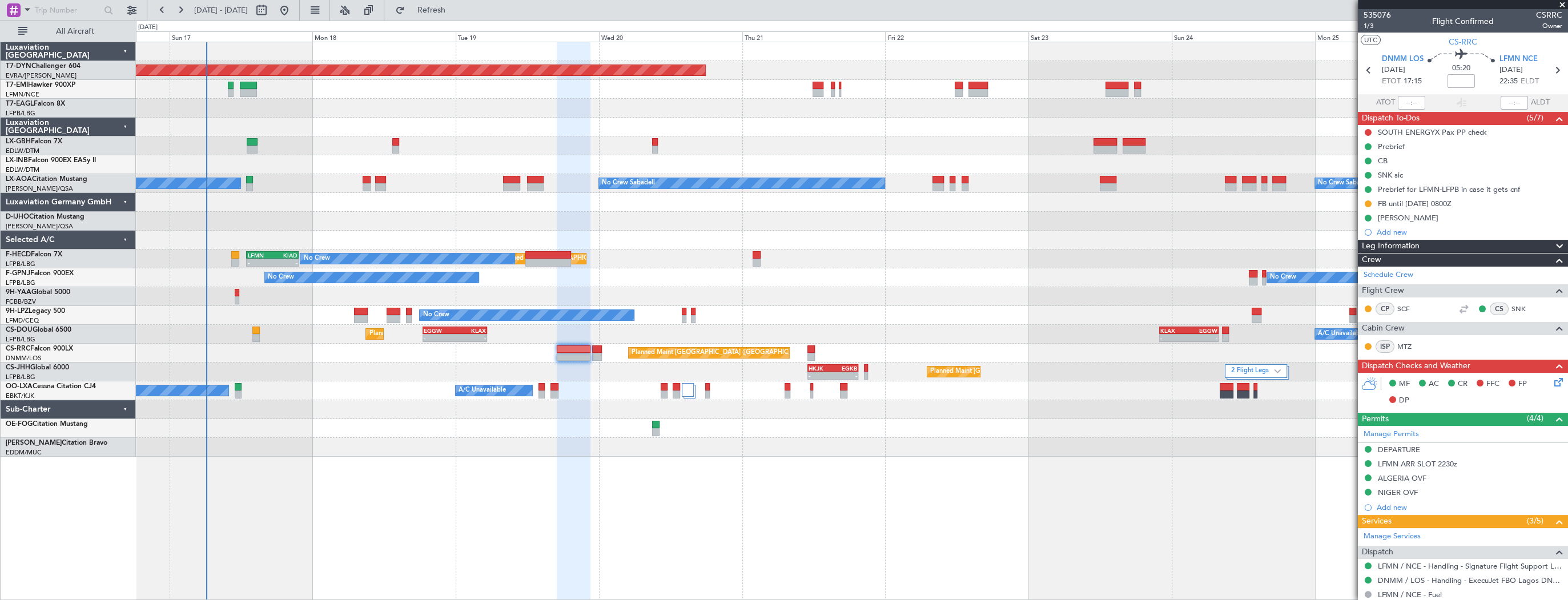
scroll to position [183, 0]
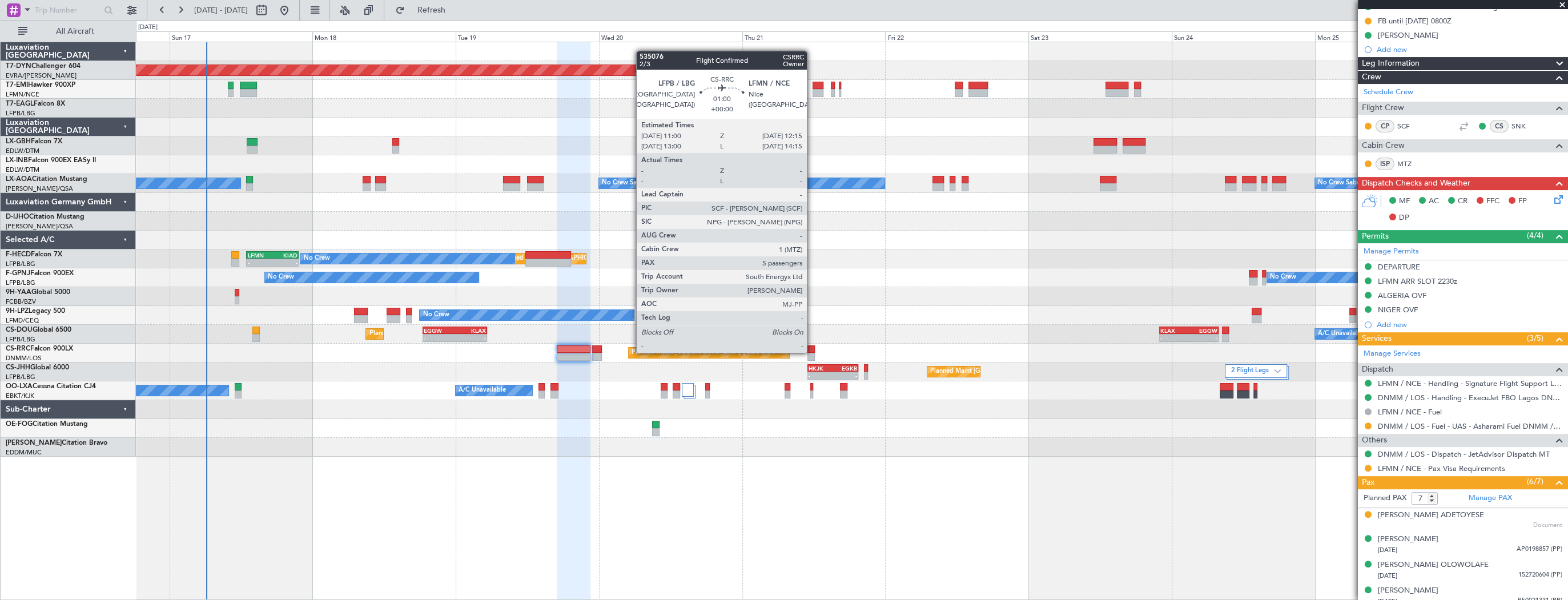
click at [812, 352] on div at bounding box center [812, 349] width 8 height 8
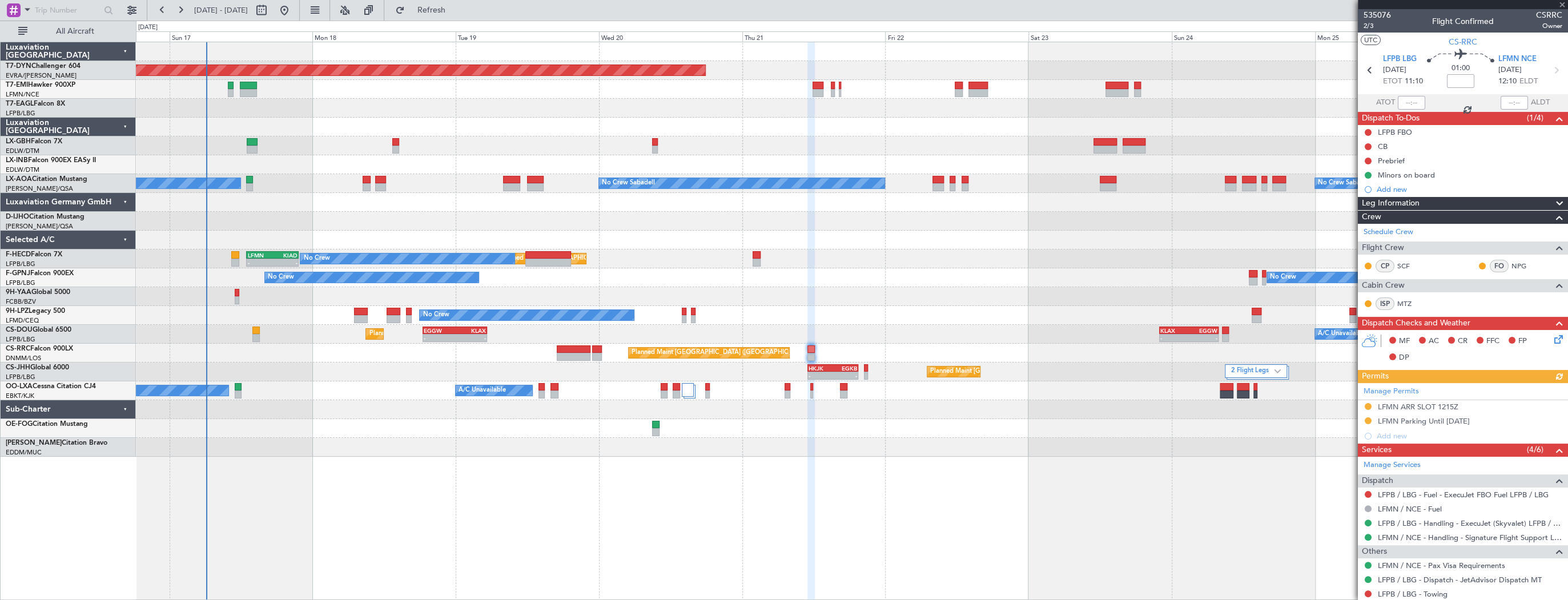
scroll to position [160, 0]
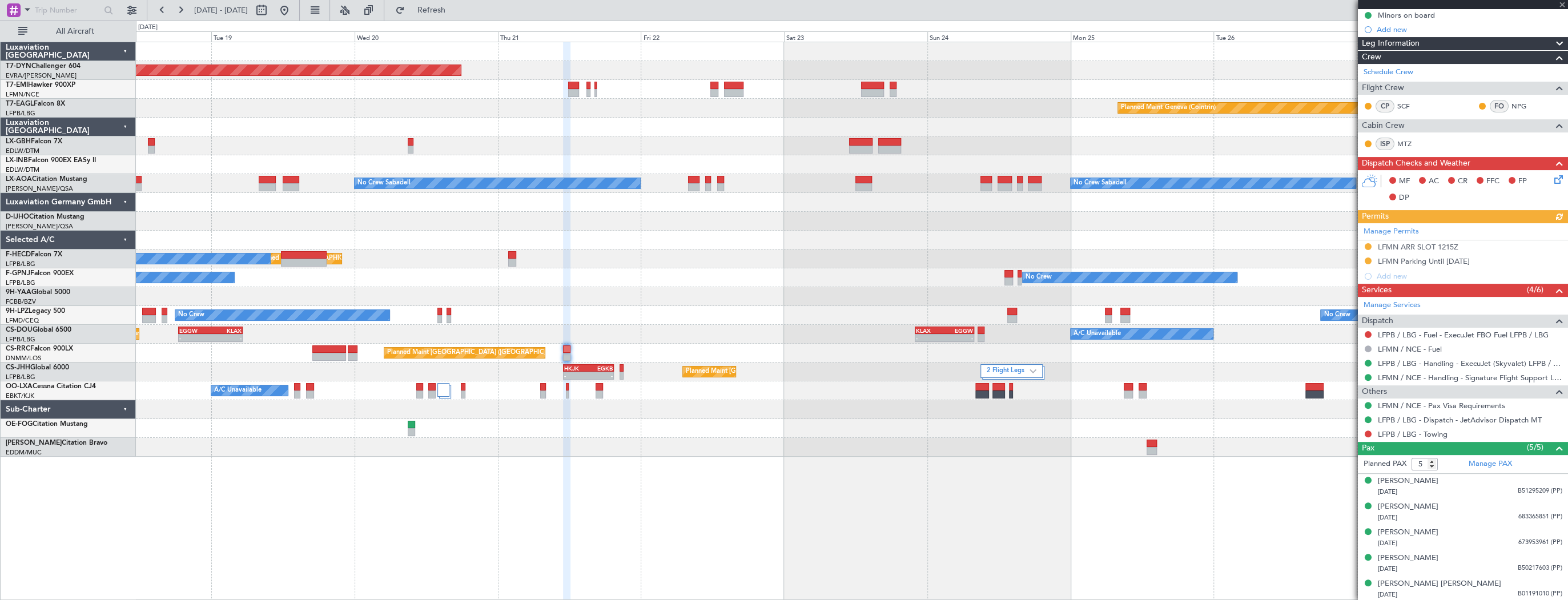
click at [673, 306] on div "No Crew No Crew No Crew" at bounding box center [852, 315] width 1432 height 19
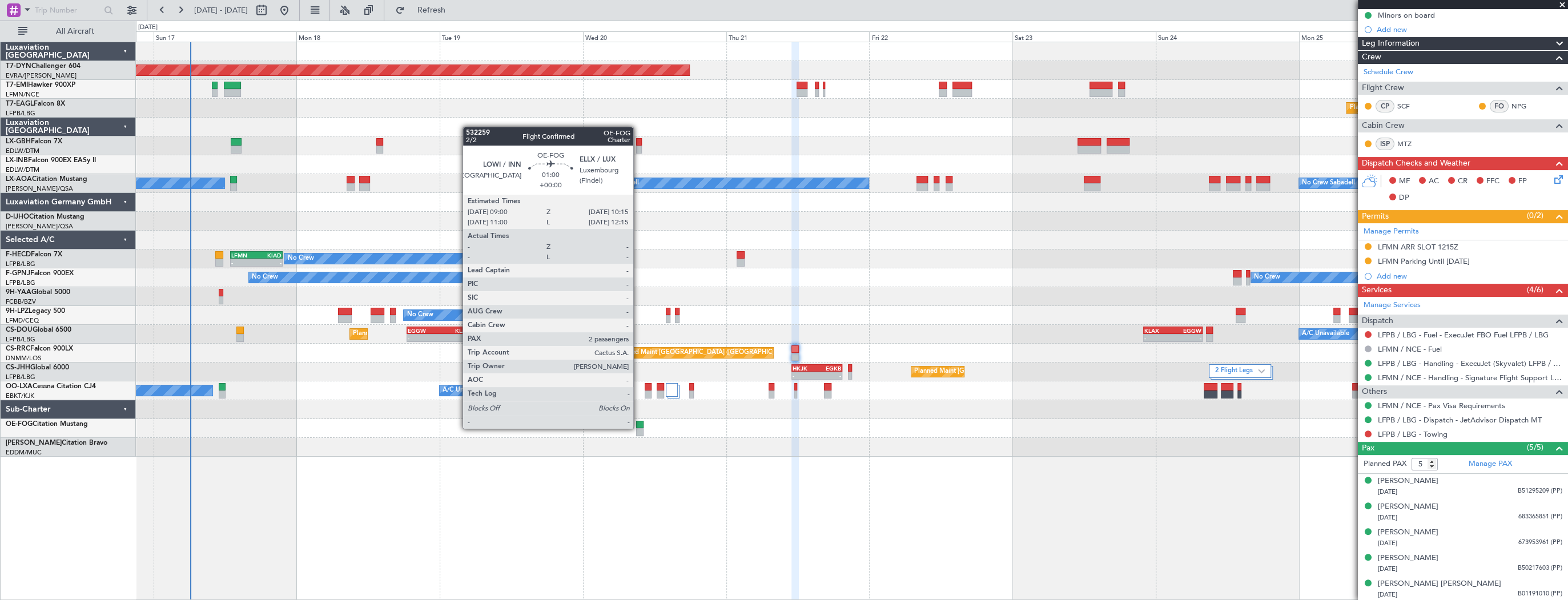
click at [638, 428] on div at bounding box center [640, 432] width 8 height 8
type input "2"
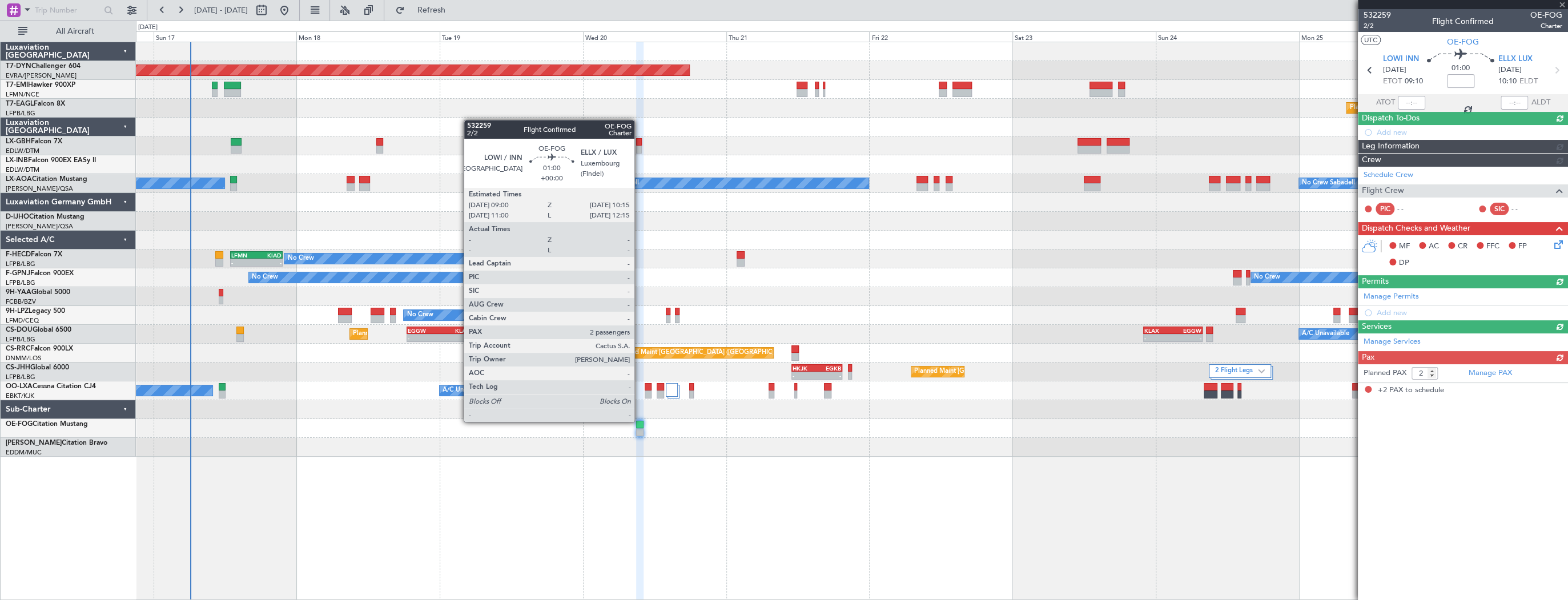
scroll to position [0, 0]
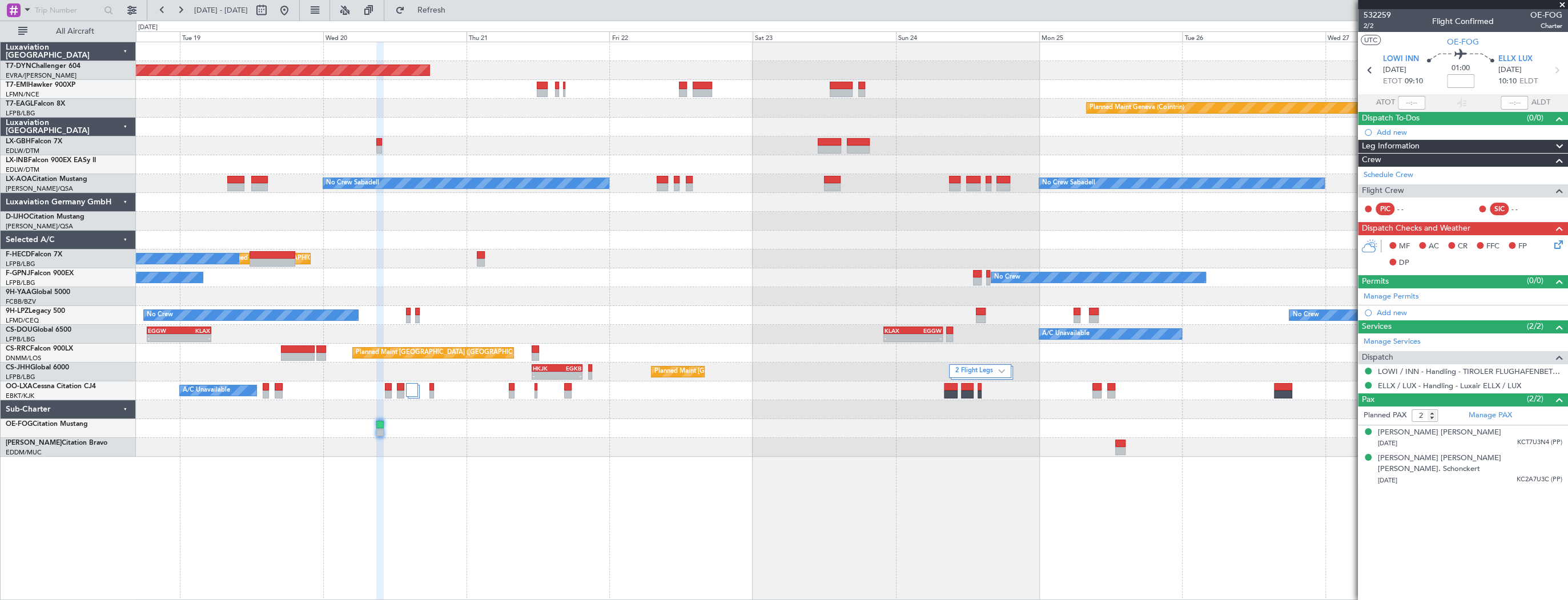
click at [454, 434] on div at bounding box center [852, 428] width 1432 height 19
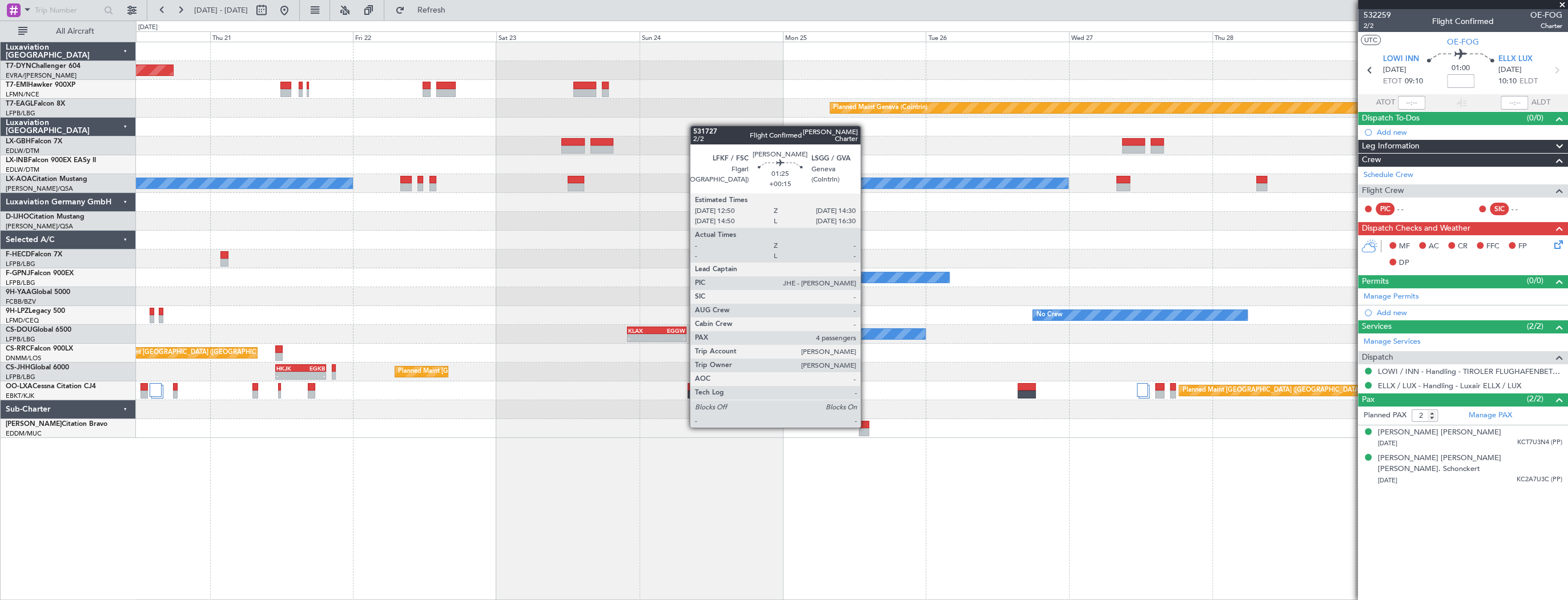
click at [866, 426] on div at bounding box center [864, 424] width 10 height 8
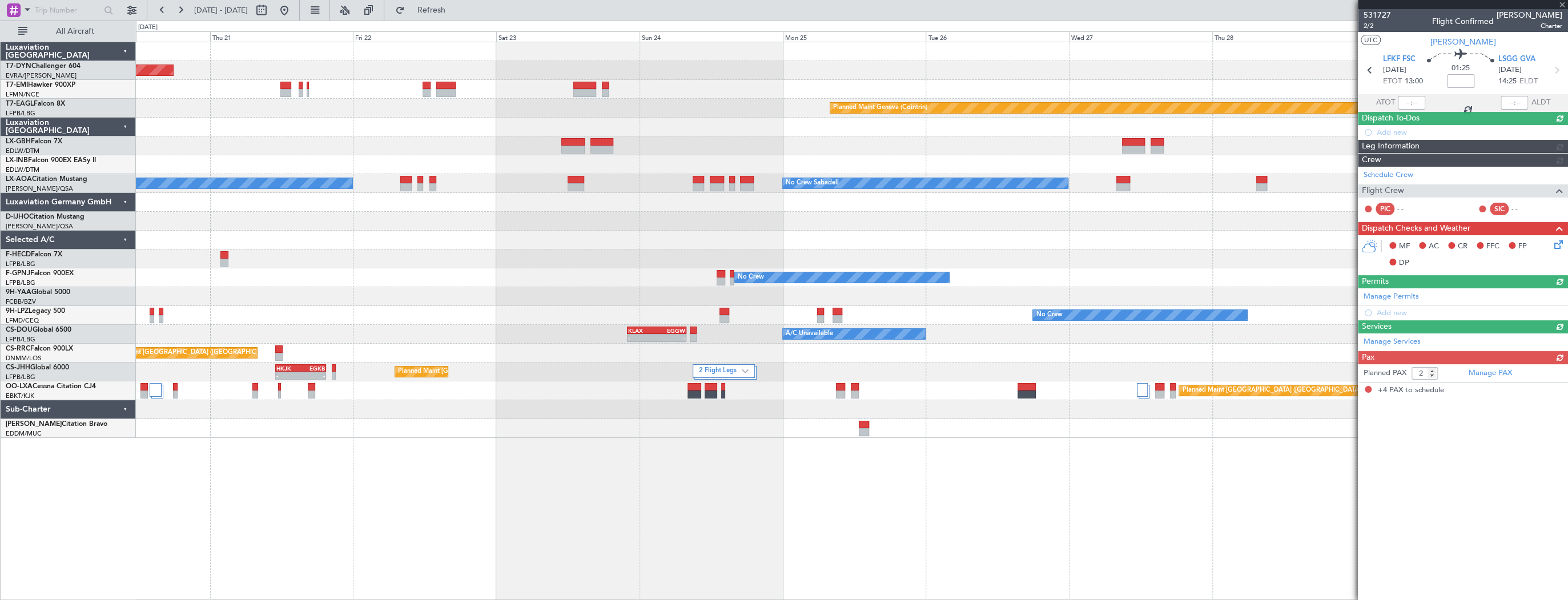
type input "+00:15"
type input "4"
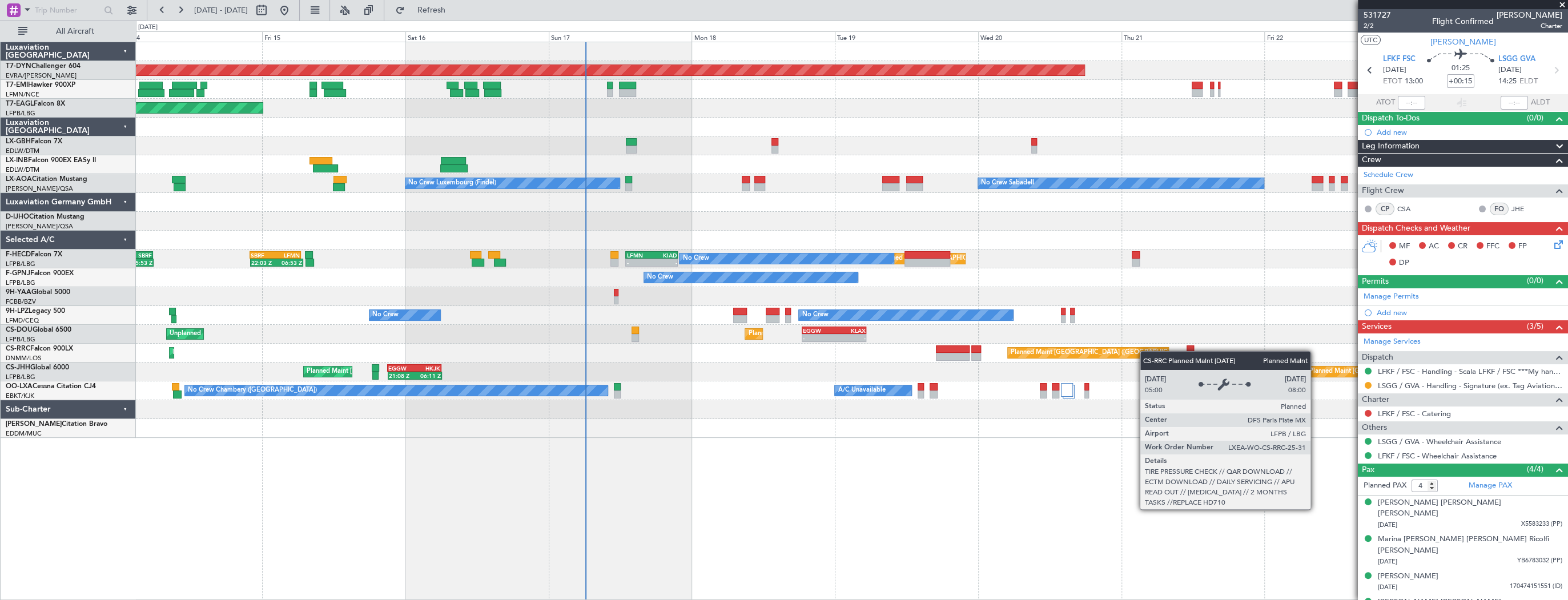
click at [1156, 350] on div "Planned Maint Basel-Mulhouse Planned Maint New York (Teterboro) Planned Maint G…" at bounding box center [852, 240] width 1432 height 396
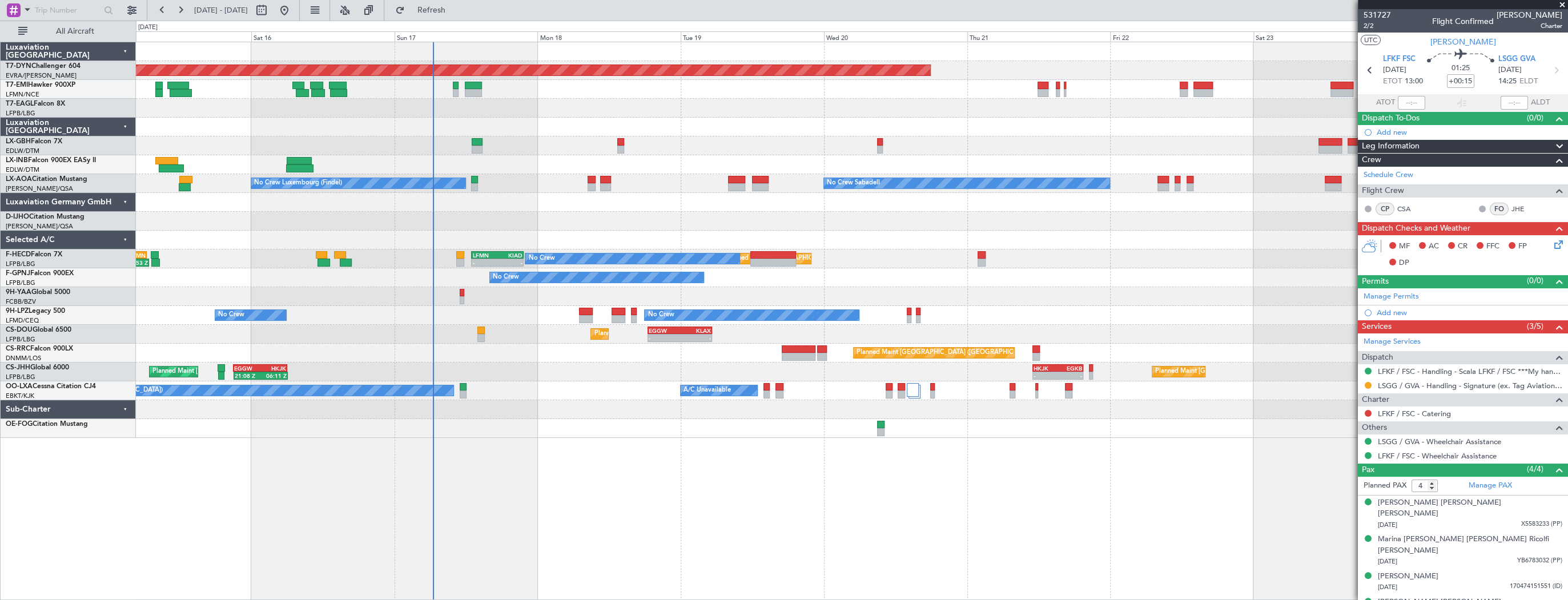
click at [550, 104] on div "Planned Maint Basel-Mulhouse Planned Maint Geneva (Cointrin) Planned Maint New …" at bounding box center [852, 240] width 1432 height 396
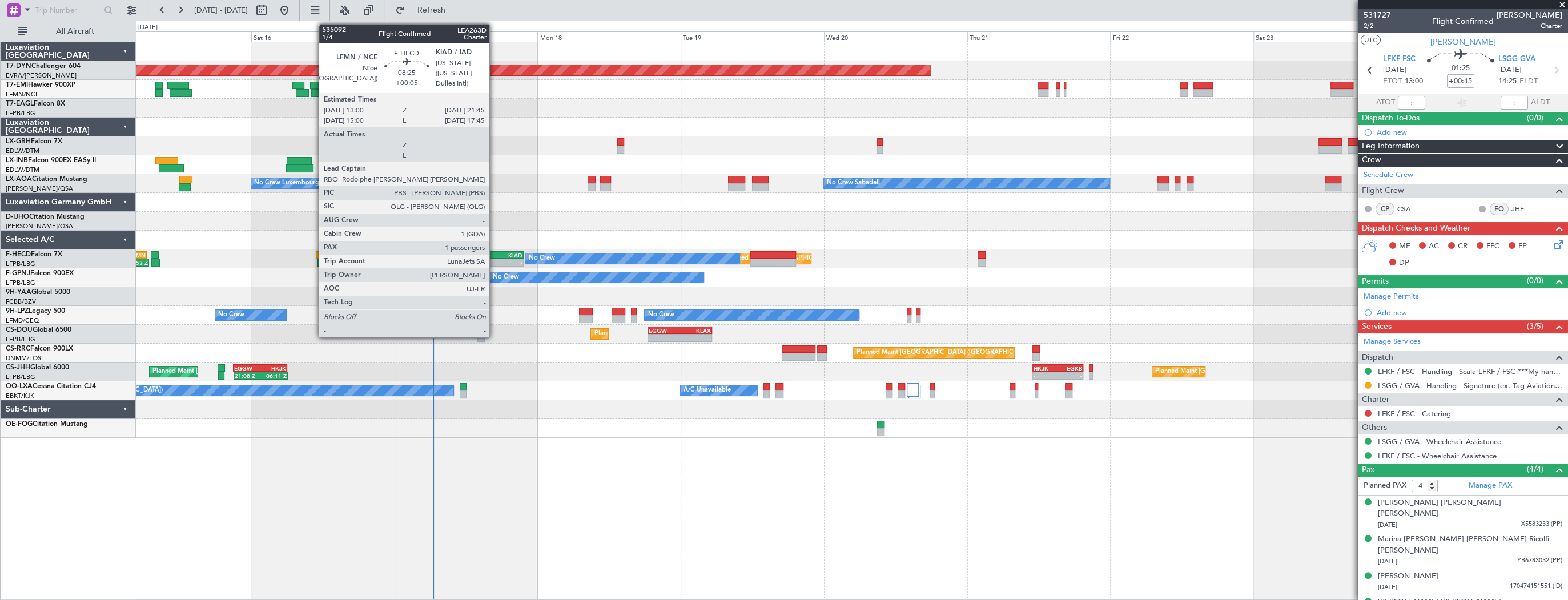
click at [495, 255] on div "LFMN" at bounding box center [485, 255] width 25 height 7
type input "+00:05"
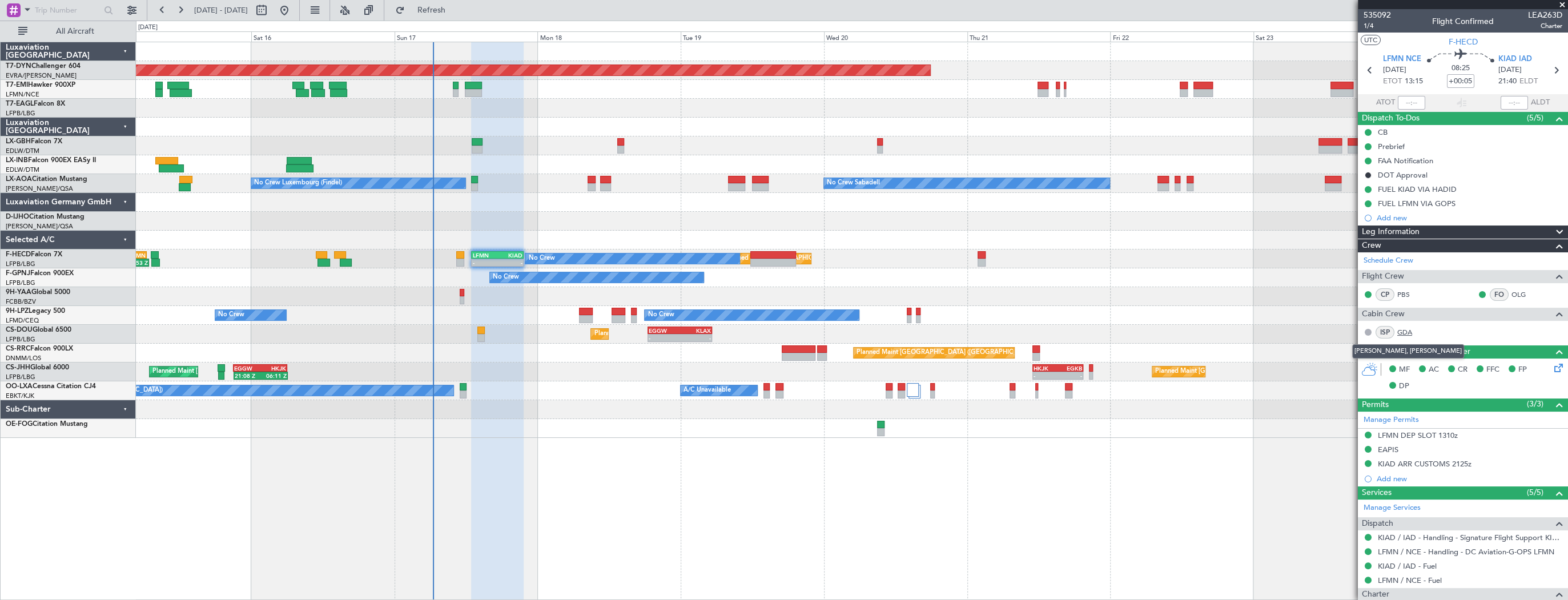
click at [1405, 332] on link "GDA" at bounding box center [1410, 332] width 26 height 10
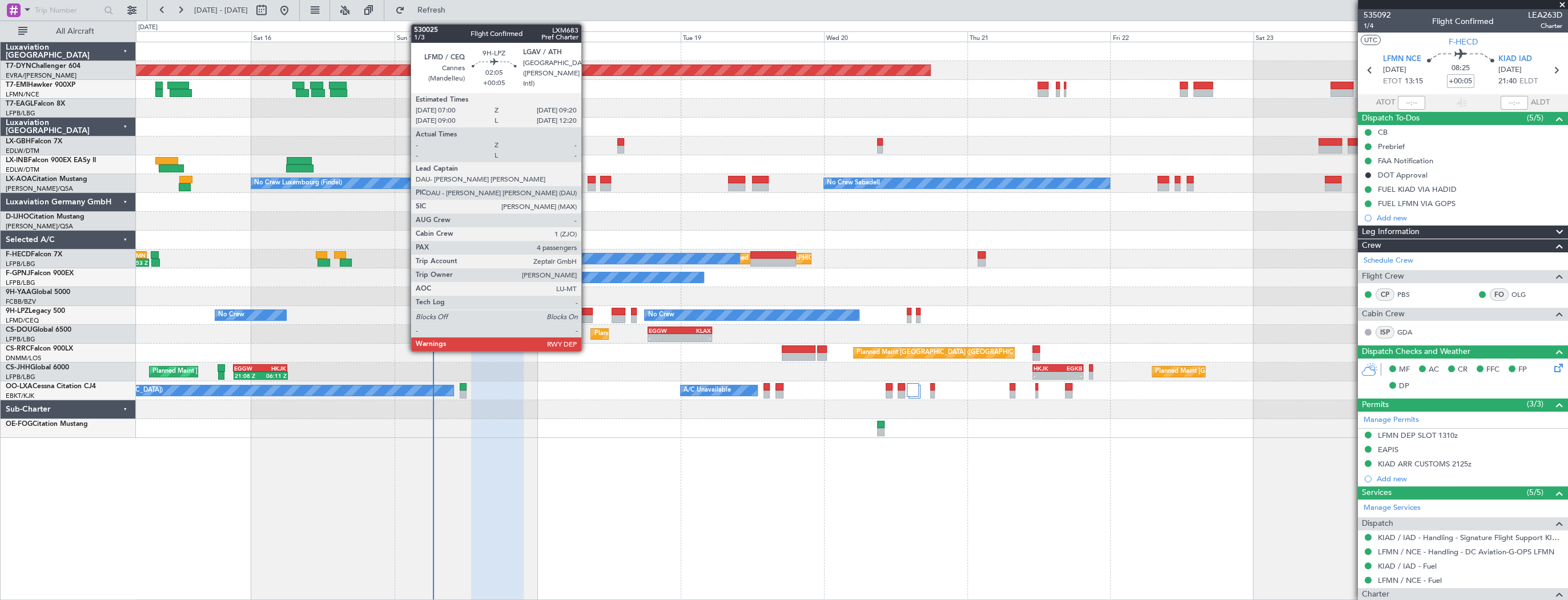
click at [586, 315] on div at bounding box center [586, 319] width 14 height 8
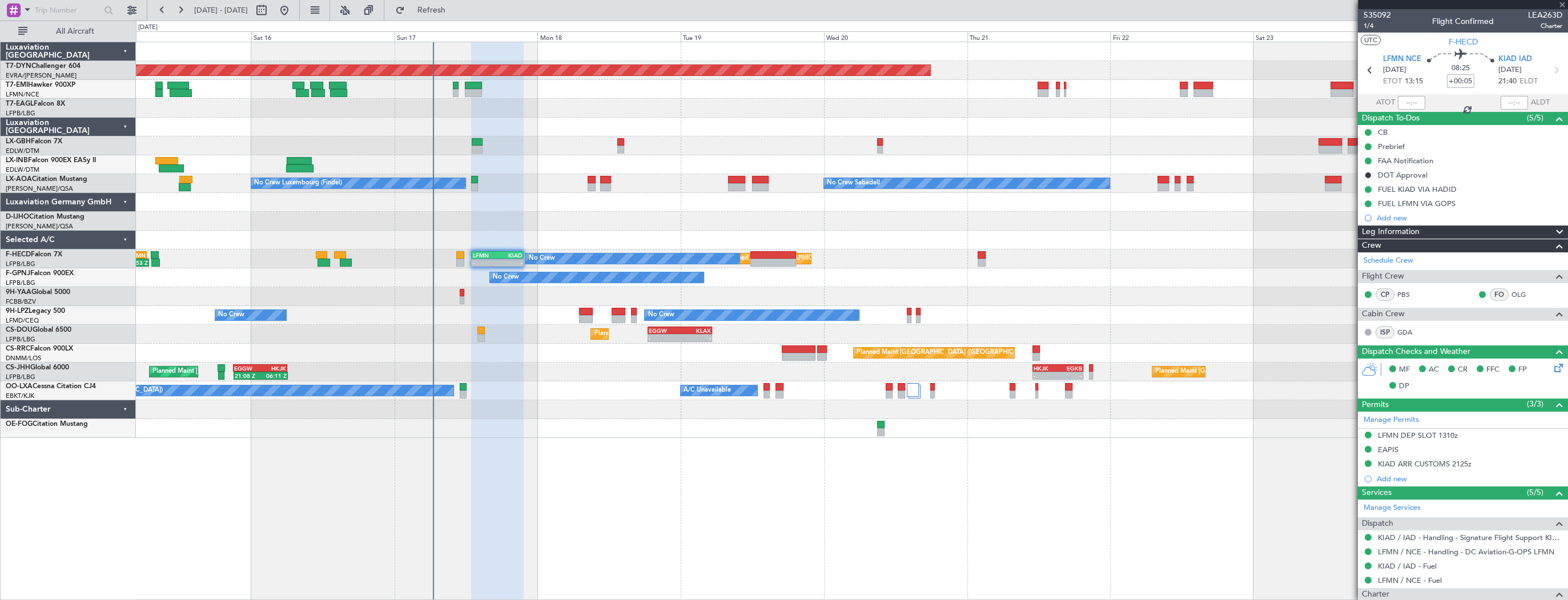
type input "4"
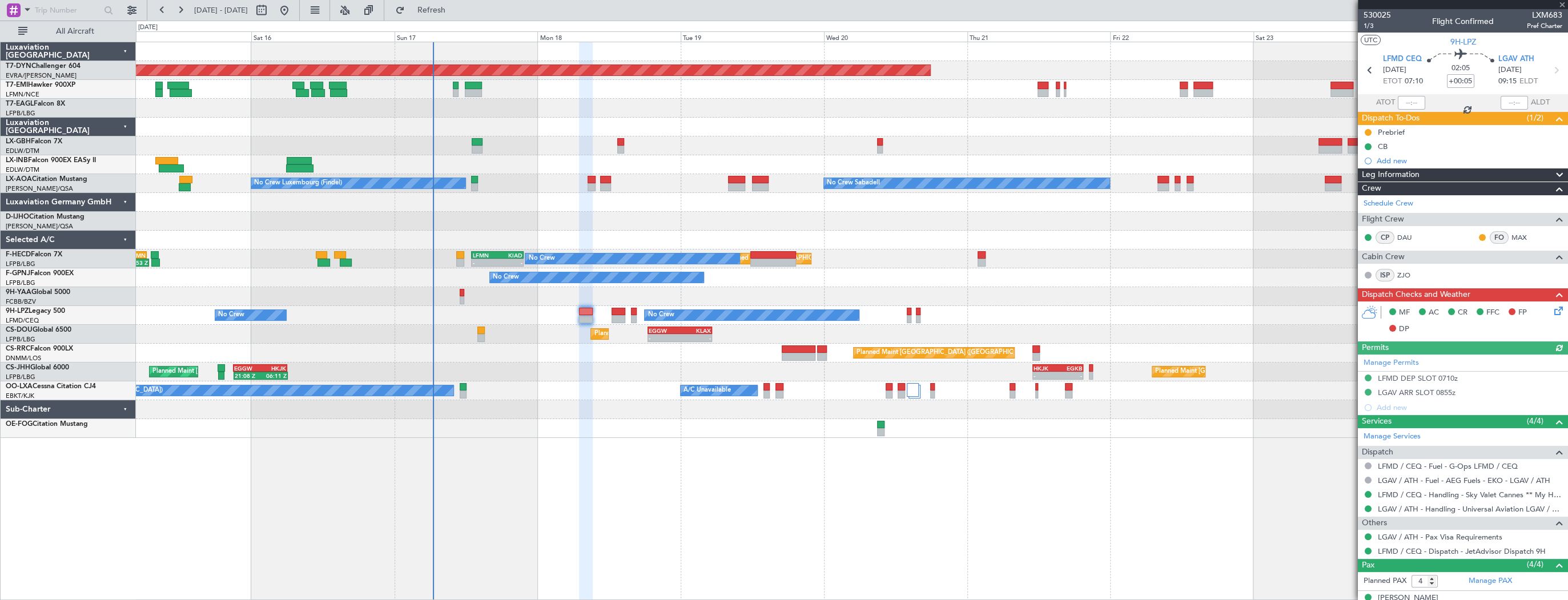
scroll to position [91, 0]
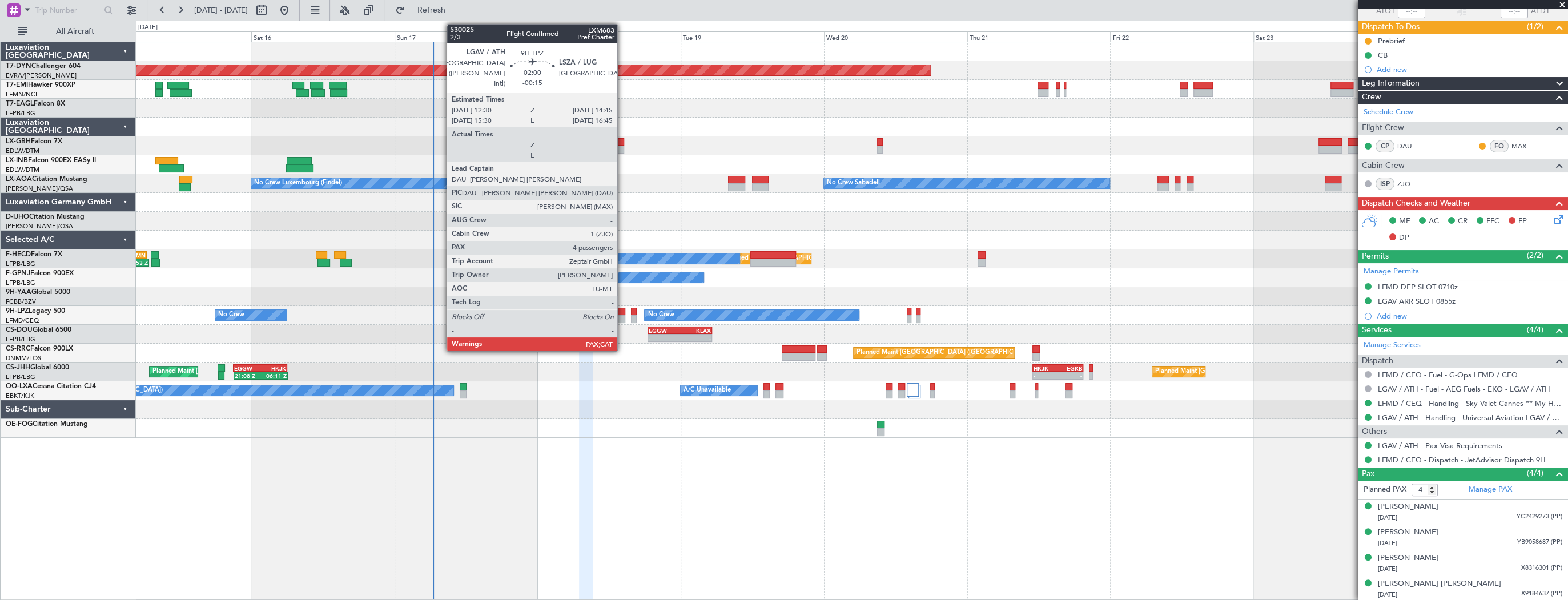
click at [623, 310] on div at bounding box center [619, 312] width 14 height 8
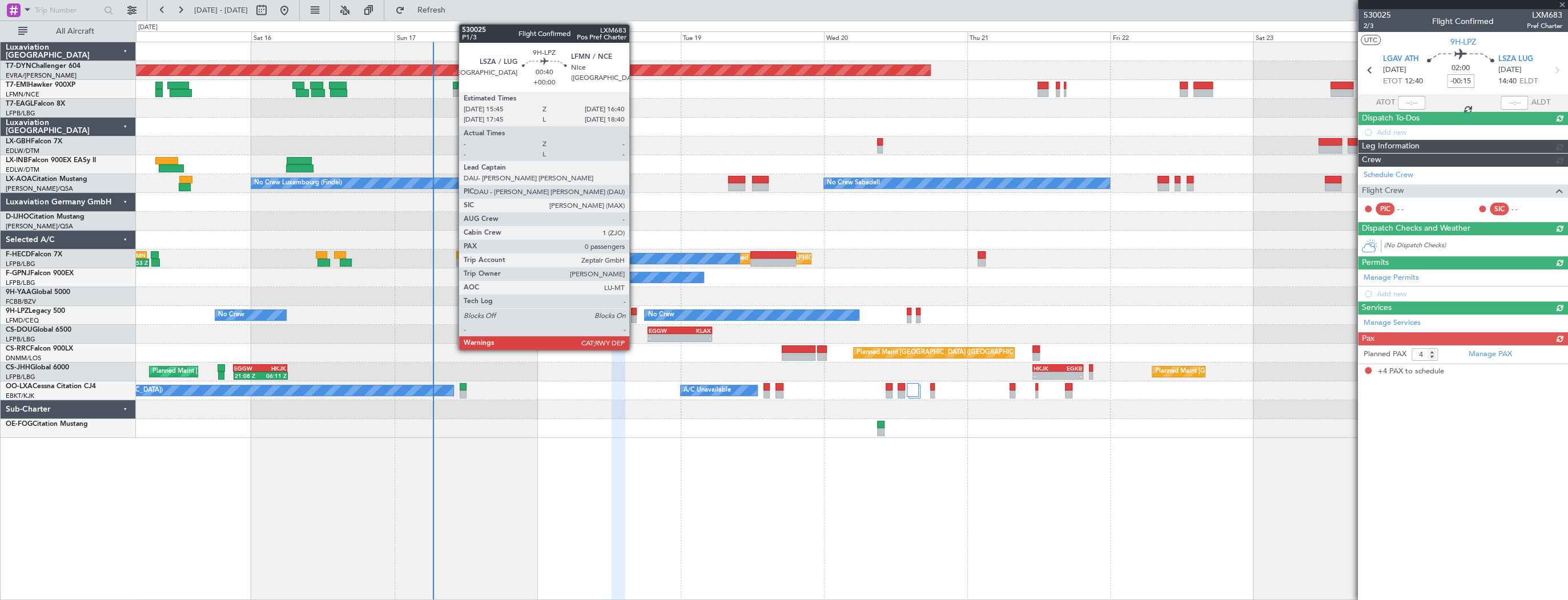
scroll to position [0, 0]
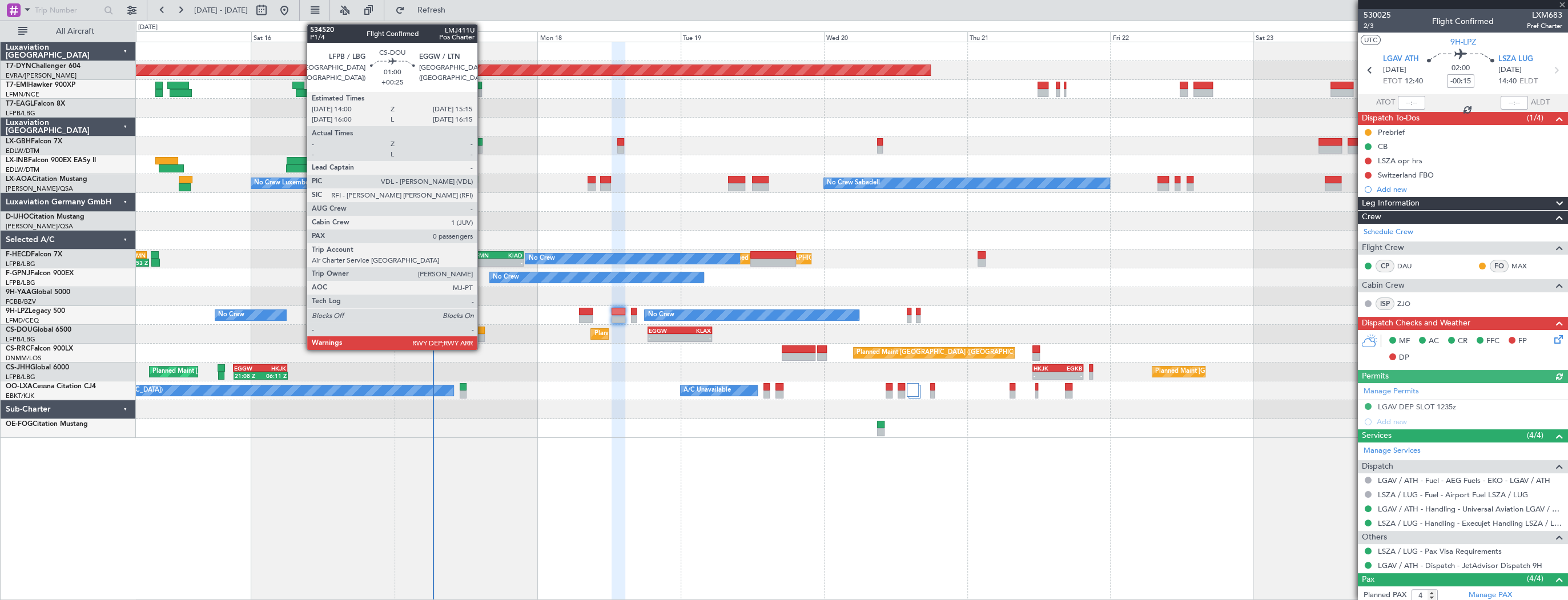
click at [483, 334] on div at bounding box center [482, 338] width 8 height 8
type input "+00:25"
type input "0"
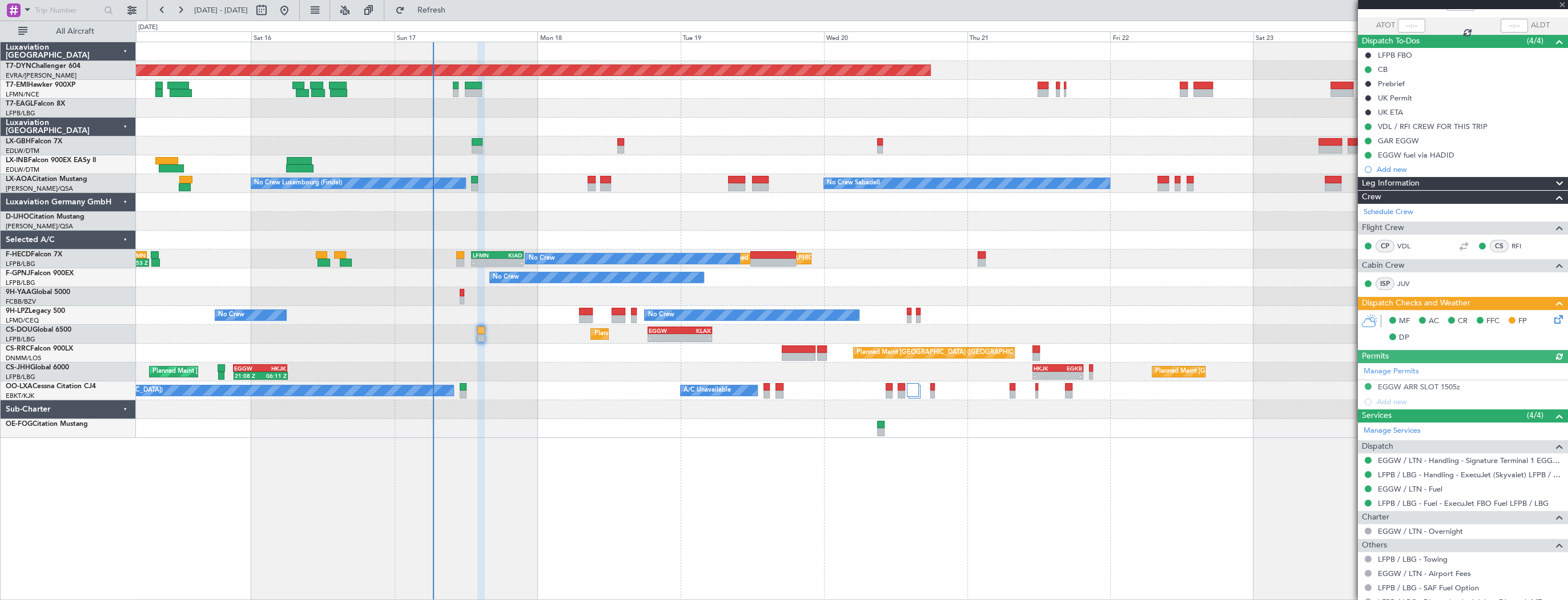
scroll to position [116, 0]
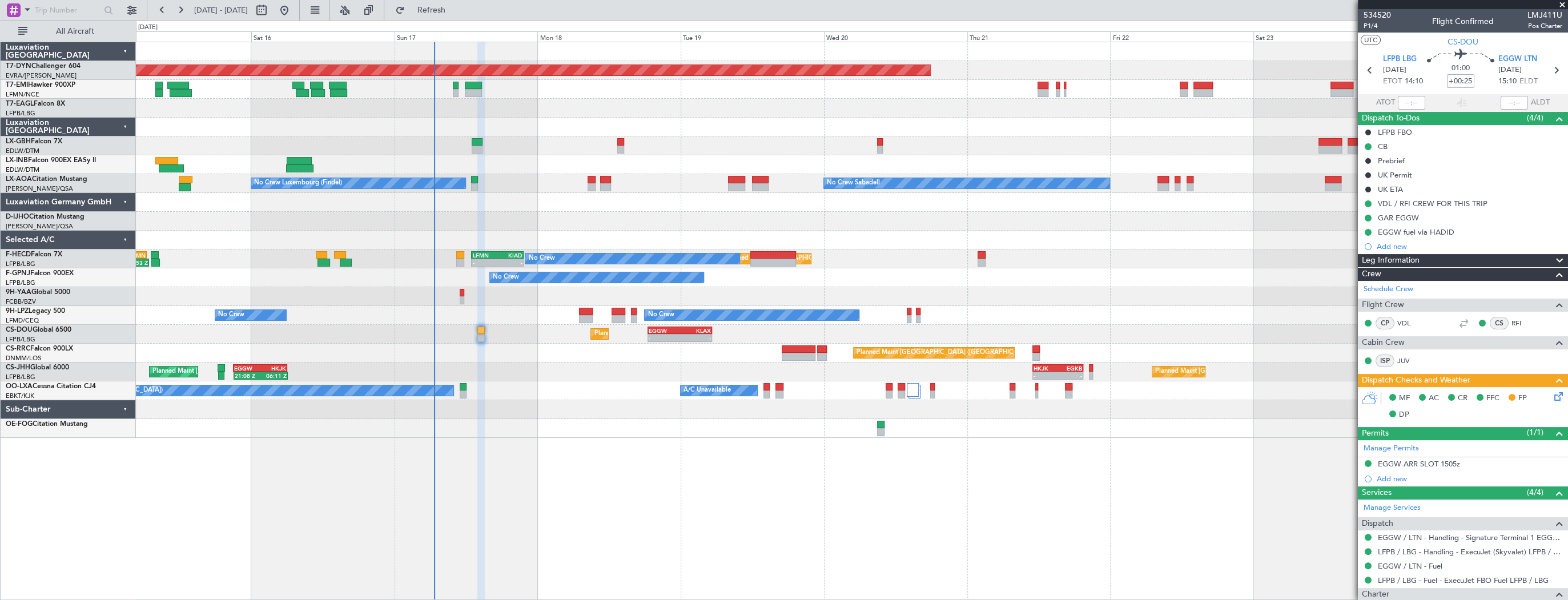
scroll to position [116, 0]
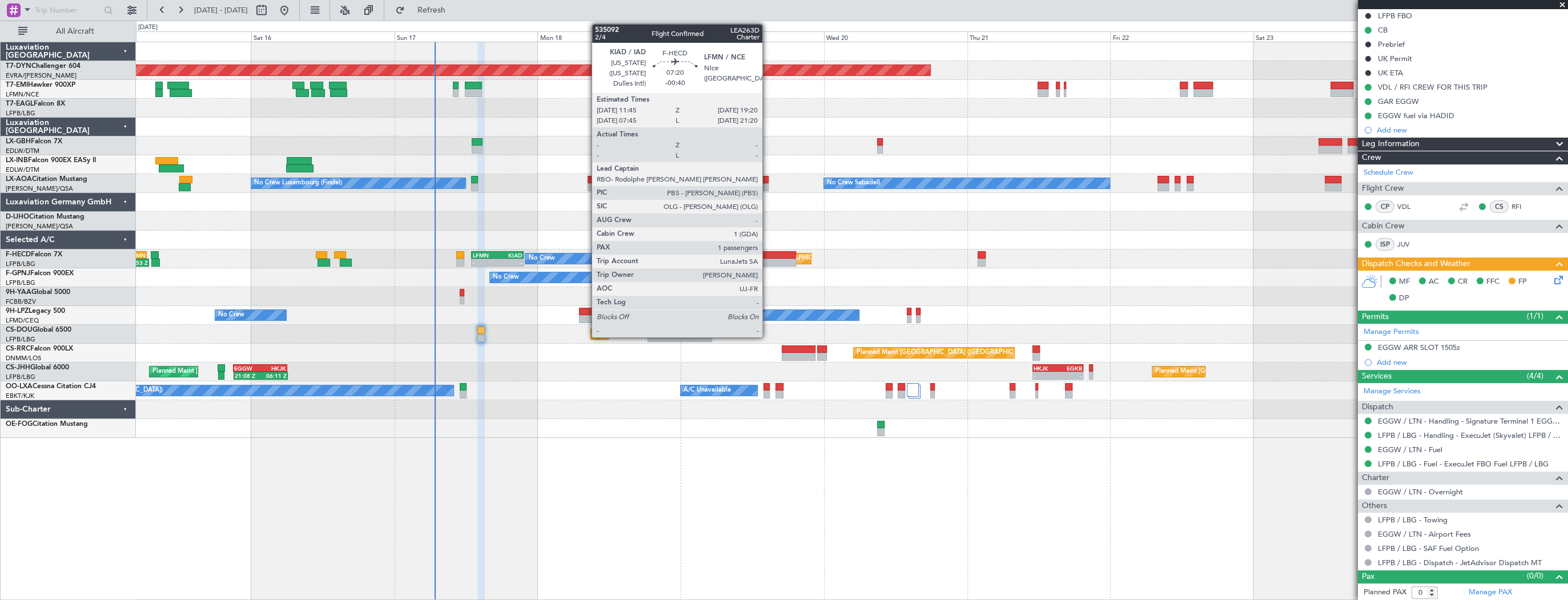
click at [768, 252] on div at bounding box center [773, 255] width 45 height 8
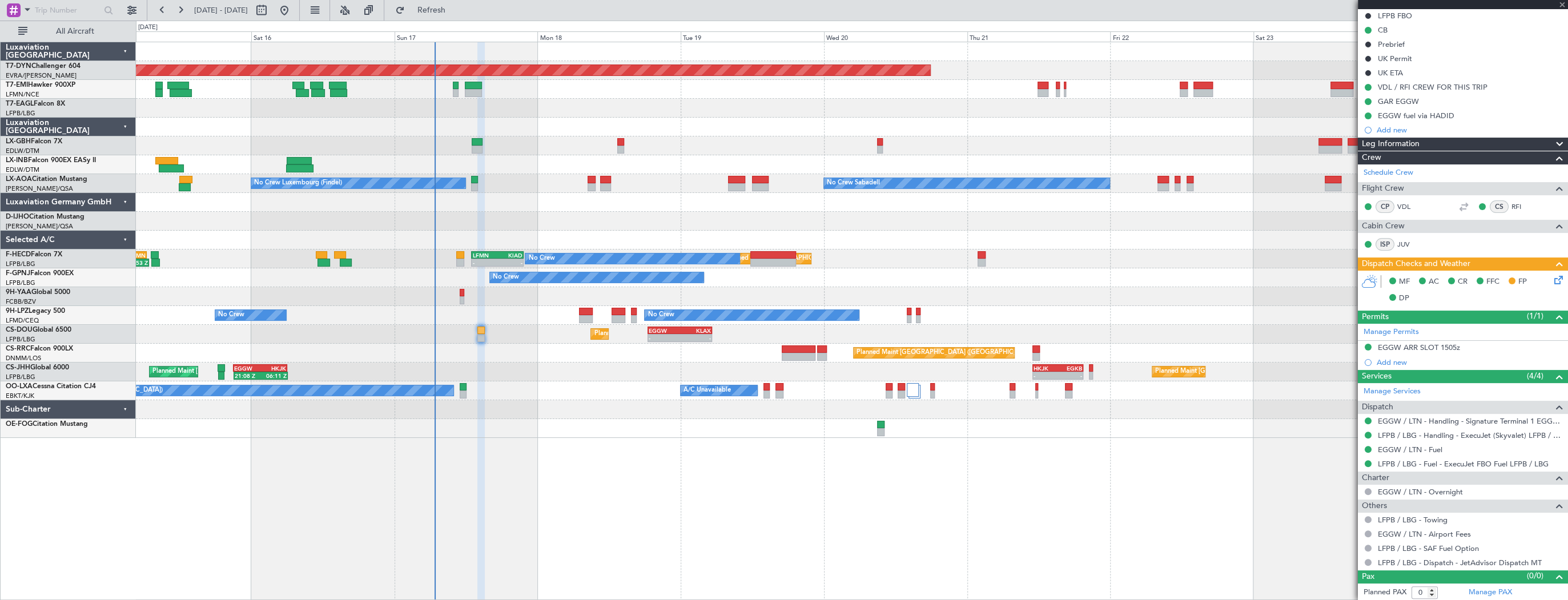
type input "-00:40"
type input "1"
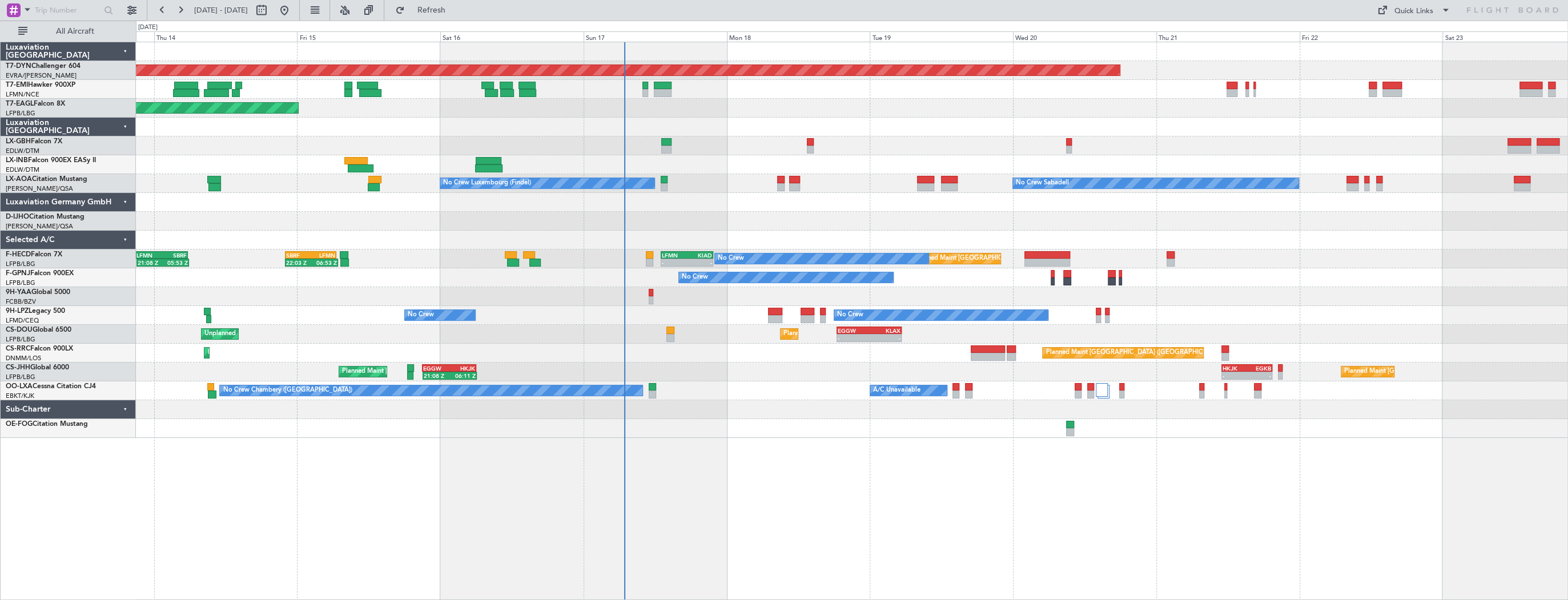
click at [775, 333] on div "Planned Maint Basel-Mulhouse Planned Maint New York (Teterboro) Planned Maint G…" at bounding box center [852, 240] width 1432 height 396
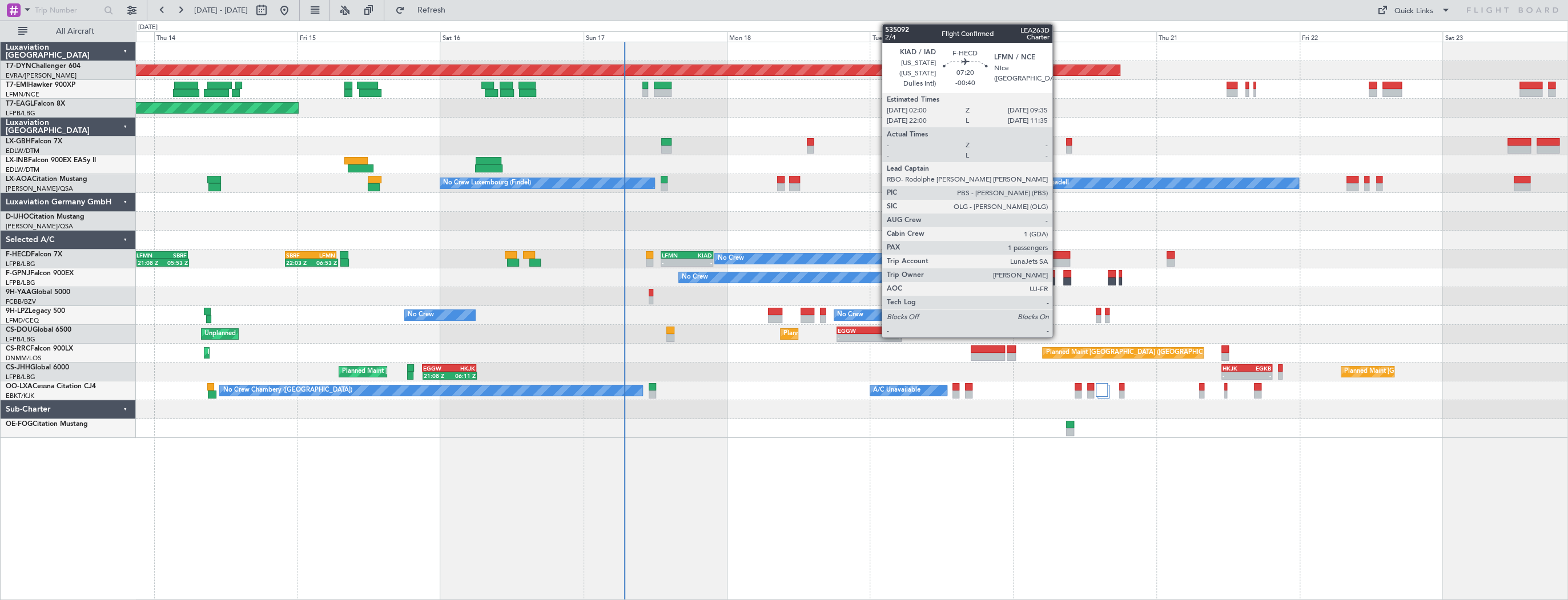
click at [1057, 251] on div at bounding box center [1047, 255] width 45 height 8
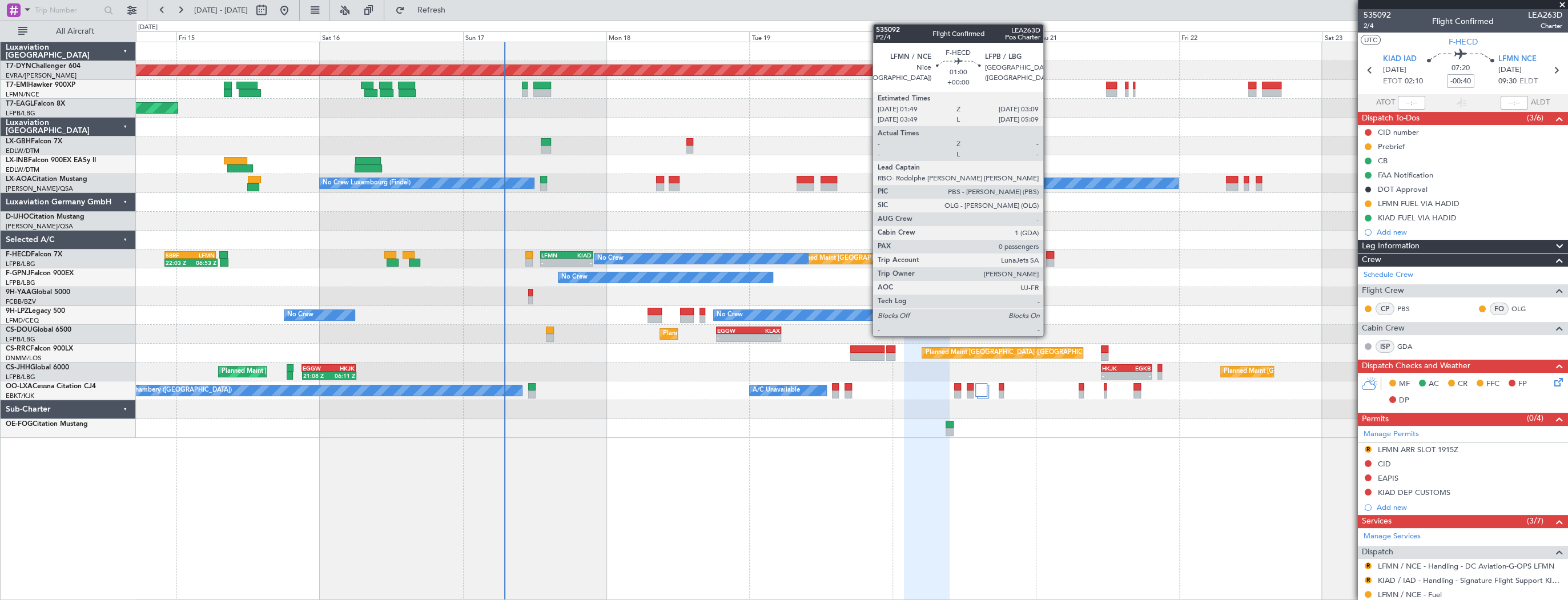
click at [1048, 255] on div at bounding box center [1051, 255] width 8 height 8
type input "0"
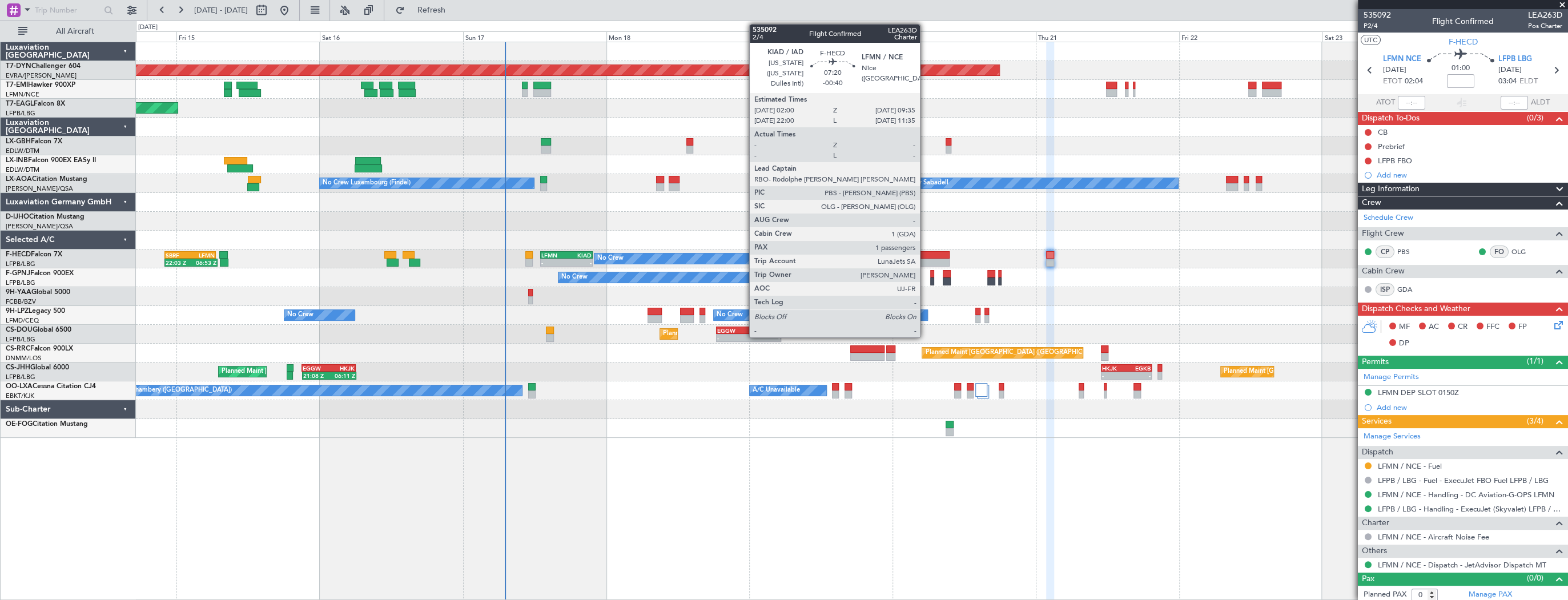
click at [925, 251] on div at bounding box center [926, 255] width 45 height 8
type input "-00:40"
type input "1"
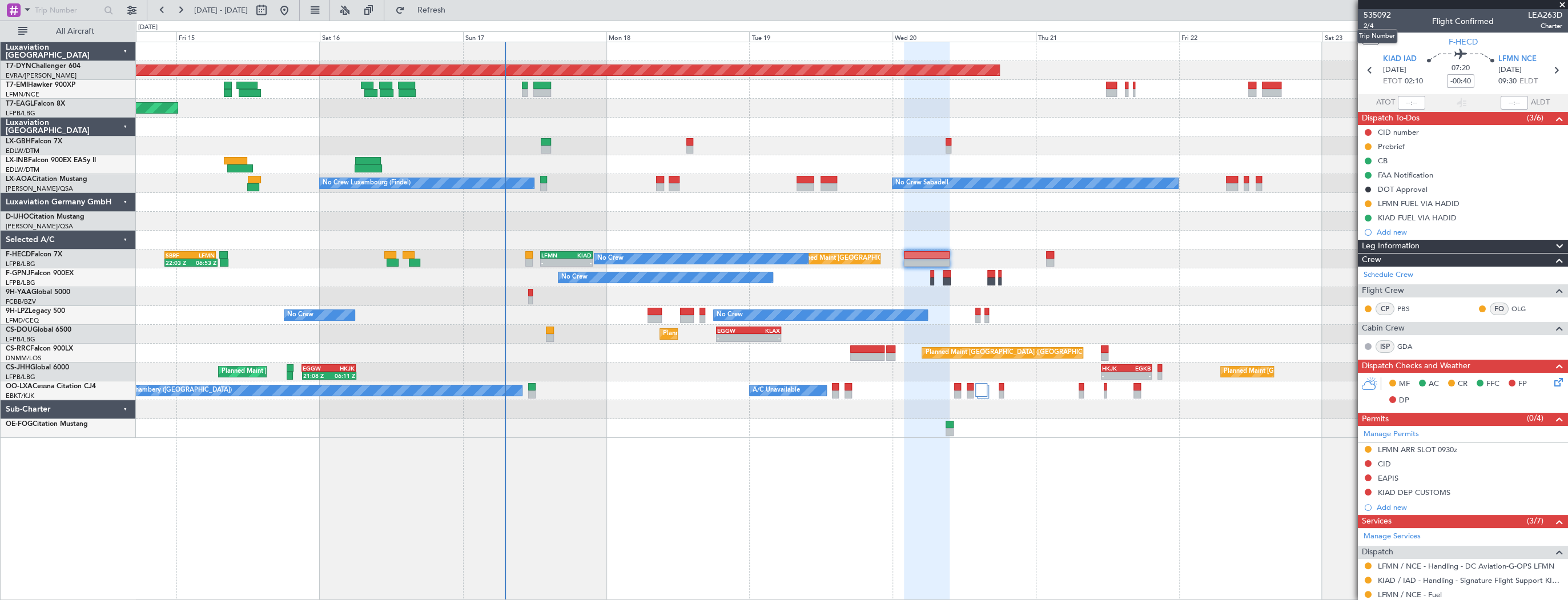
click at [1363, 27] on mat-tooltip-component "Trip Number" at bounding box center [1377, 36] width 57 height 30
click at [1372, 26] on mat-tooltip-component "Trip Number" at bounding box center [1377, 36] width 57 height 30
click at [1380, 27] on span "2/4" at bounding box center [1377, 26] width 27 height 10
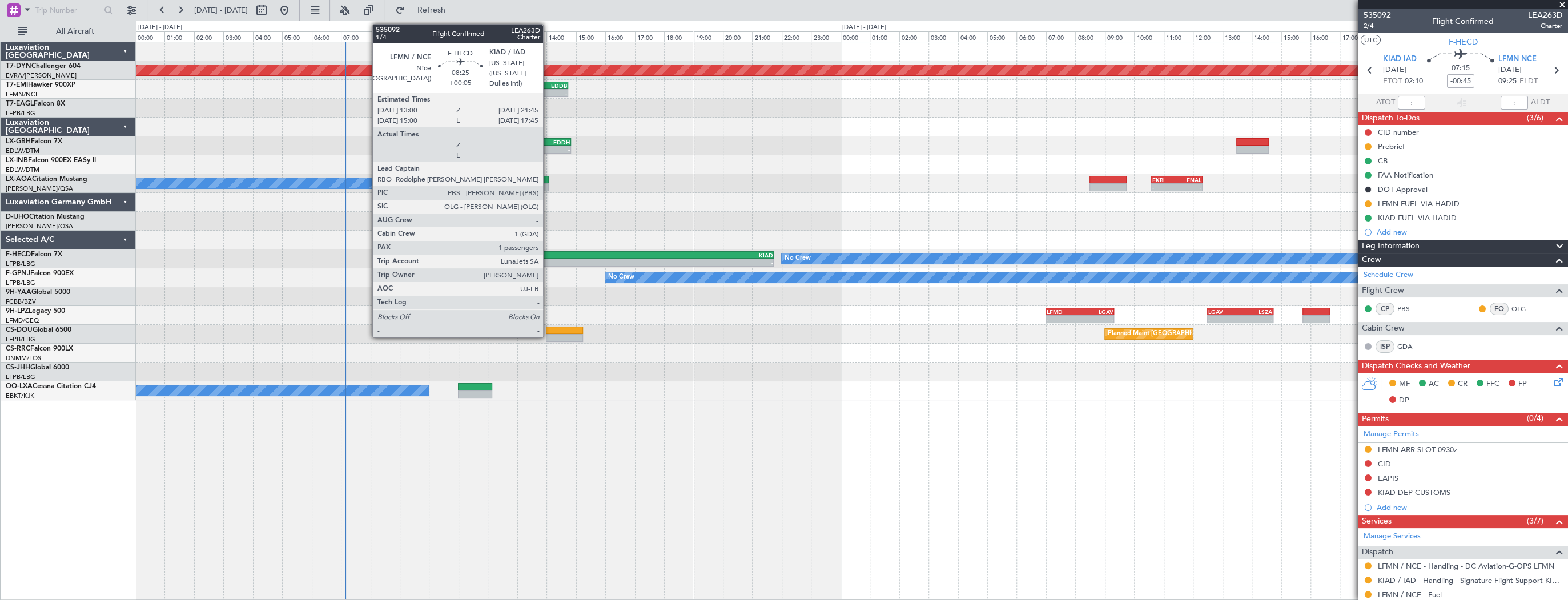
click at [549, 258] on div "13:00 Z" at bounding box center [582, 261] width 127 height 7
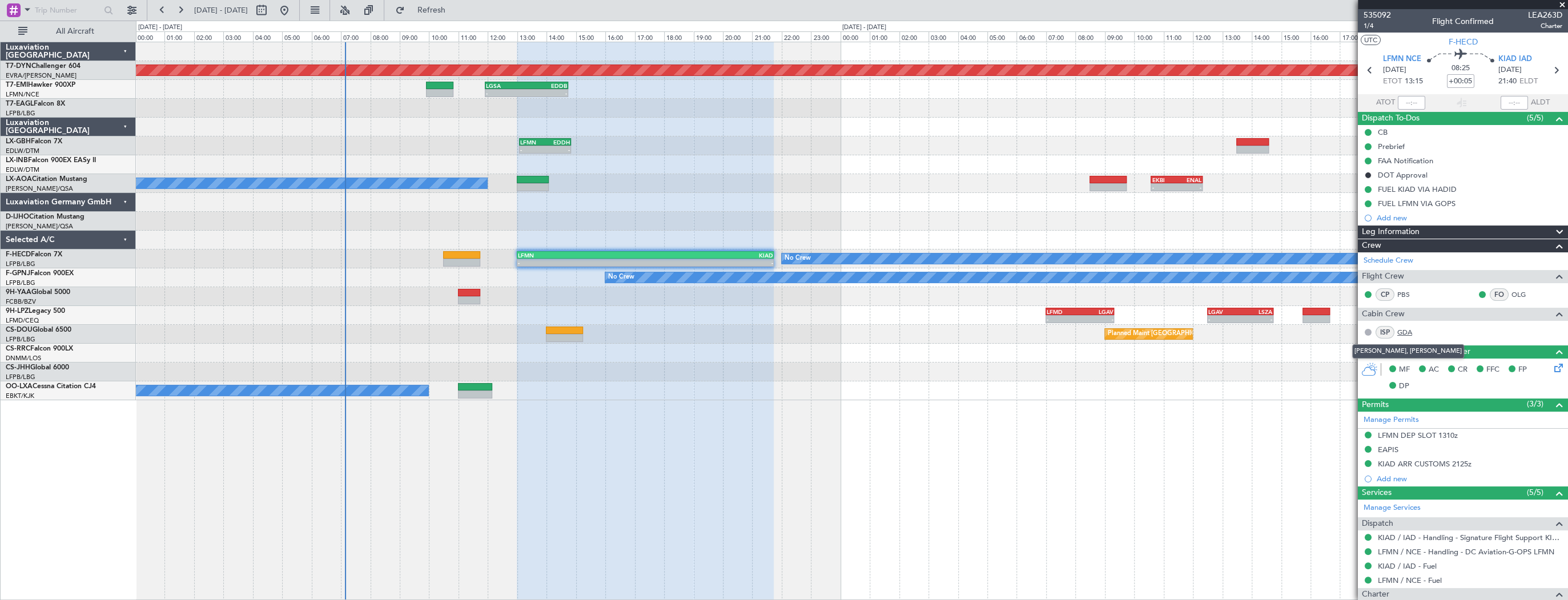
click at [1415, 331] on link "GDA" at bounding box center [1410, 332] width 26 height 10
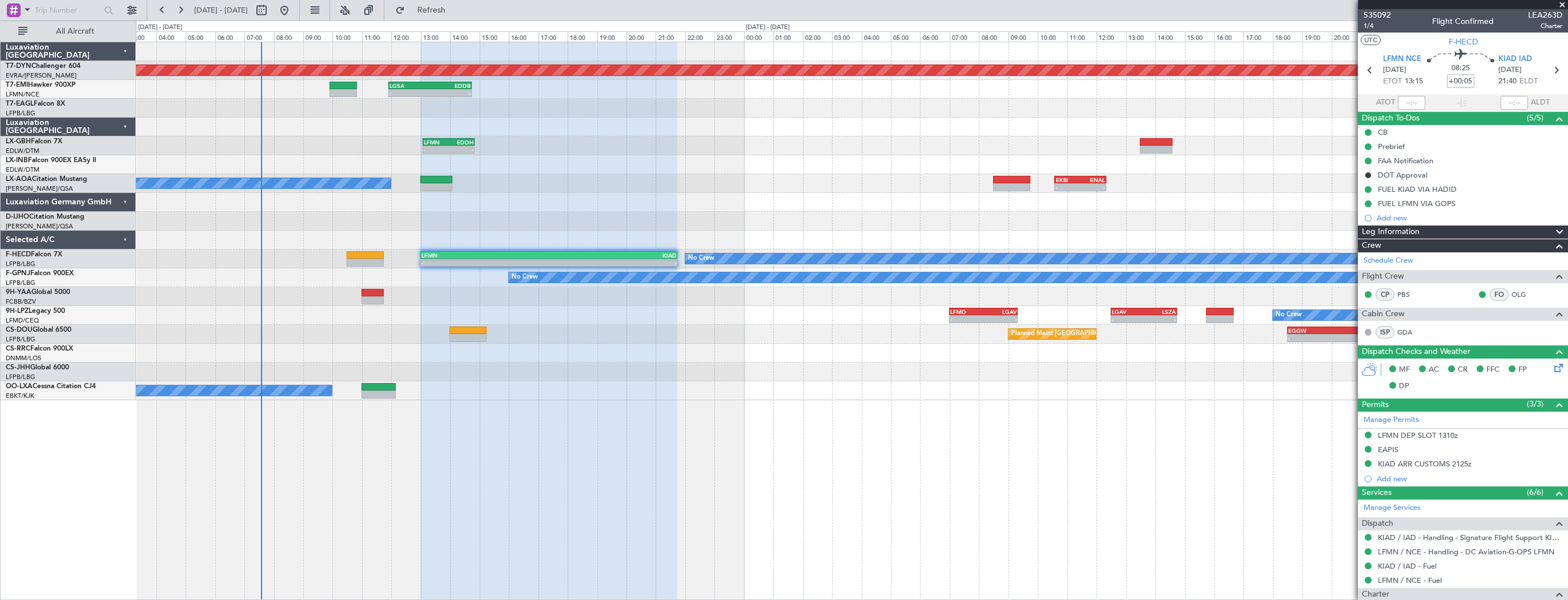
click at [649, 136] on div "- - LFMN 13:05 Z EDDH 14:50 Z" at bounding box center [852, 145] width 1432 height 19
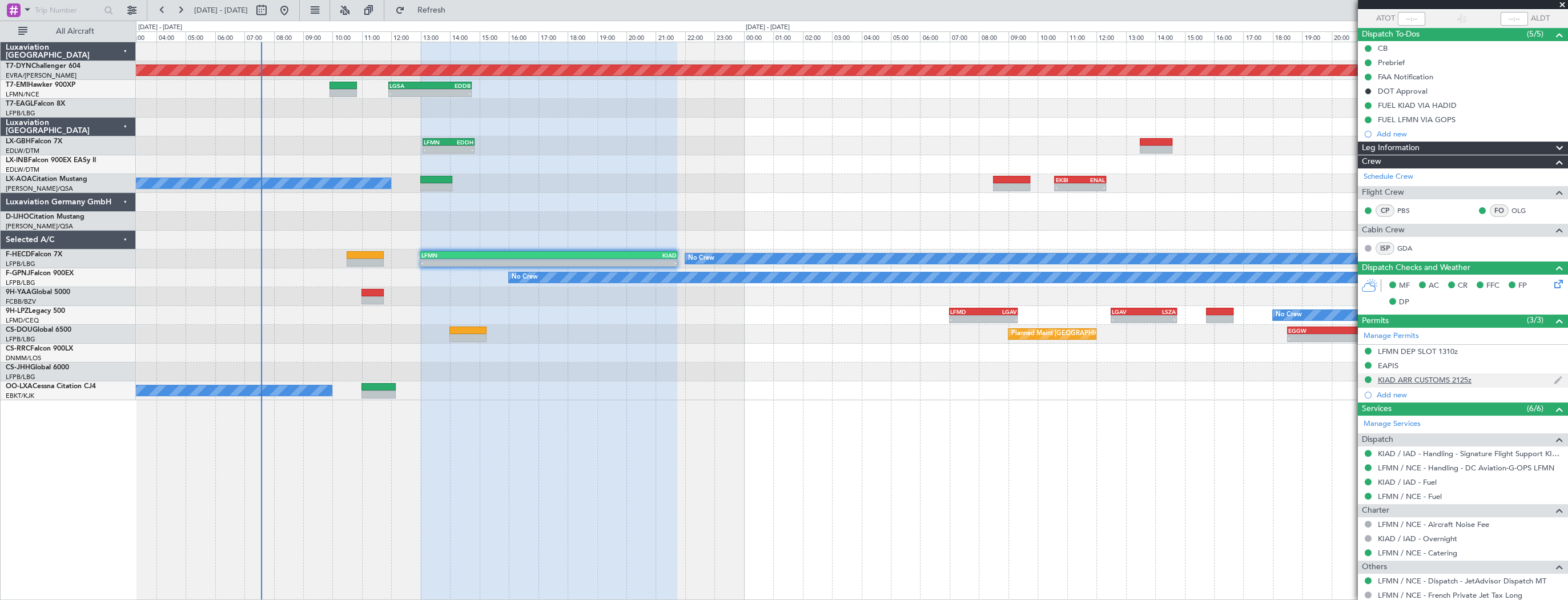
scroll to position [156, 0]
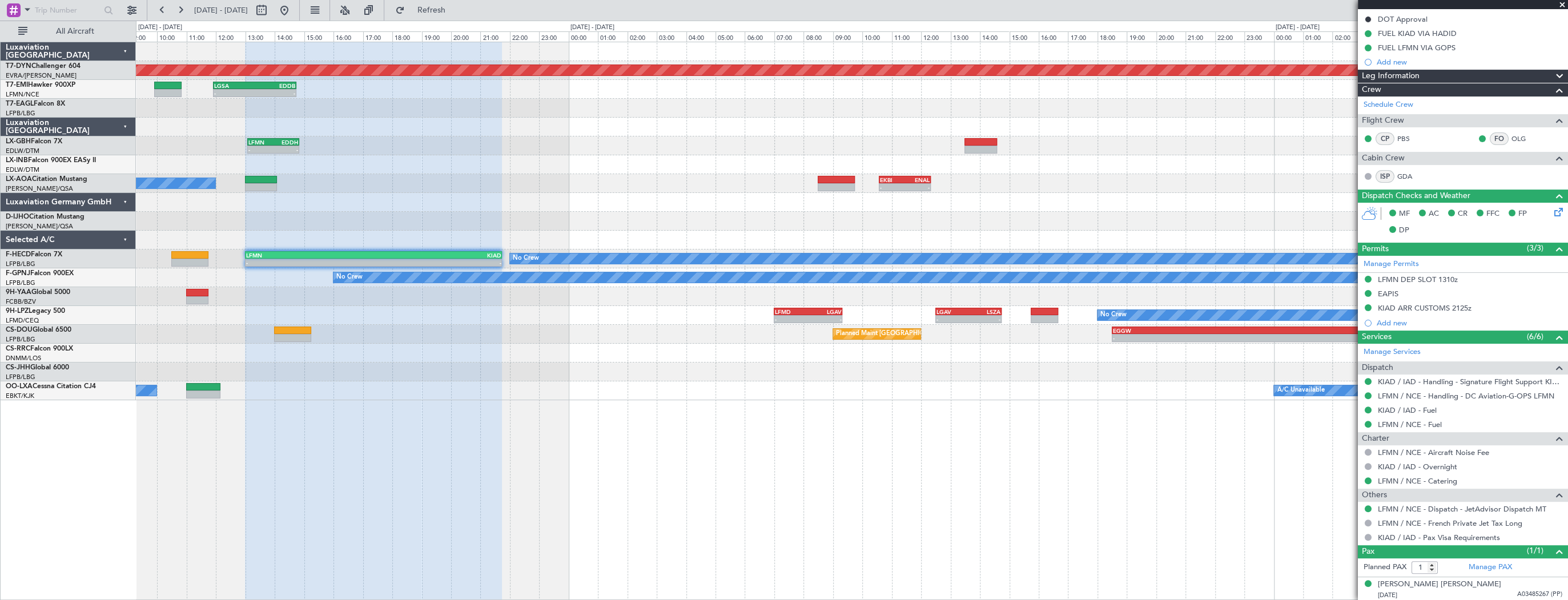
click at [484, 118] on div at bounding box center [852, 127] width 1432 height 19
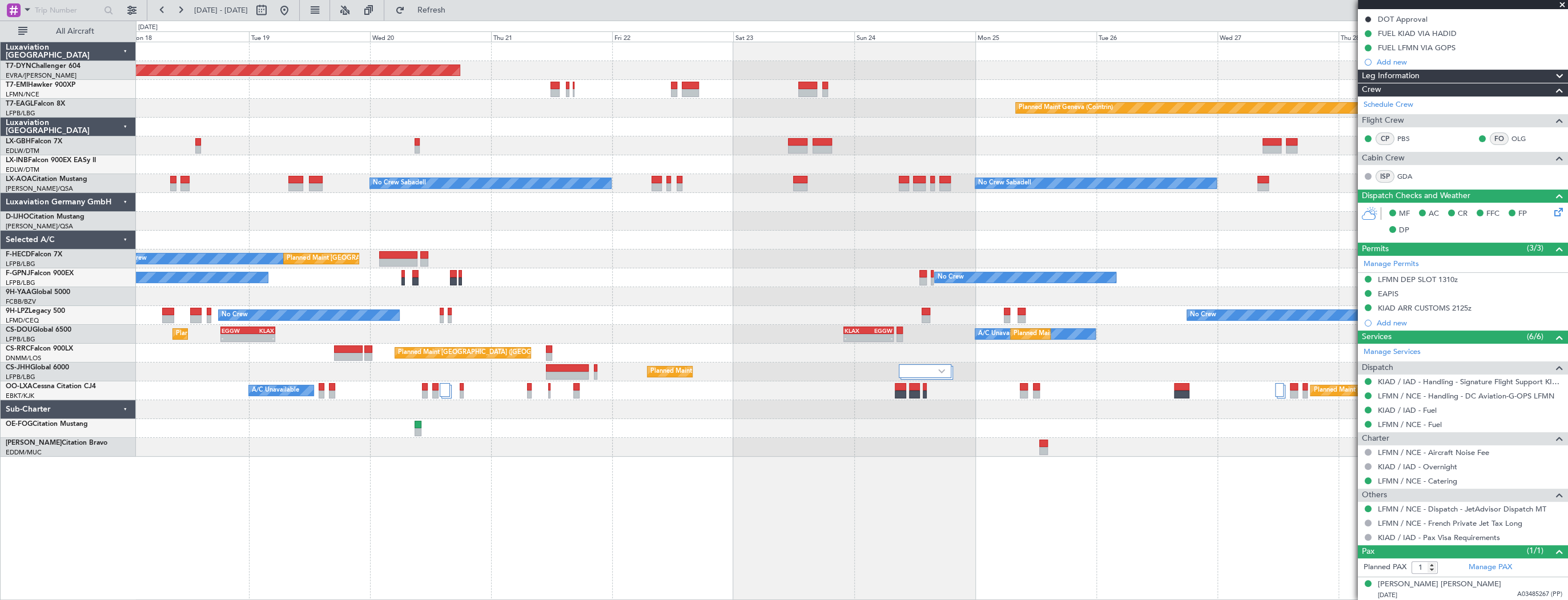
click at [686, 237] on div "Planned Maint Basel-Mulhouse Planned Maint Chester Planned Maint Geneva (Cointr…" at bounding box center [852, 249] width 1432 height 415
click at [1105, 251] on div "Planned Maint Basel-Mulhouse Planned Maint Chester Planned Maint Geneva (Cointr…" at bounding box center [852, 249] width 1432 height 415
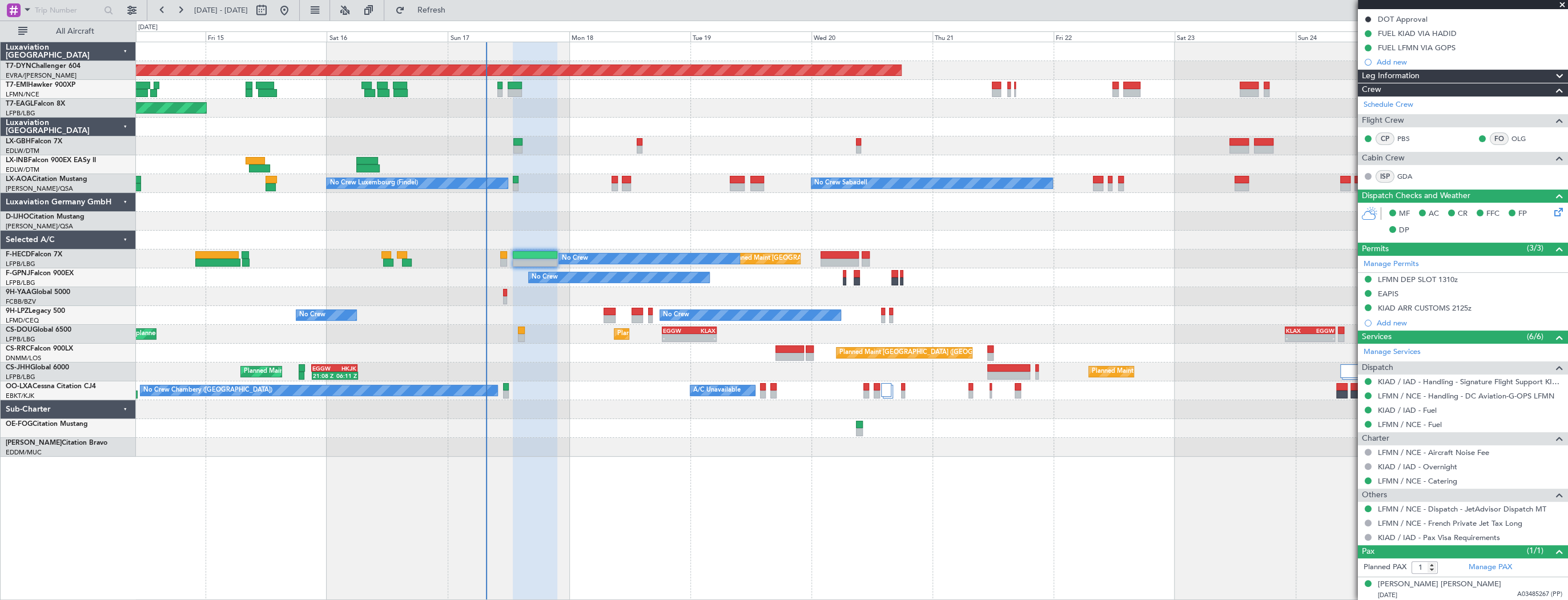
click at [701, 274] on div "No Crew No Crew No Crew" at bounding box center [852, 277] width 1432 height 19
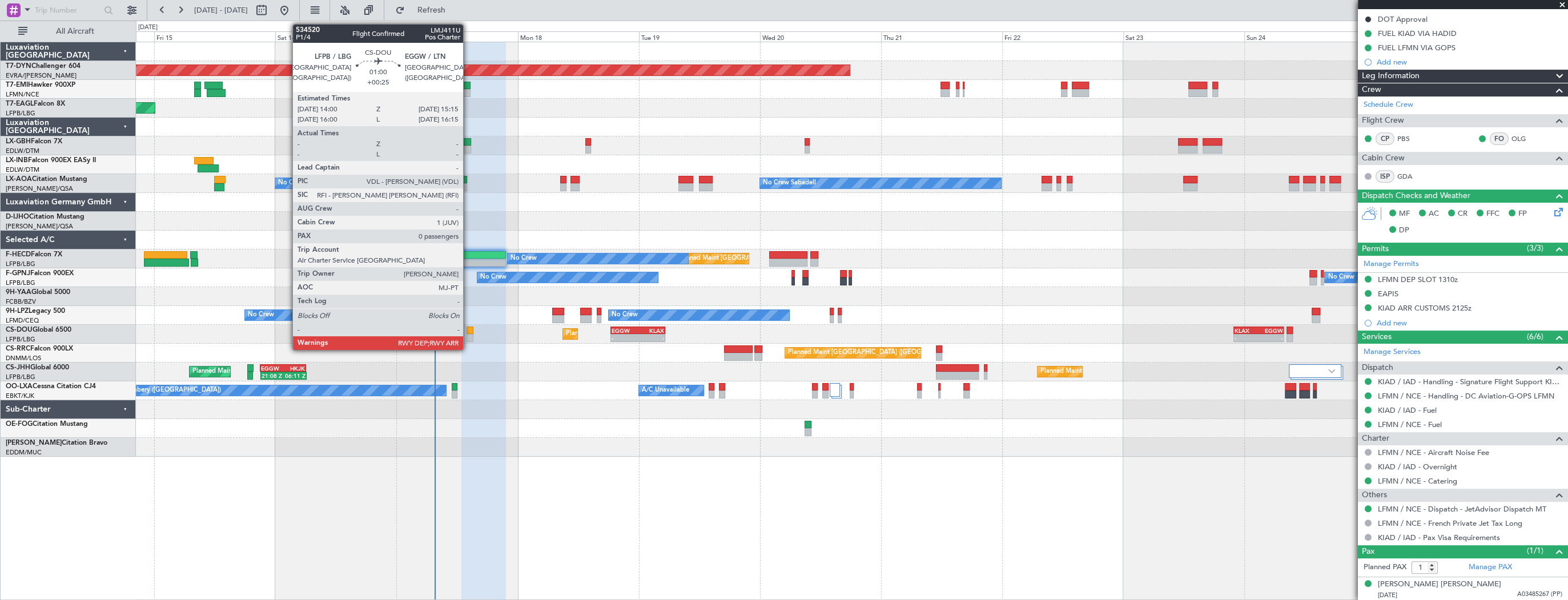
click at [469, 334] on div at bounding box center [470, 338] width 7 height 8
type input "+00:25"
type input "0"
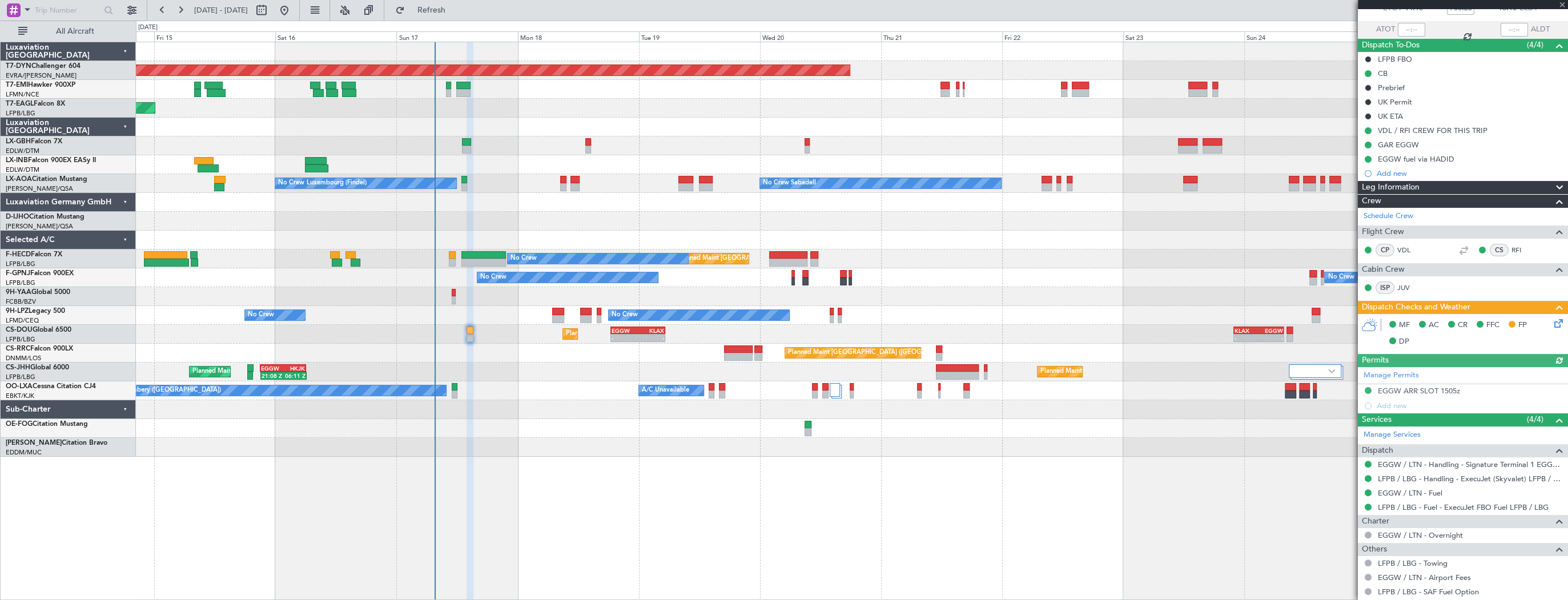
scroll to position [116, 0]
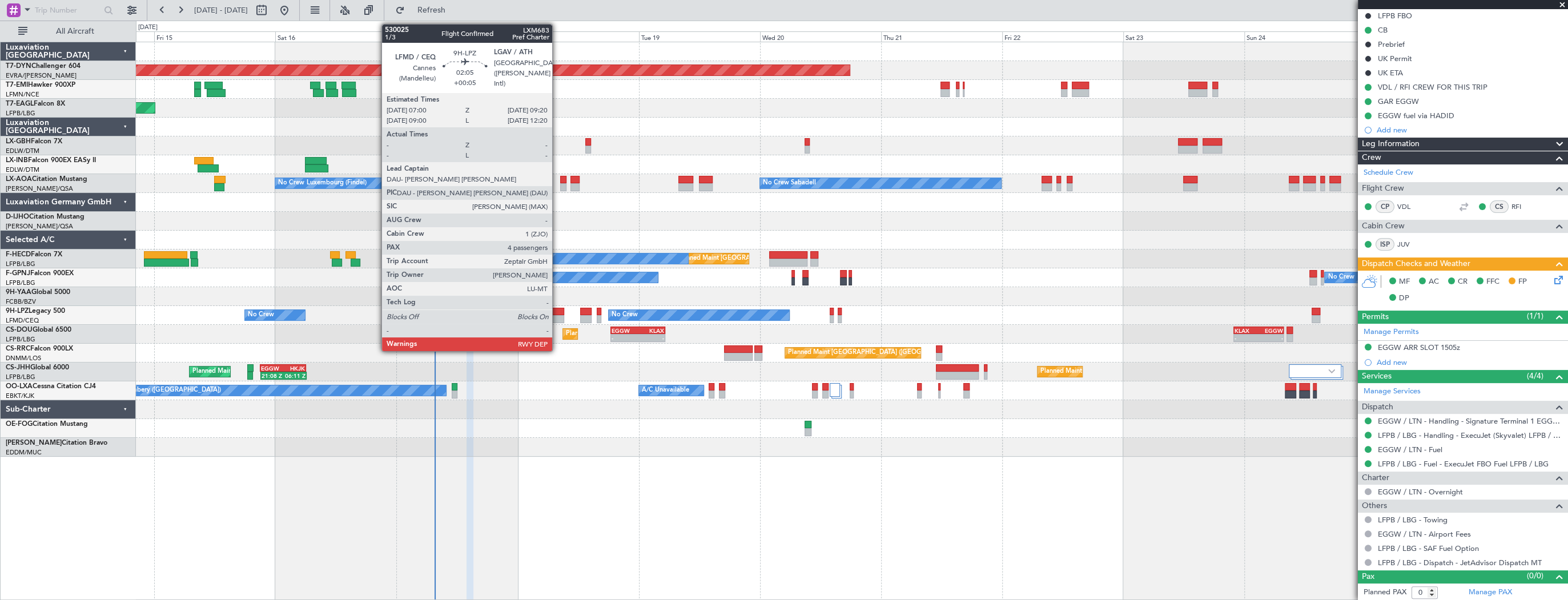
click at [558, 312] on div at bounding box center [558, 312] width 12 height 8
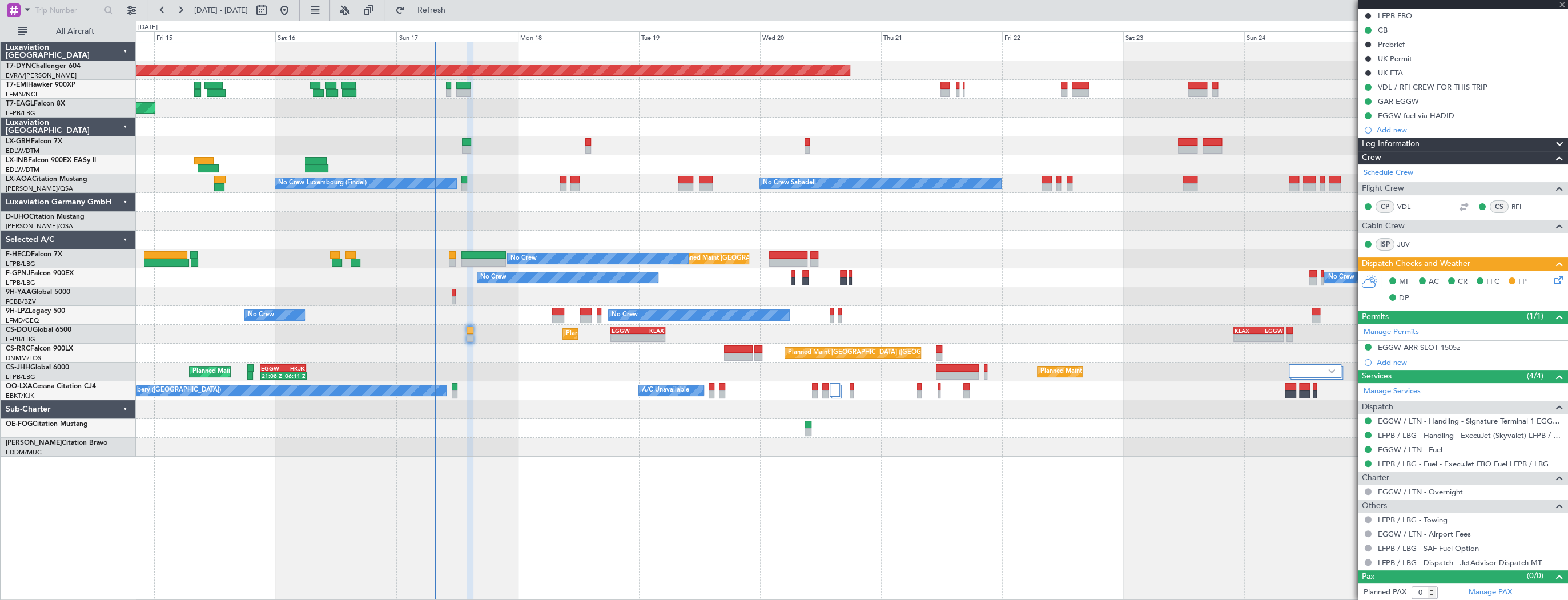
type input "+00:05"
type input "4"
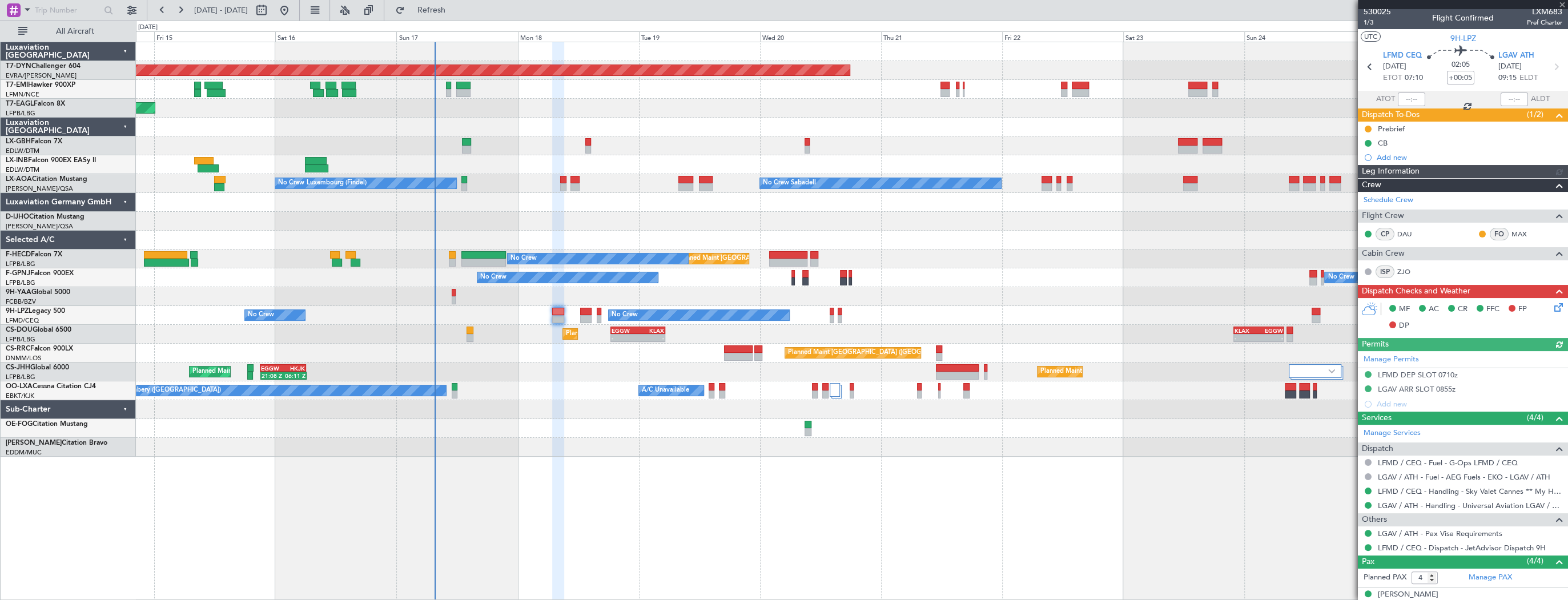
scroll to position [0, 0]
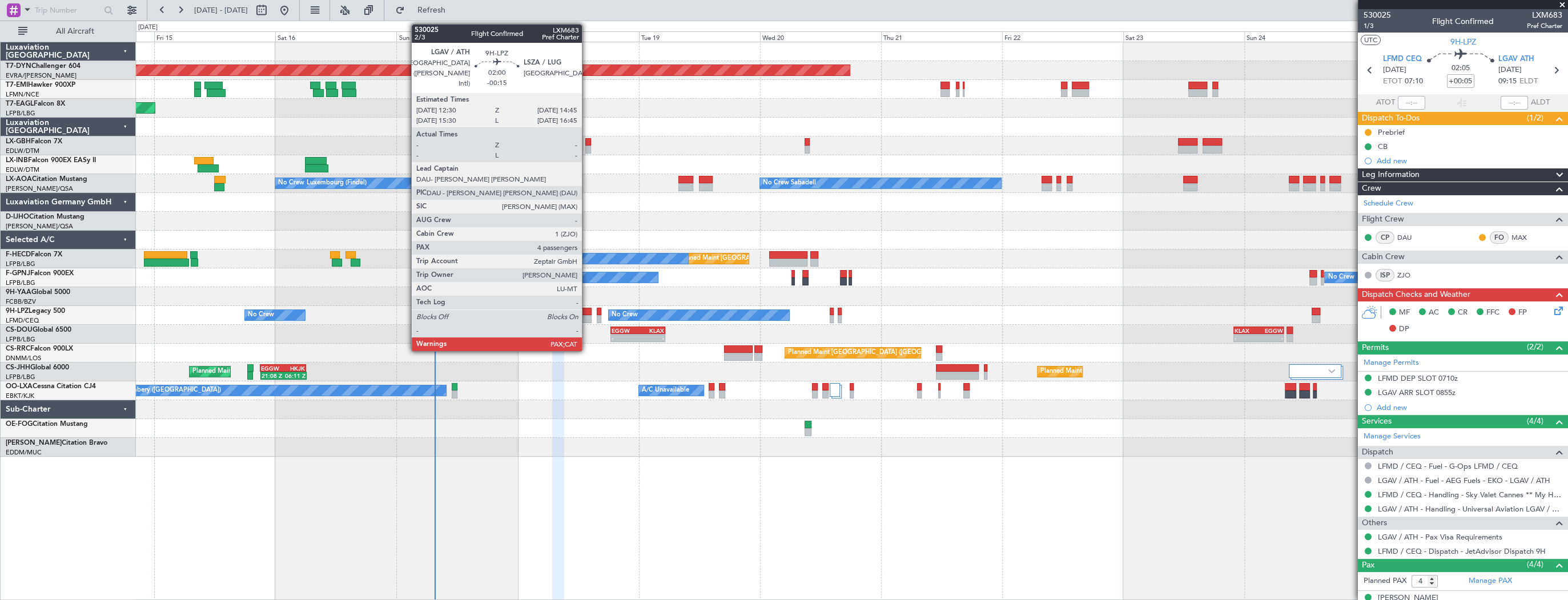
click at [587, 312] on div at bounding box center [586, 312] width 12 height 8
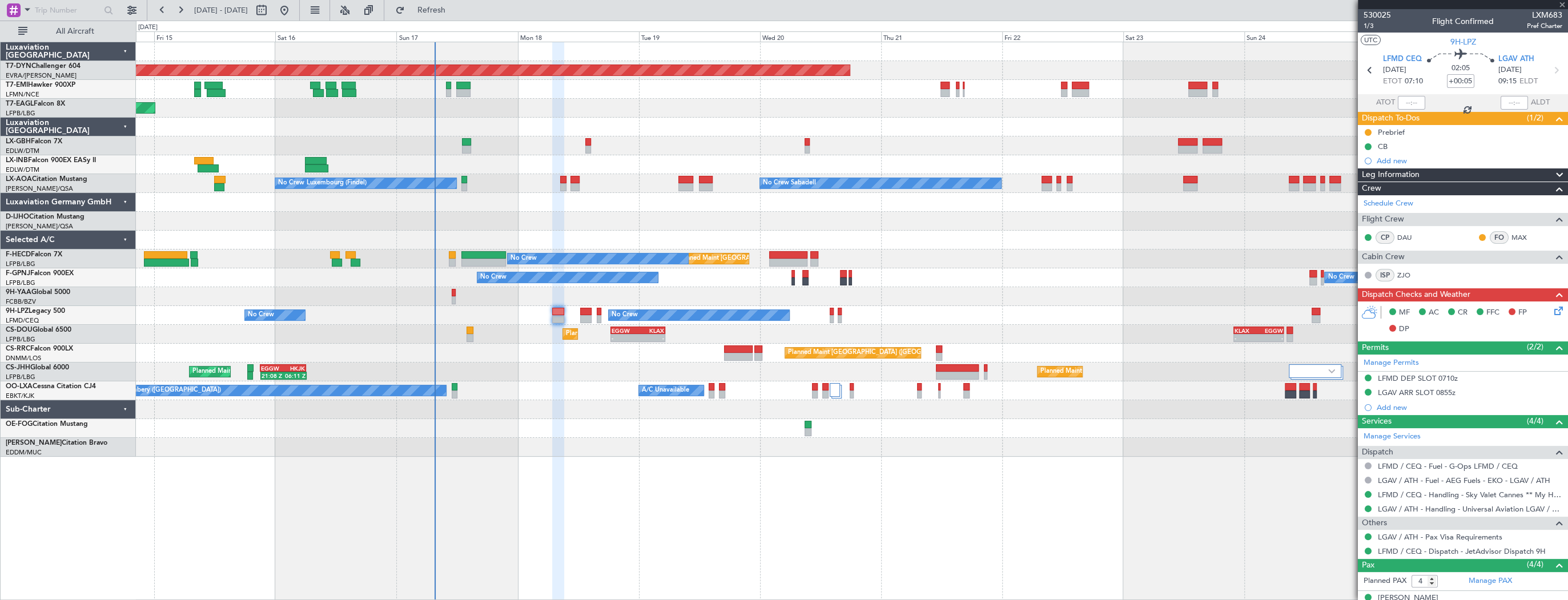
type input "-00:15"
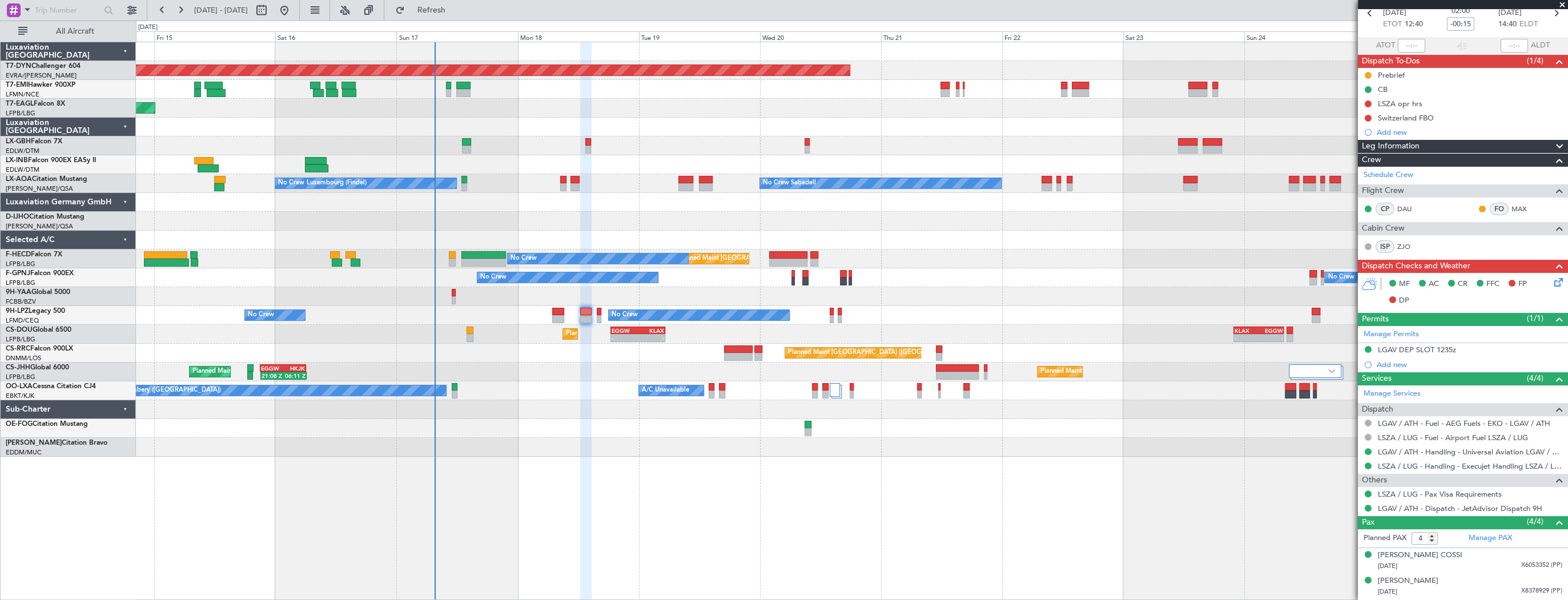
scroll to position [105, 0]
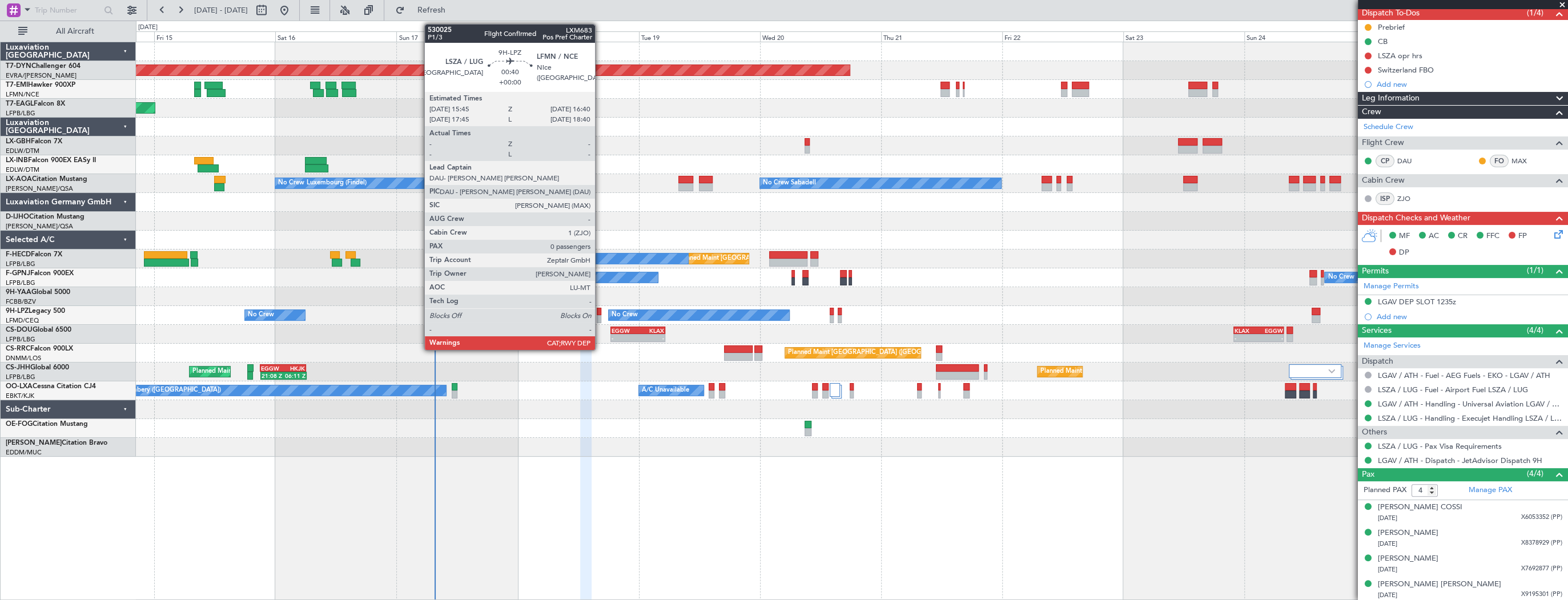
click at [600, 315] on div at bounding box center [600, 319] width 5 height 8
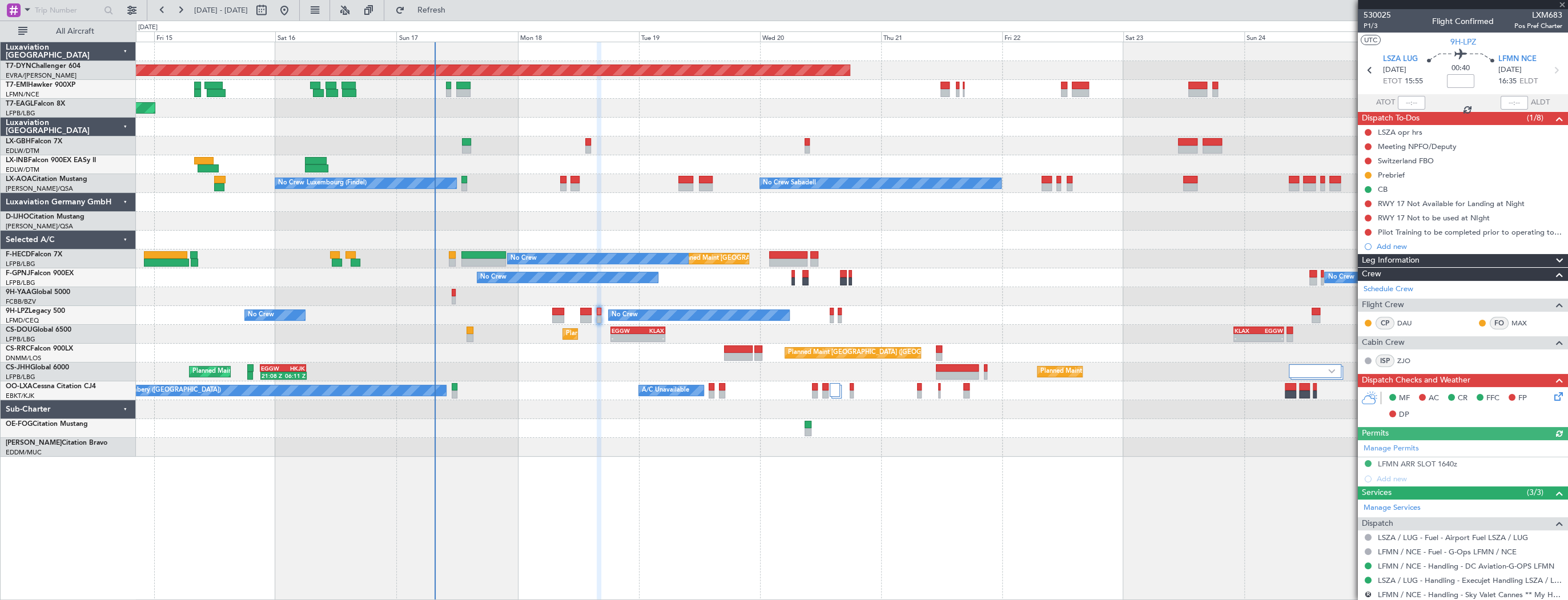
scroll to position [59, 0]
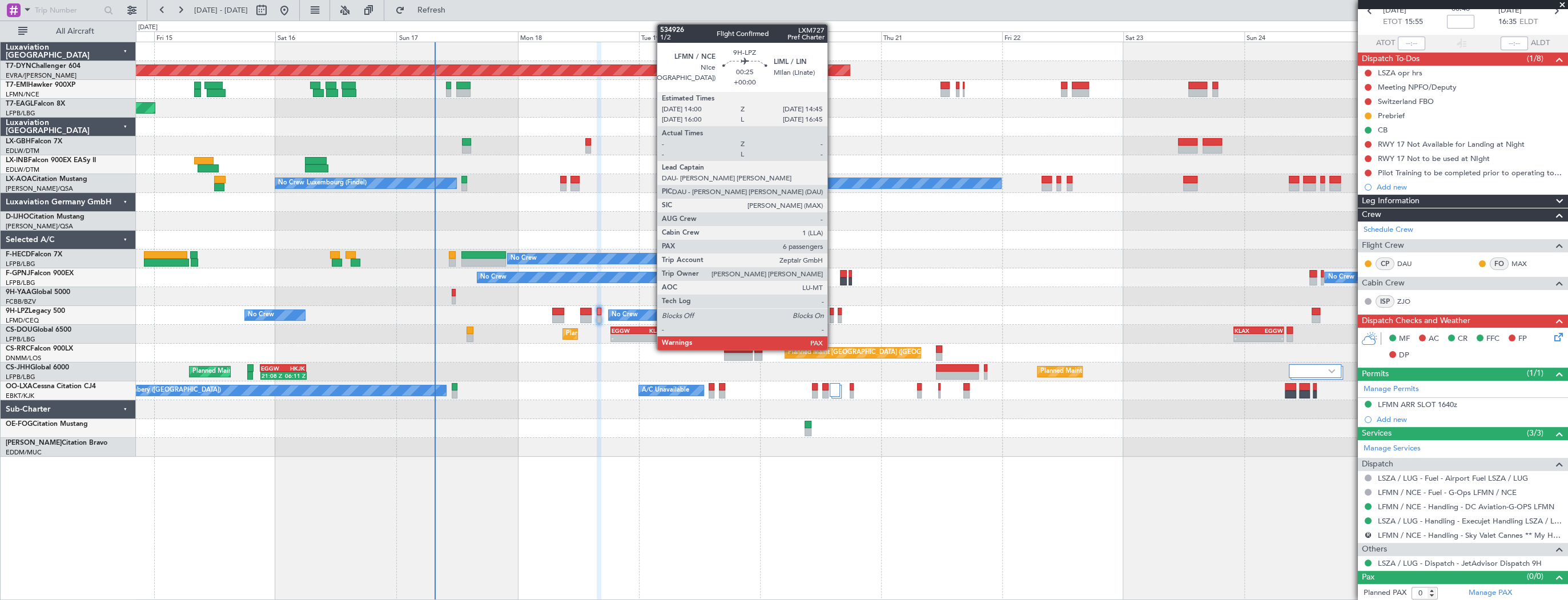
click at [833, 314] on div at bounding box center [831, 312] width 4 height 8
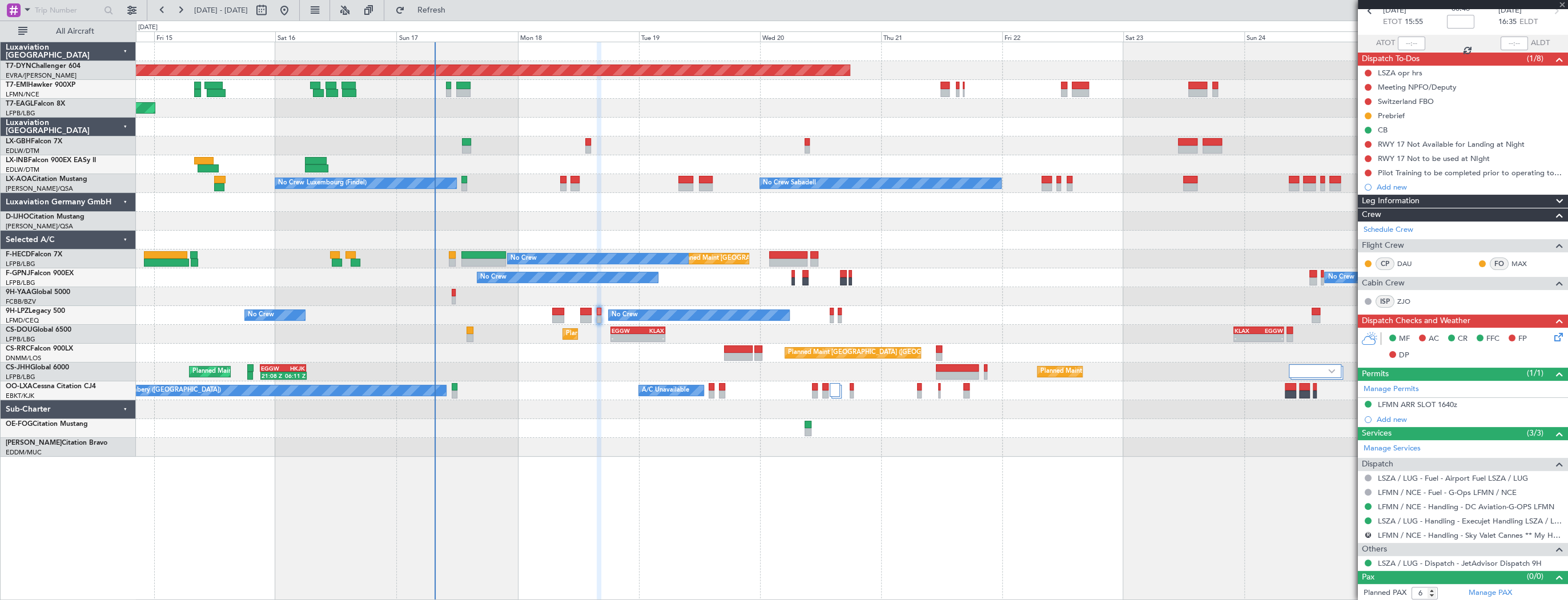
scroll to position [0, 0]
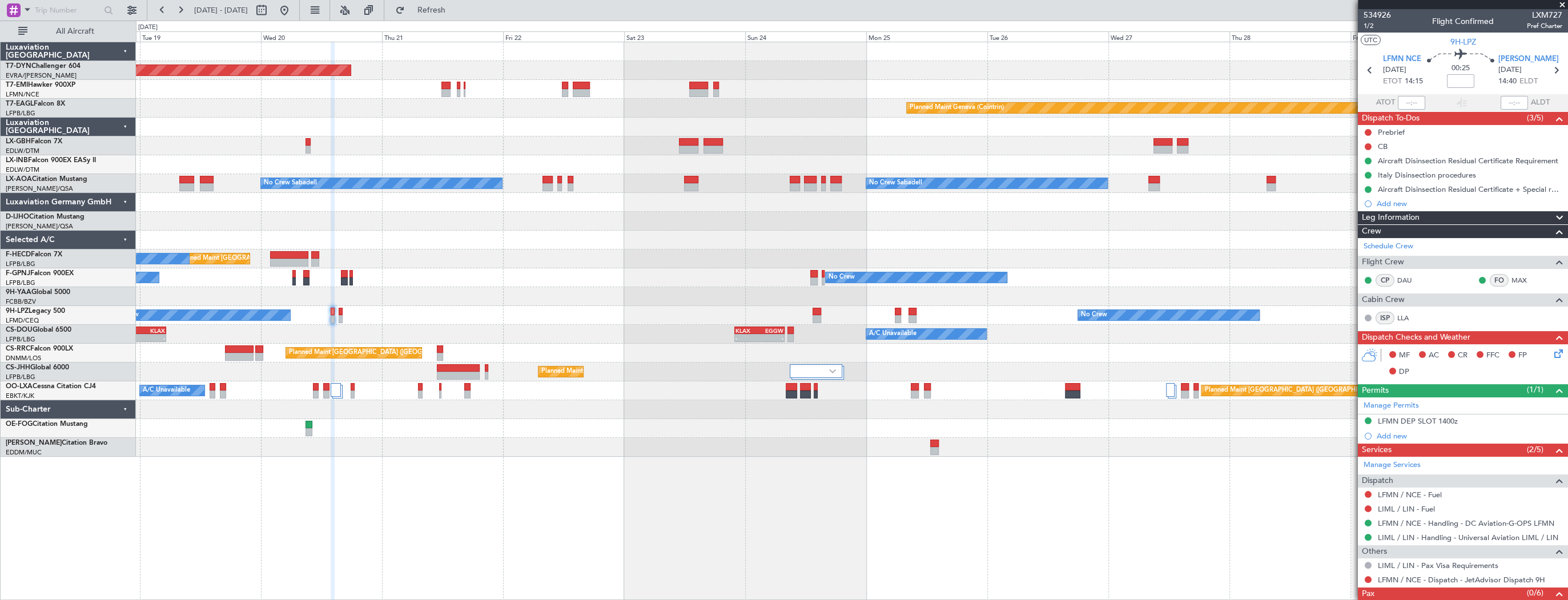
click at [492, 194] on div "Planned Maint Basel-Mulhouse Planned Maint Chester Planned Maint Geneva (Cointr…" at bounding box center [852, 249] width 1432 height 415
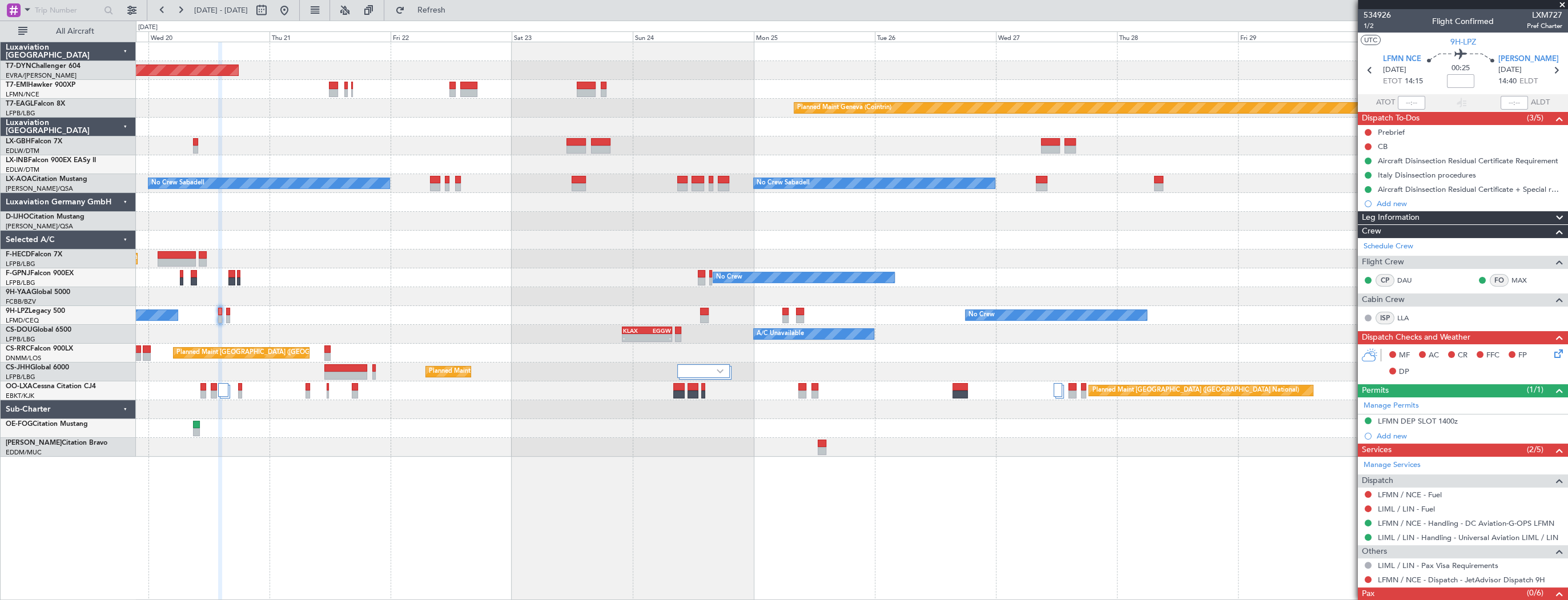
click at [991, 235] on div at bounding box center [852, 240] width 1432 height 19
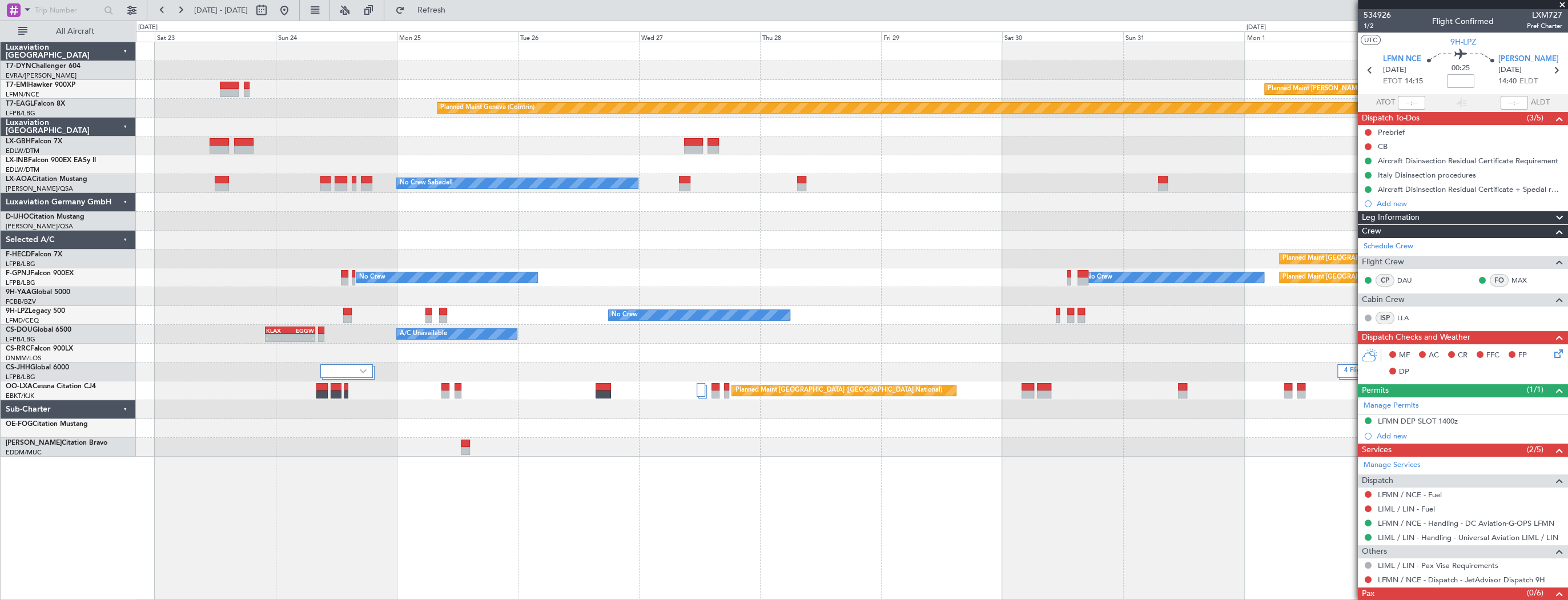
click at [553, 309] on div "No Crew No Crew No Crew" at bounding box center [852, 315] width 1432 height 19
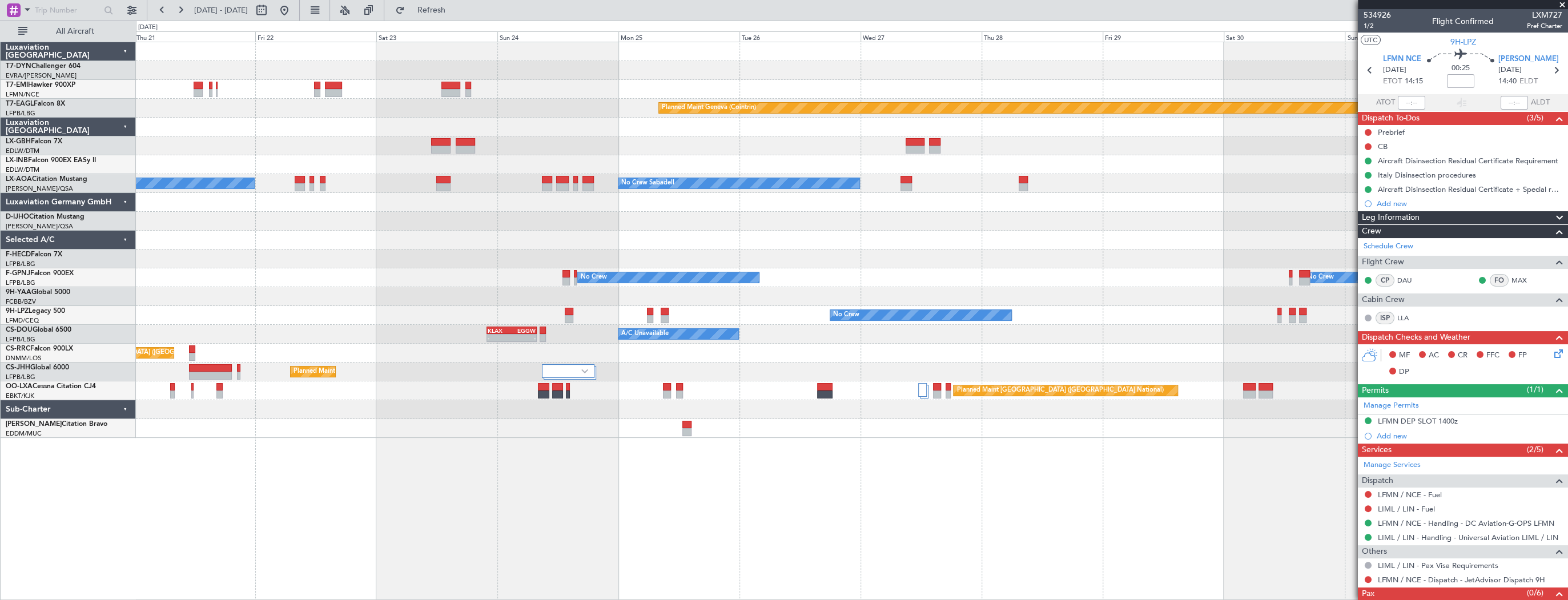
click at [759, 293] on div at bounding box center [852, 296] width 1432 height 19
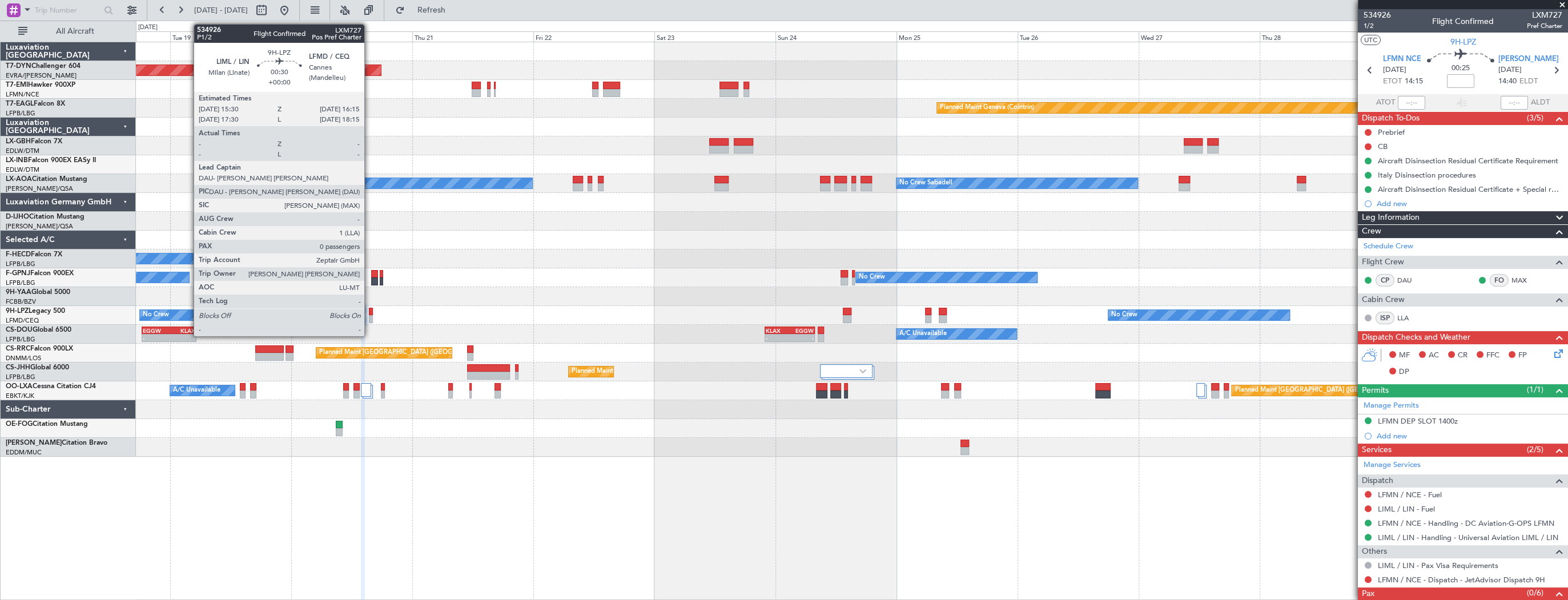
click at [370, 312] on div at bounding box center [370, 312] width 4 height 8
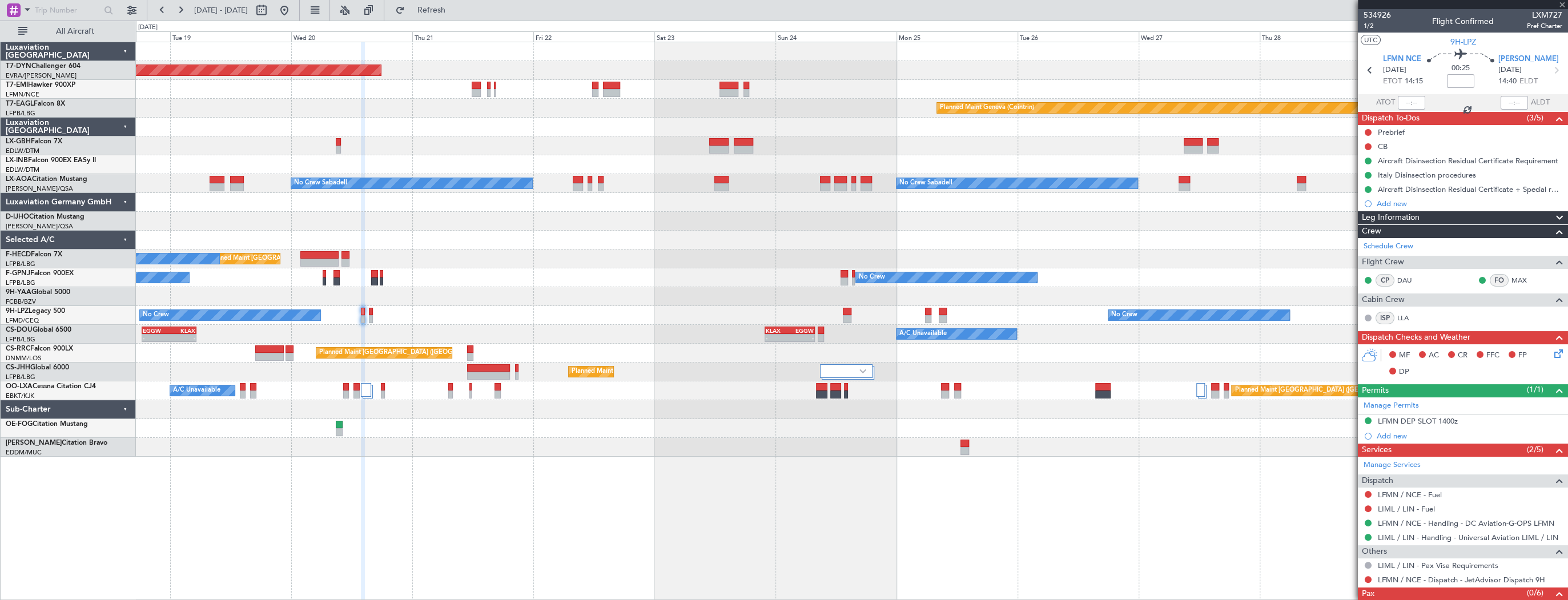
type input "0"
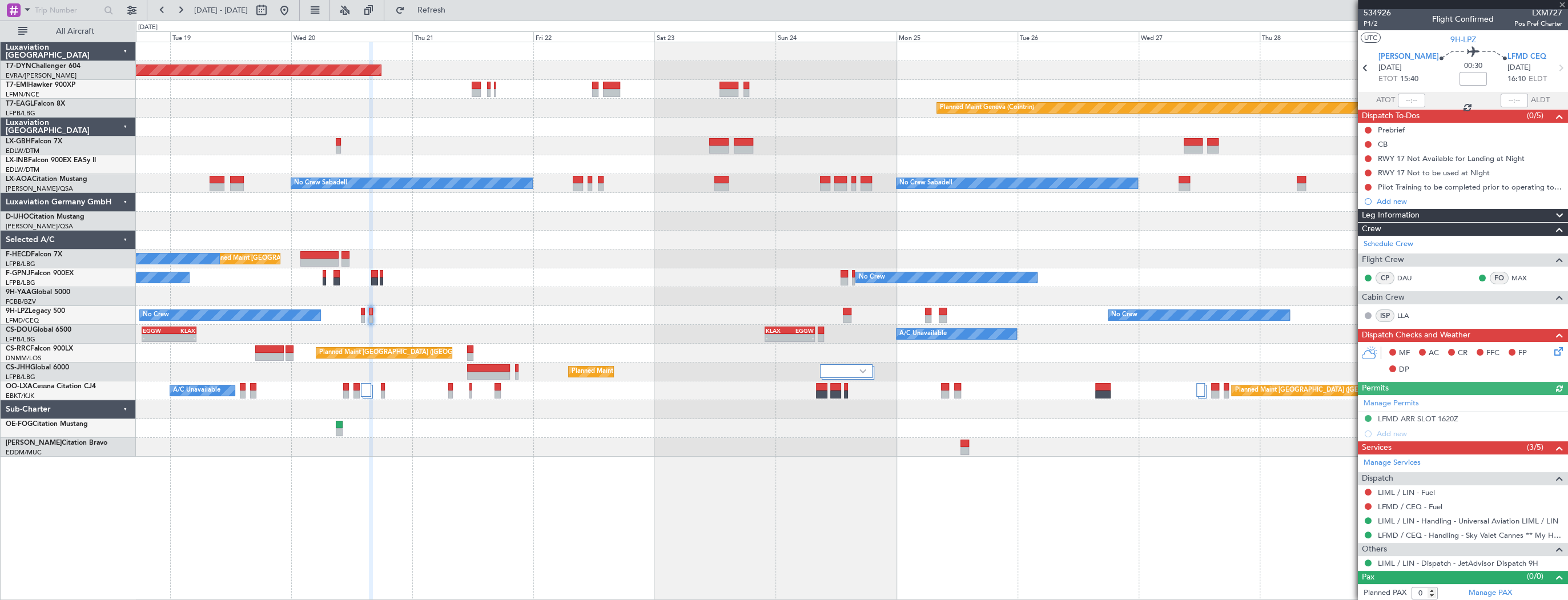
scroll to position [2, 0]
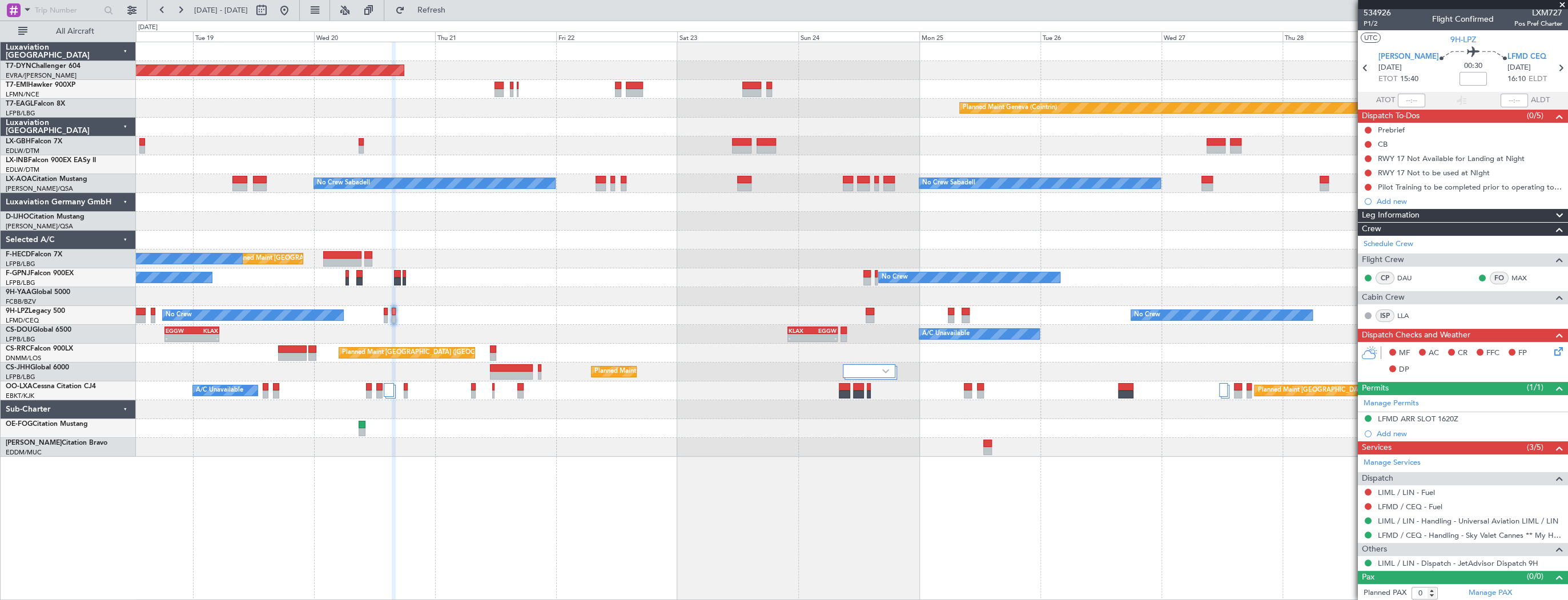
click at [831, 274] on div "Planned Maint Basel-Mulhouse Planned Maint Chester Planned Maint Geneva (Cointr…" at bounding box center [852, 249] width 1432 height 415
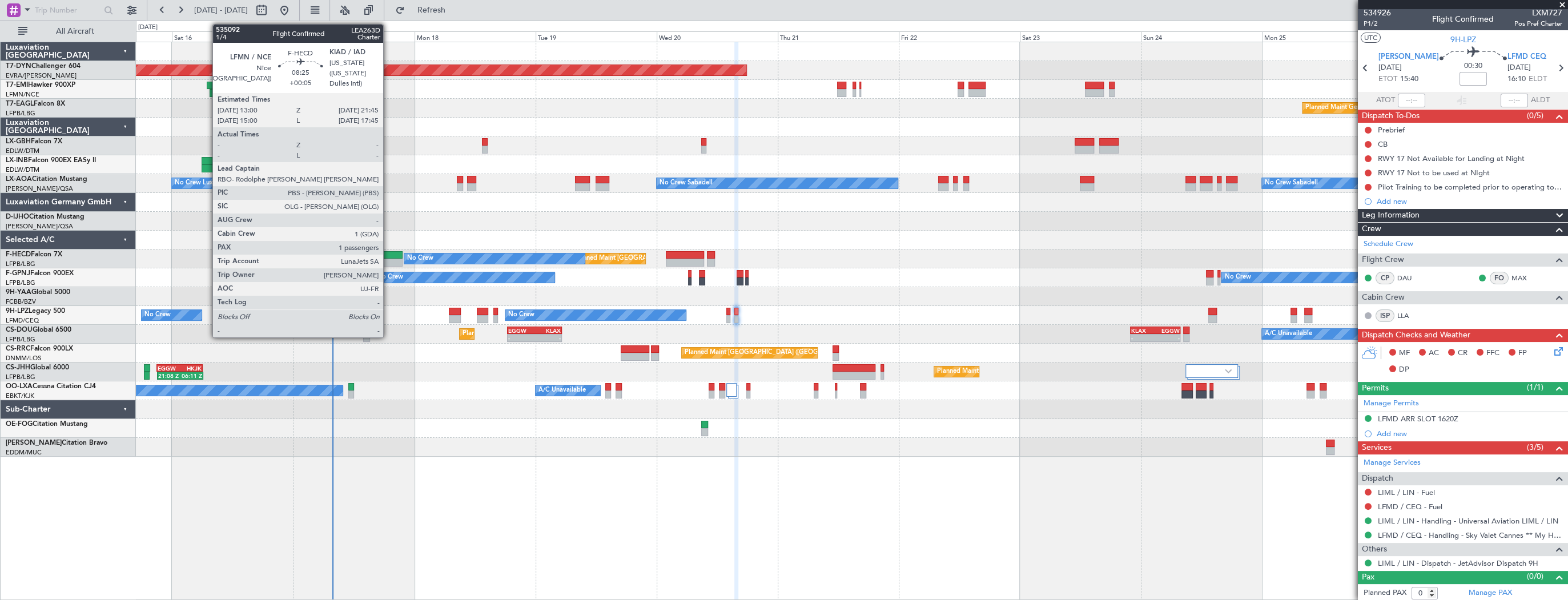
click at [388, 251] on div at bounding box center [380, 255] width 45 height 8
type input "+00:05"
type input "1"
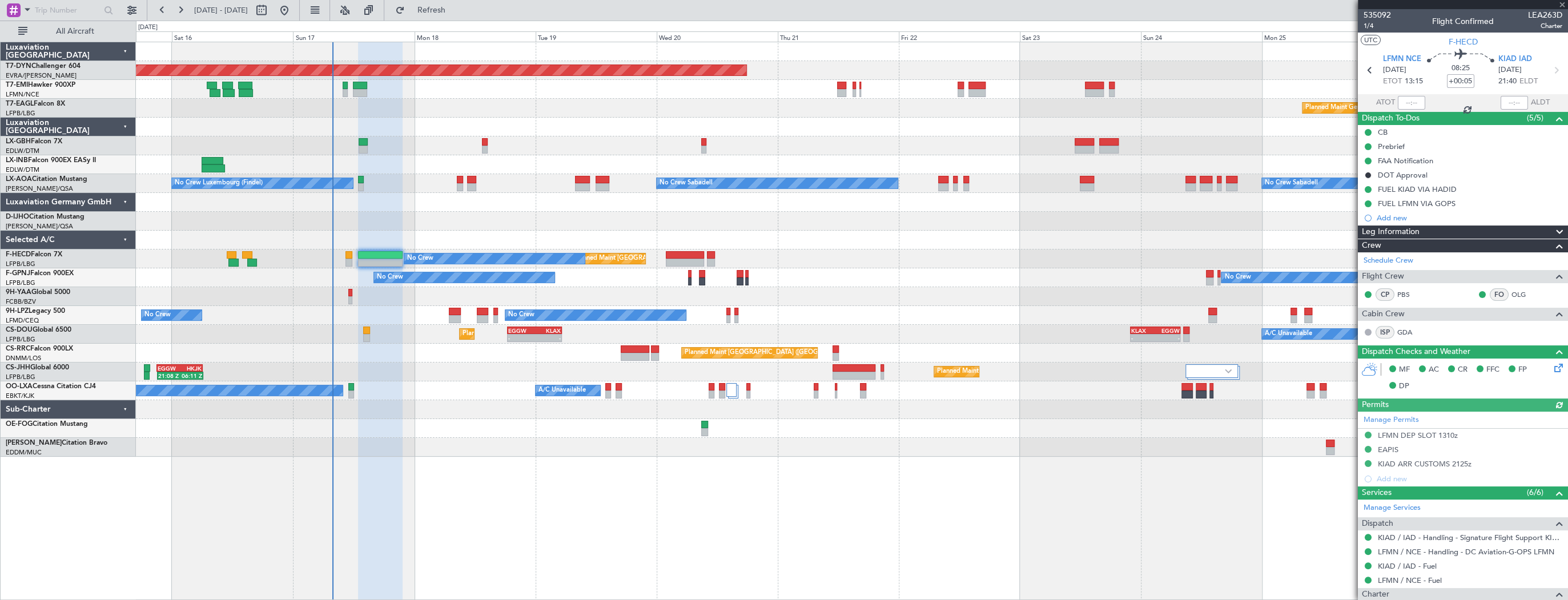
scroll to position [156, 0]
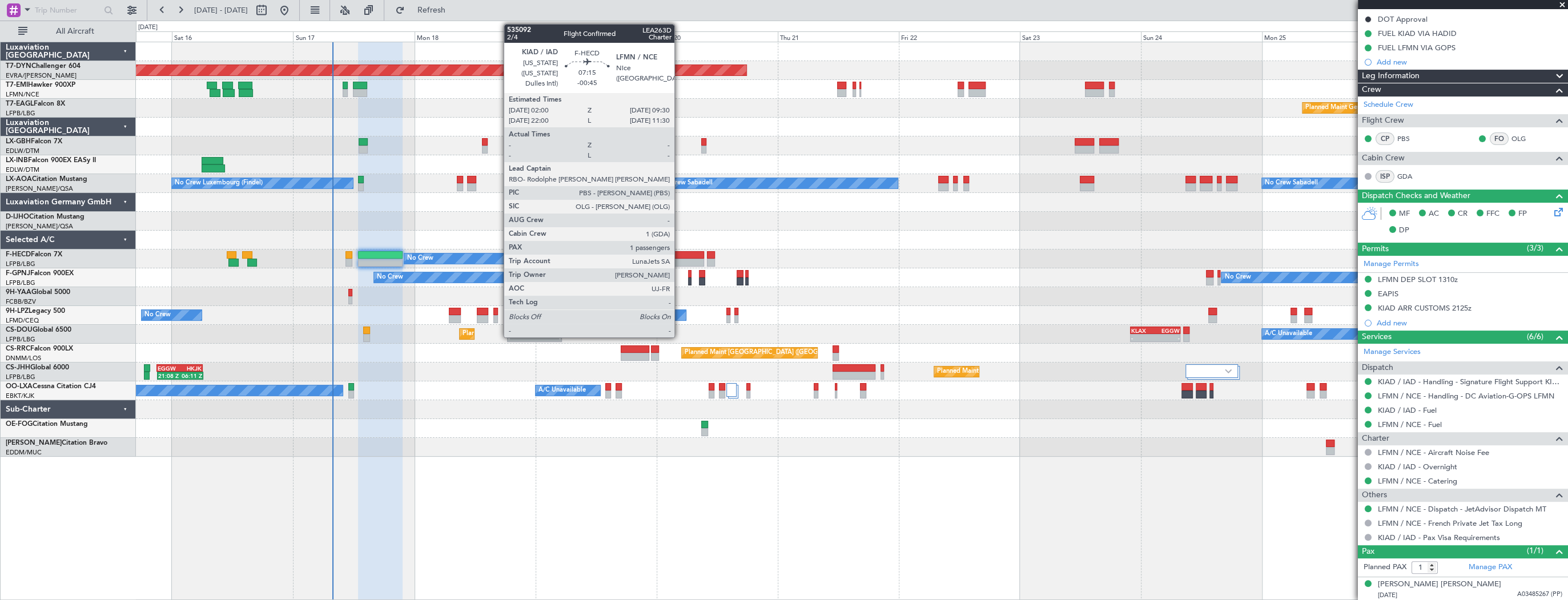
click at [680, 251] on div at bounding box center [685, 255] width 38 height 8
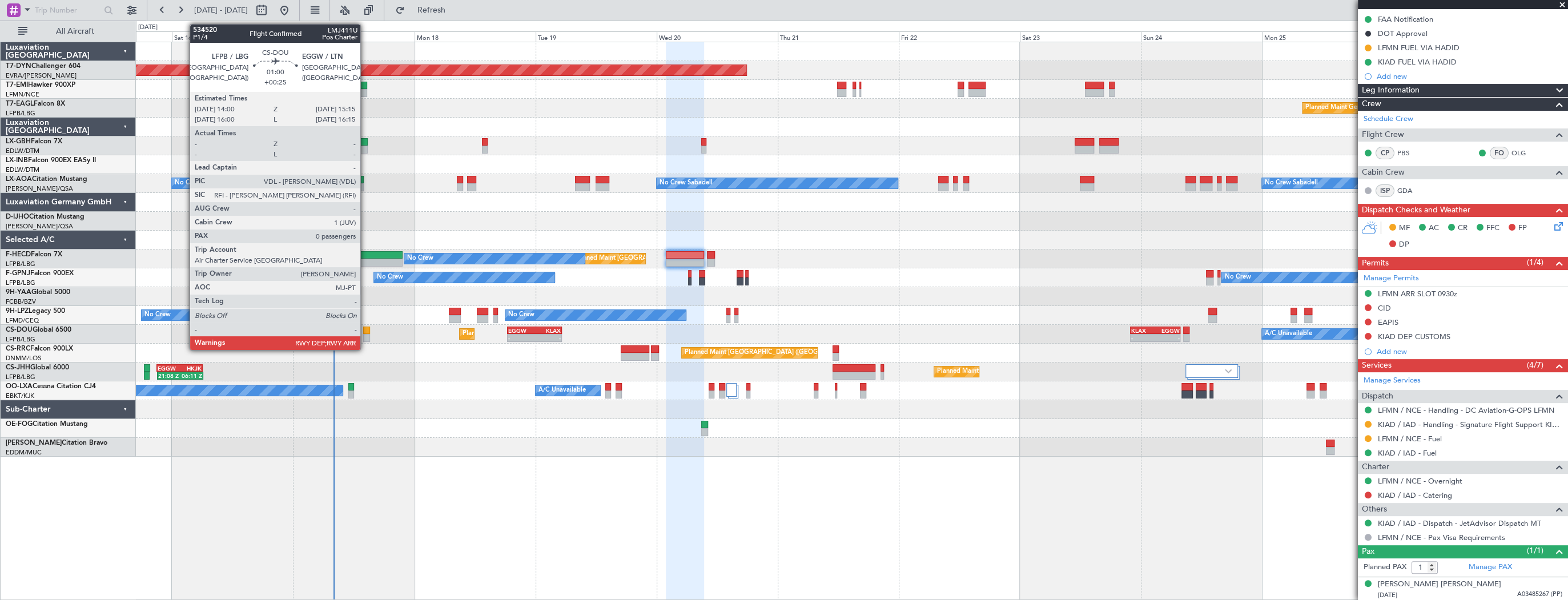
click at [365, 331] on div at bounding box center [366, 330] width 7 height 8
type input "+00:25"
type input "0"
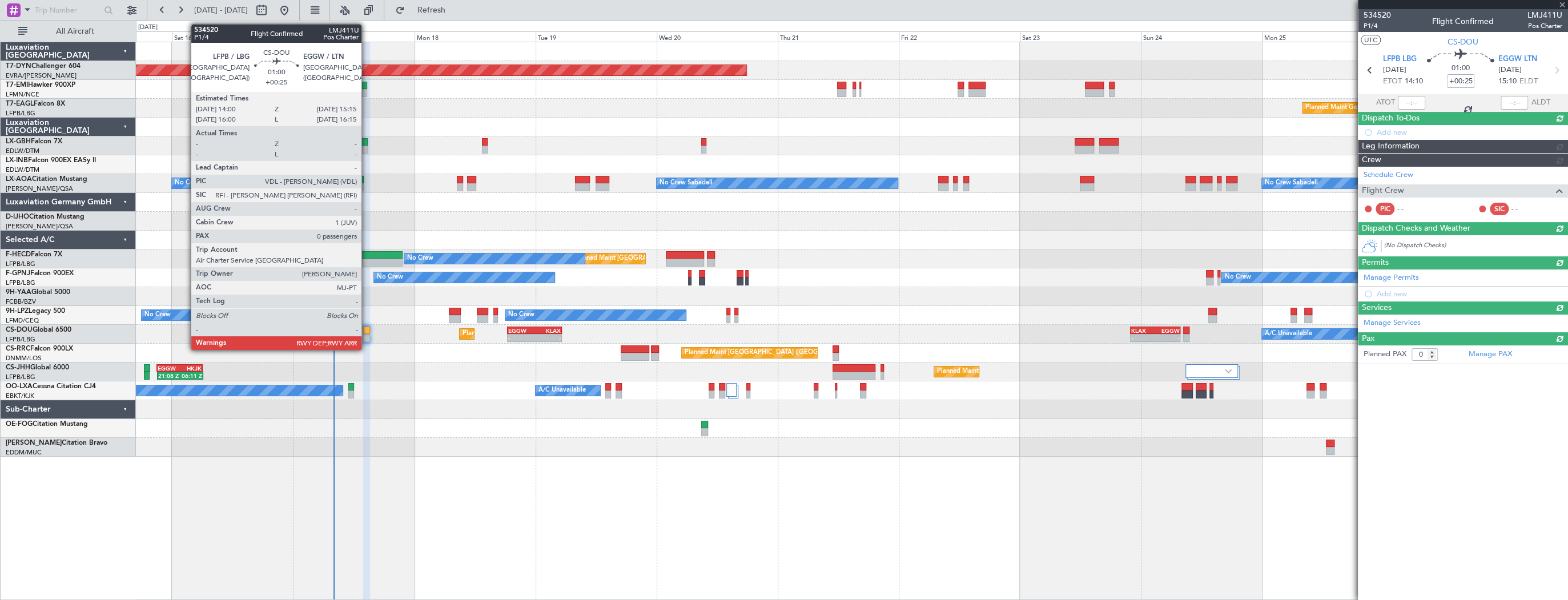
scroll to position [0, 0]
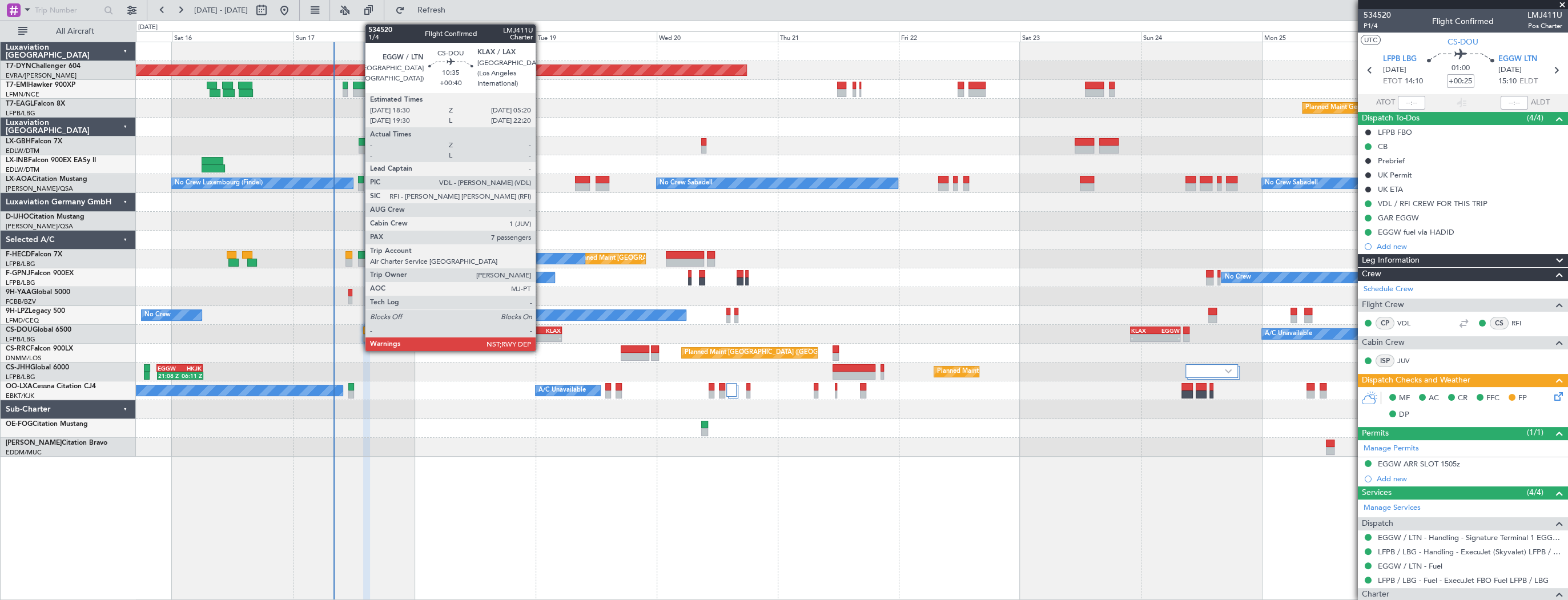
click at [541, 332] on div "KLAX" at bounding box center [548, 330] width 26 height 7
type input "+00:40"
type input "7"
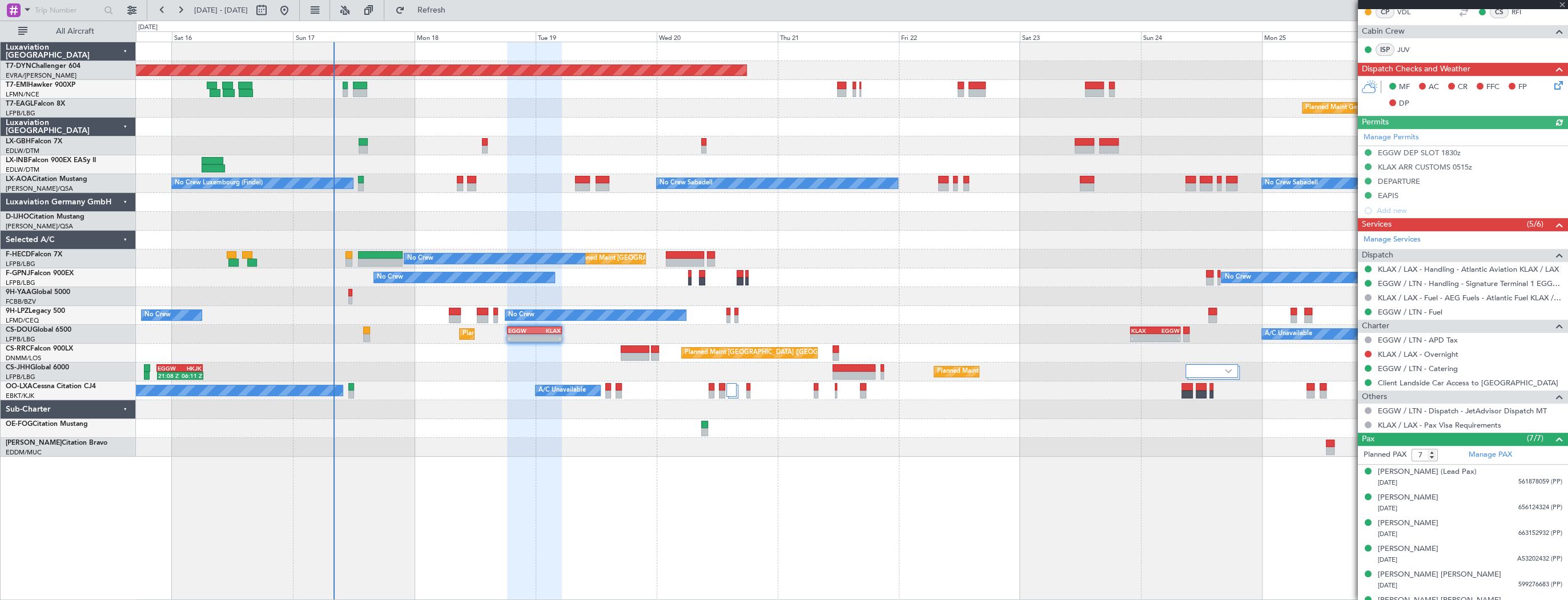
scroll to position [396, 0]
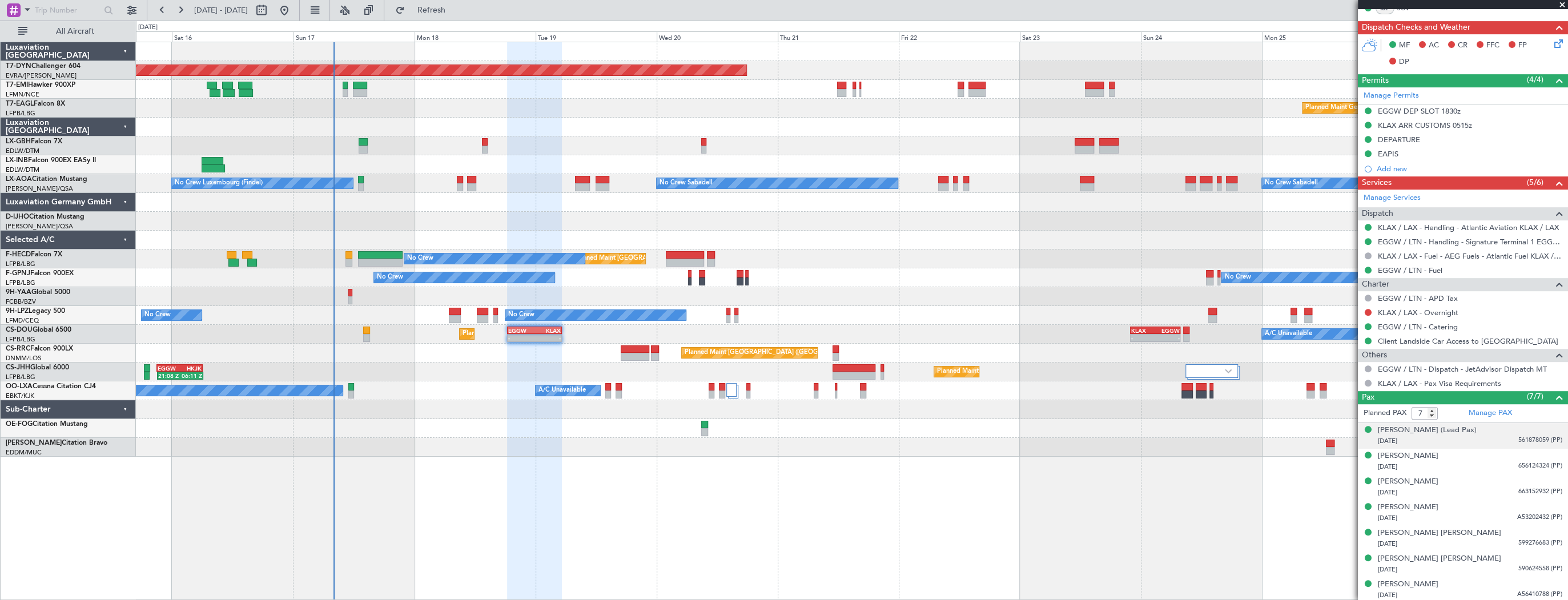
click at [1454, 438] on div "26/07/1964 561878059 (PP)" at bounding box center [1471, 441] width 185 height 12
click at [1442, 429] on div "Sandra Anette Bullock (Lead Pax)" at bounding box center [1428, 430] width 99 height 12
click at [1426, 481] on div "Cheryl Robin Maisel" at bounding box center [1408, 484] width 60 height 12
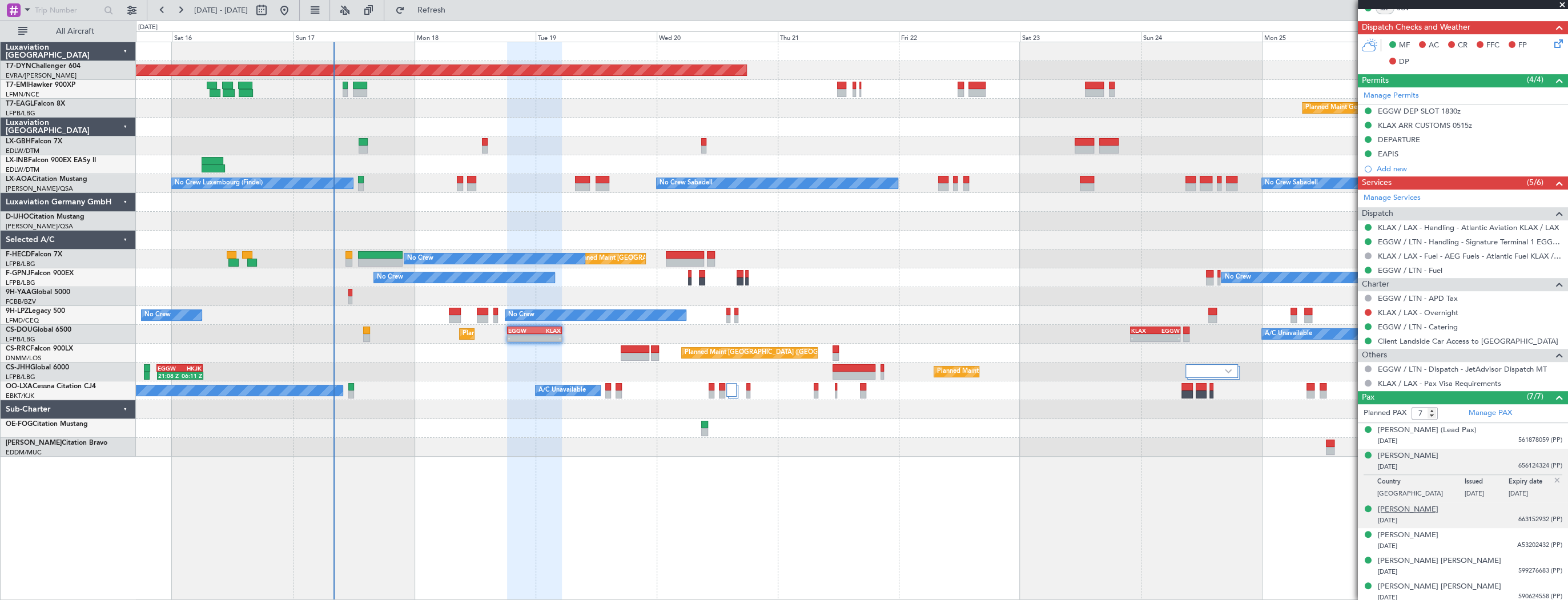
click at [1433, 509] on div "Laila Asiel Bullock" at bounding box center [1408, 509] width 60 height 12
click at [446, 380] on div "Planned Maint London (Luton) 21:08 Z 06:11 Z EGGW 21:00 Z HKJK 06:05 Z Planned …" at bounding box center [852, 372] width 1432 height 19
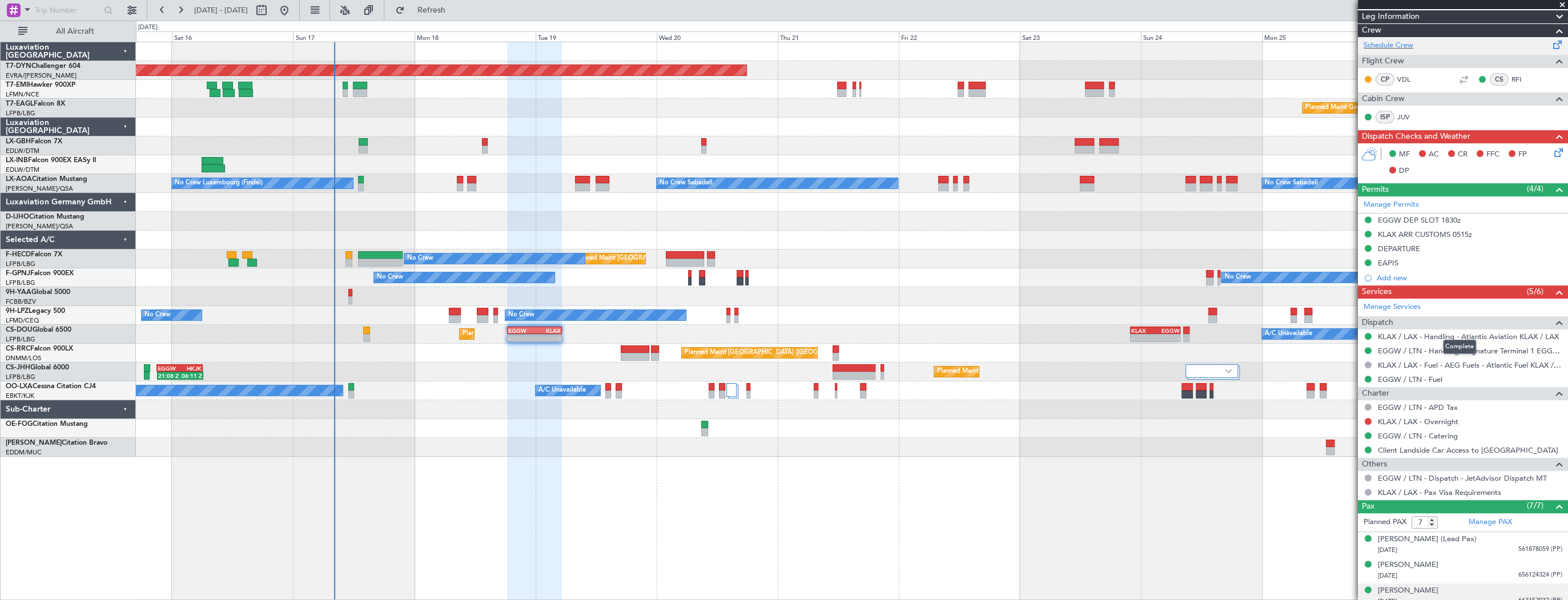
scroll to position [104, 0]
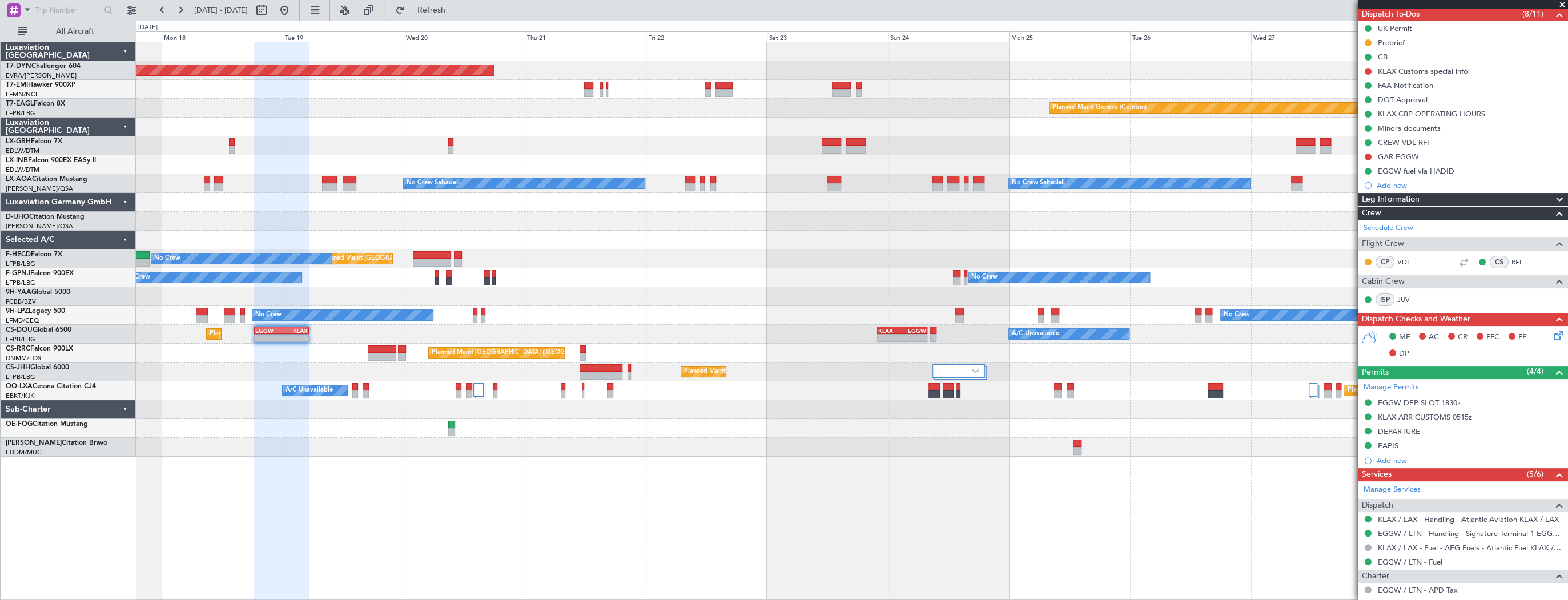
click at [662, 272] on div "No Crew No Crew No Crew Planned Maint Paris (Le Bourget)" at bounding box center [852, 277] width 1432 height 19
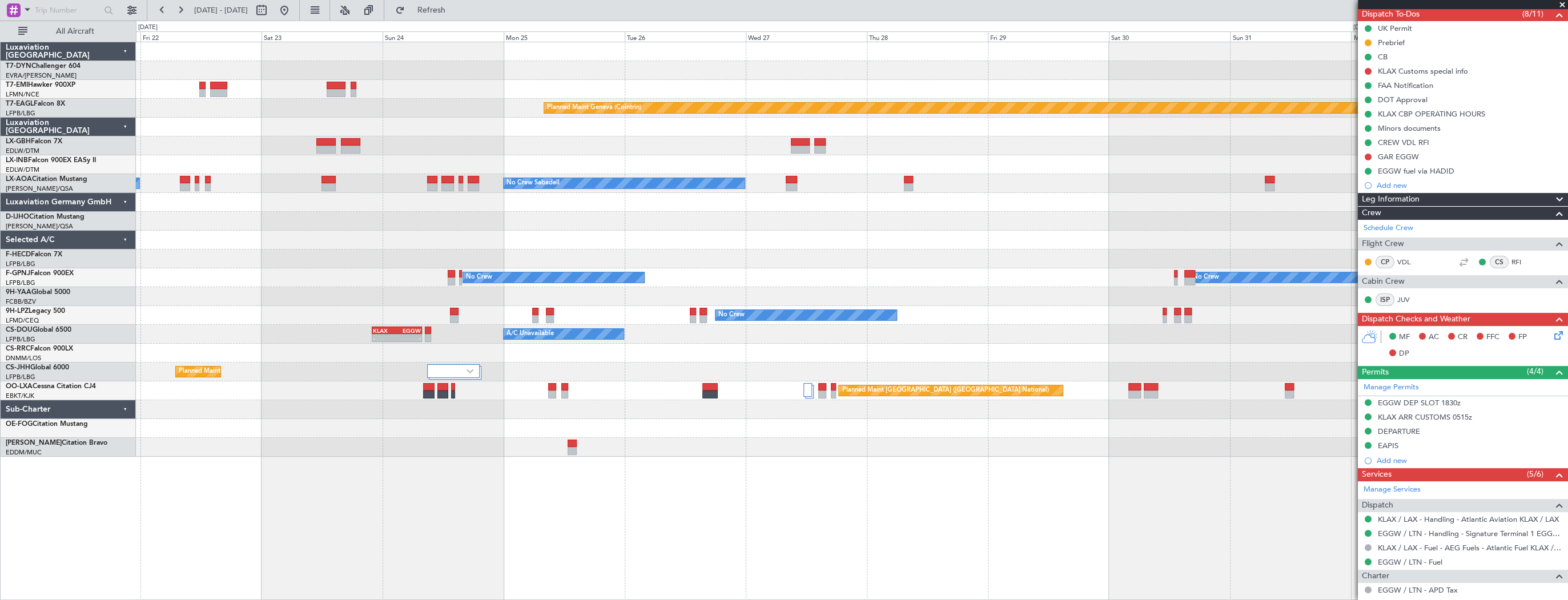
click at [304, 294] on div "Planned Maint Basel-Mulhouse Planned Maint Chester Planned Maint Geneva (Cointr…" at bounding box center [852, 249] width 1432 height 415
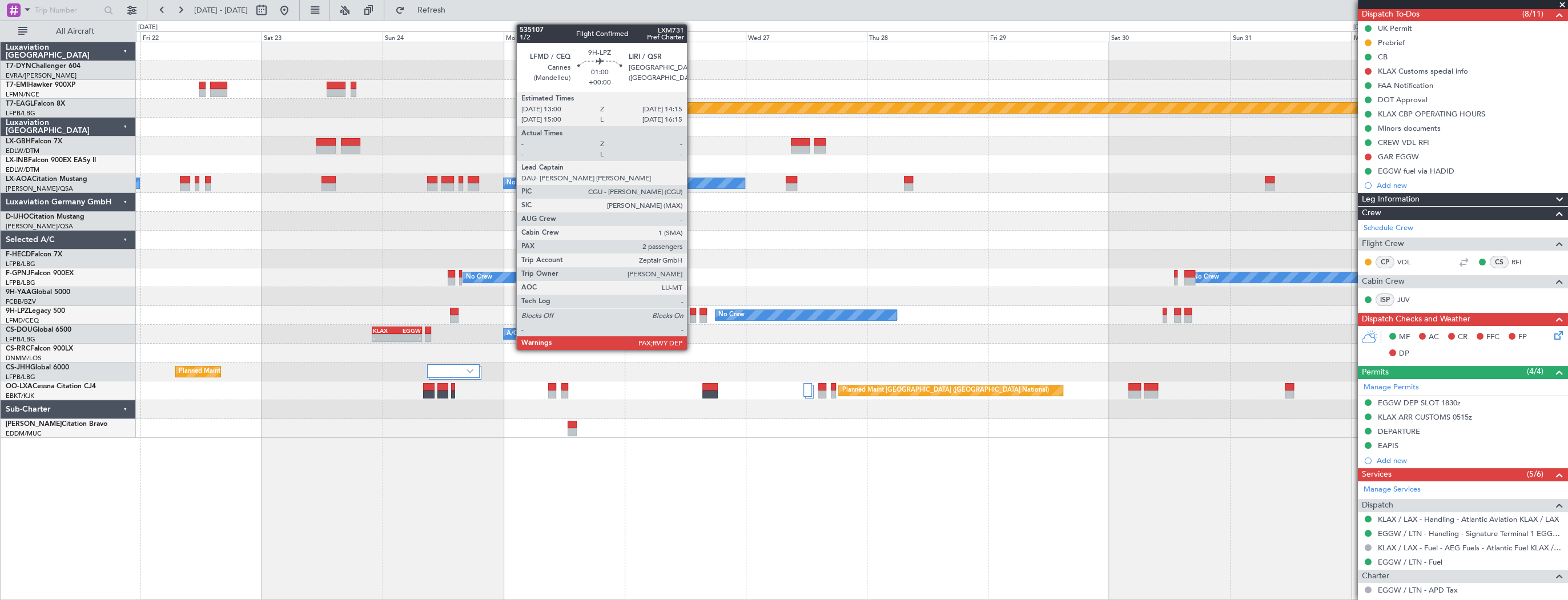
click at [692, 308] on div at bounding box center [693, 312] width 7 height 8
type input "2"
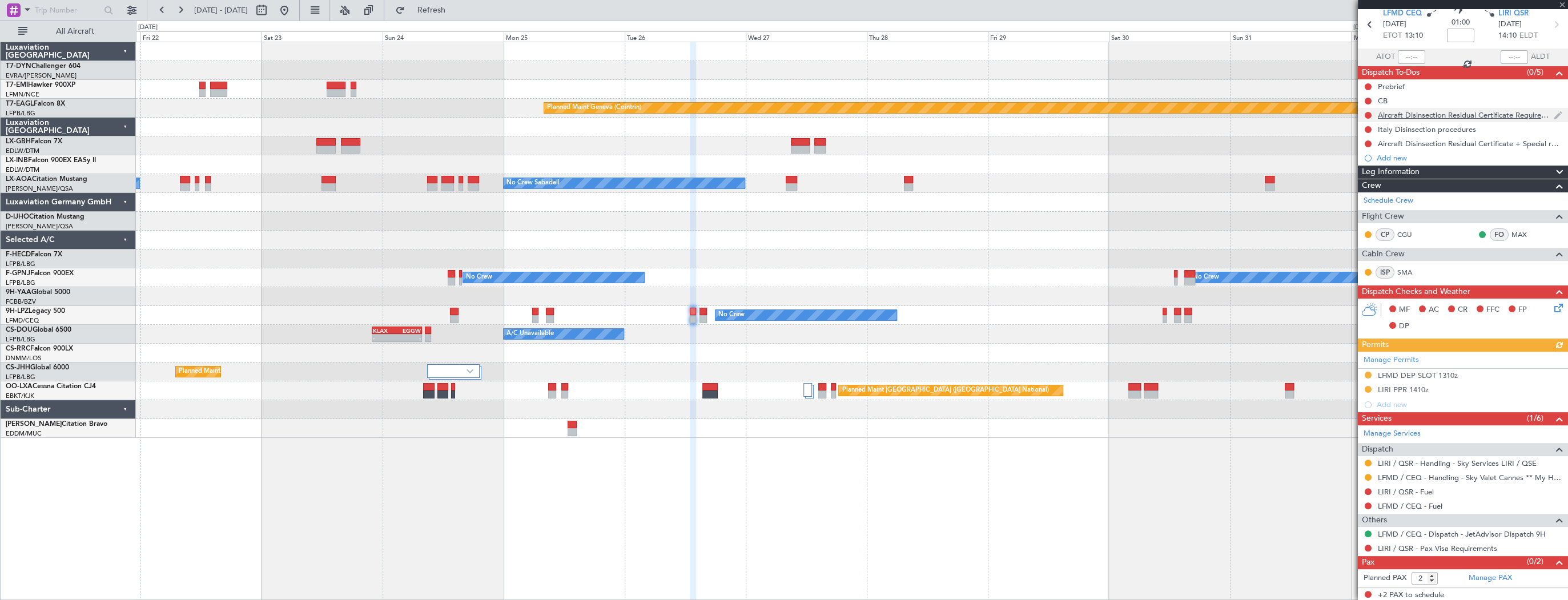
scroll to position [0, 0]
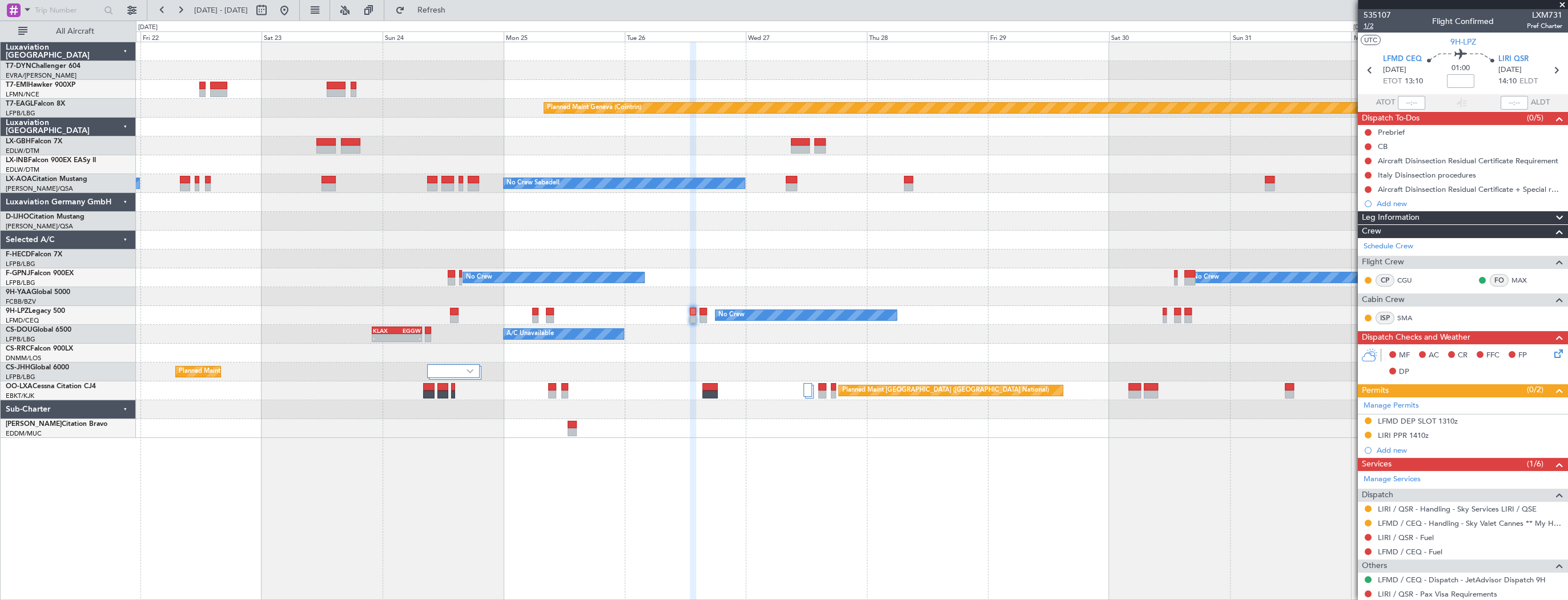
click at [1369, 27] on span "1/2" at bounding box center [1377, 26] width 27 height 10
click at [1378, 15] on span "535107" at bounding box center [1377, 15] width 27 height 12
